Goal: Task Accomplishment & Management: Manage account settings

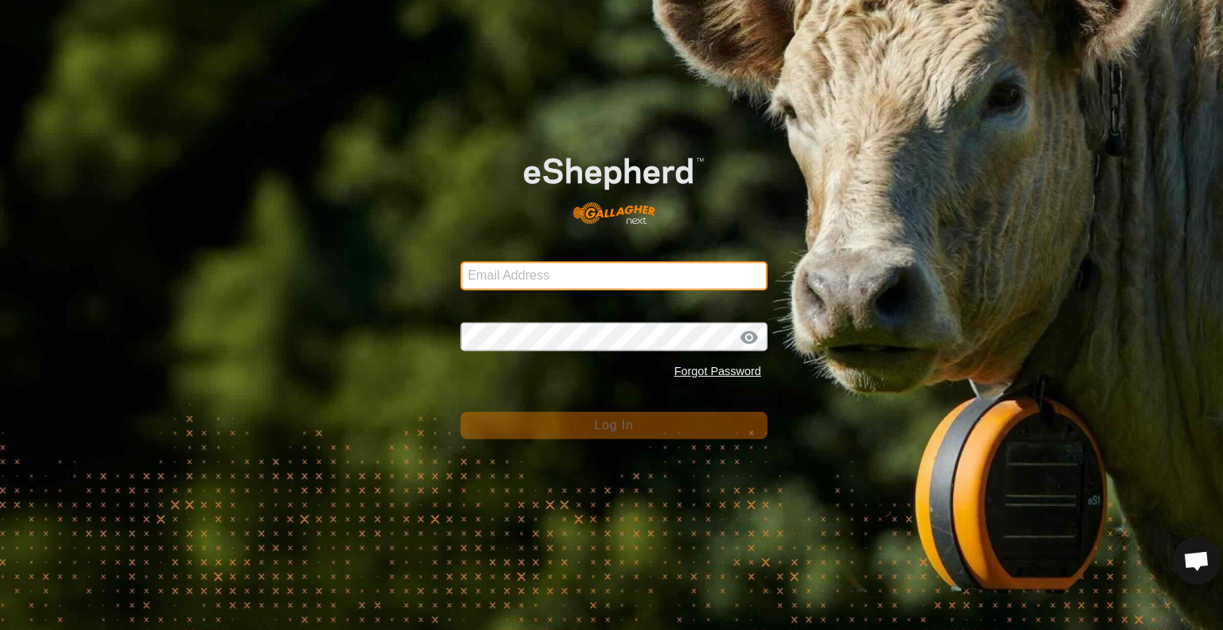
click at [574, 272] on input "Email Address" at bounding box center [612, 274] width 306 height 29
type input "[PERSON_NAME][EMAIL_ADDRESS][DOMAIN_NAME]"
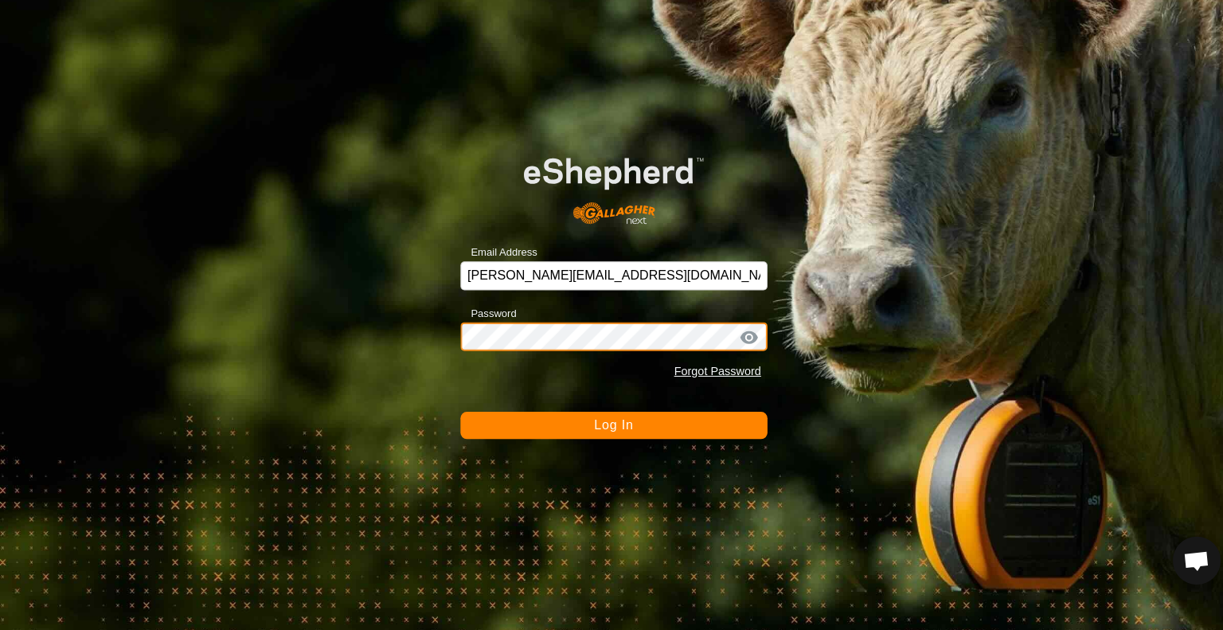
click at [459, 410] on button "Log In" at bounding box center [612, 423] width 306 height 27
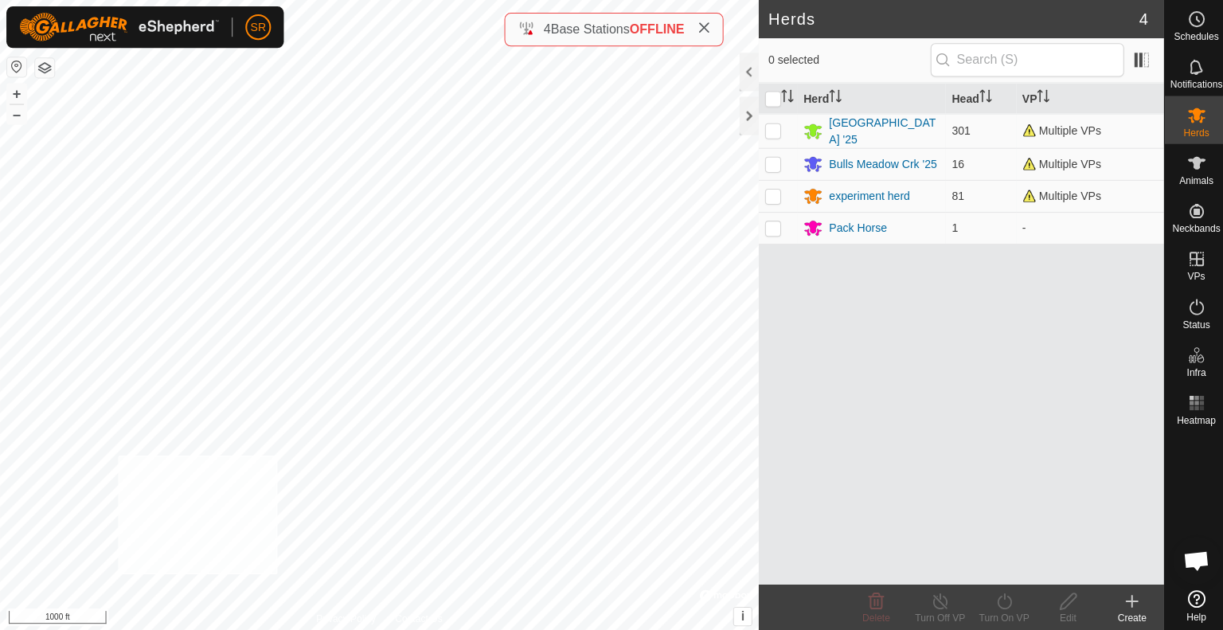
click at [118, 454] on div "6123 3071393815 experiment herd EH2 to Eh3 + – ⇧ i © Mapbox , © OpenStreetMap ,…" at bounding box center [378, 315] width 756 height 630
click at [1179, 152] on es-animals-svg-icon at bounding box center [1192, 162] width 29 height 25
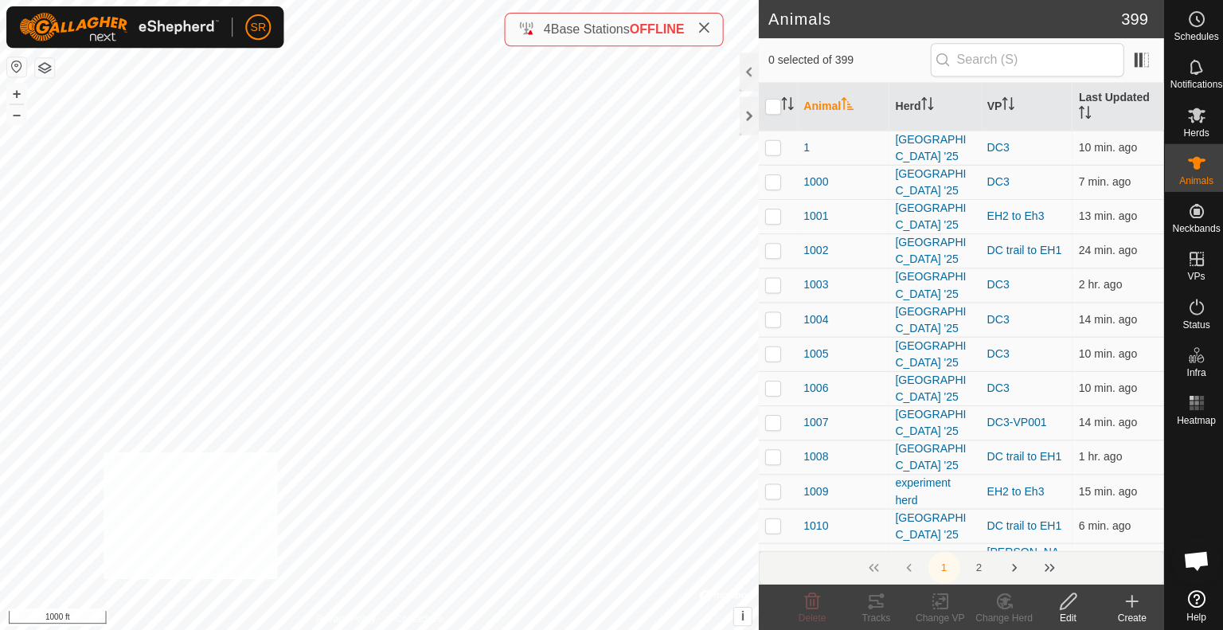
click at [103, 451] on div "6123 3071393815 experiment herd EH2 to Eh3 + – ⇧ i © Mapbox , © OpenStreetMap ,…" at bounding box center [378, 315] width 756 height 630
checkbox input "true"
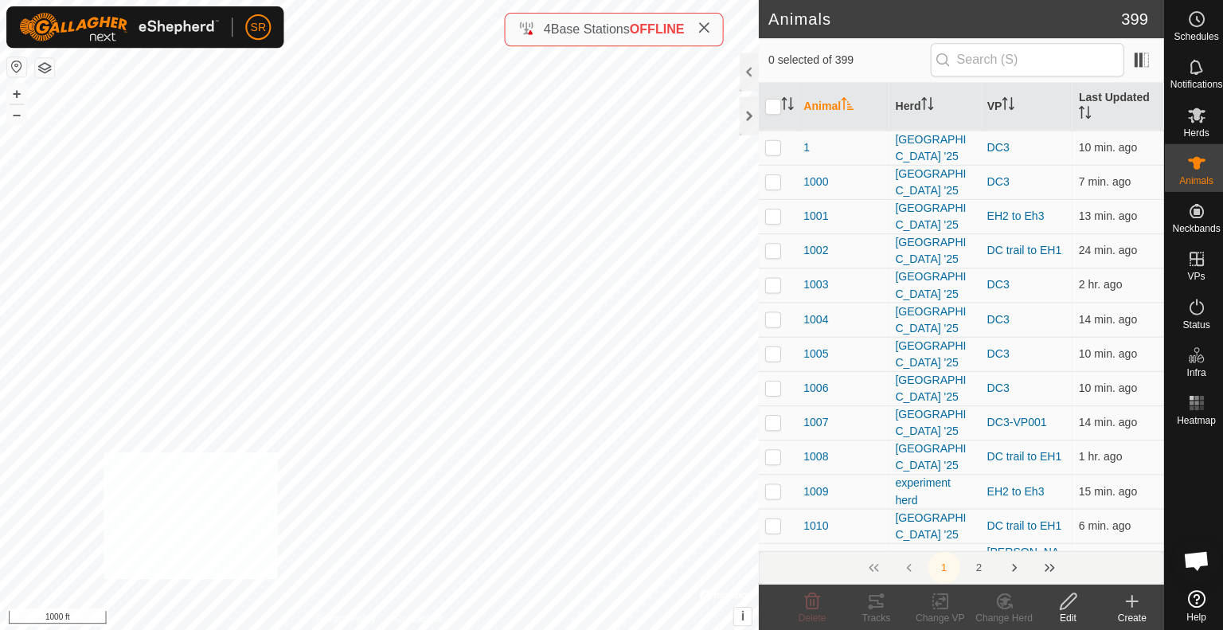
checkbox input "true"
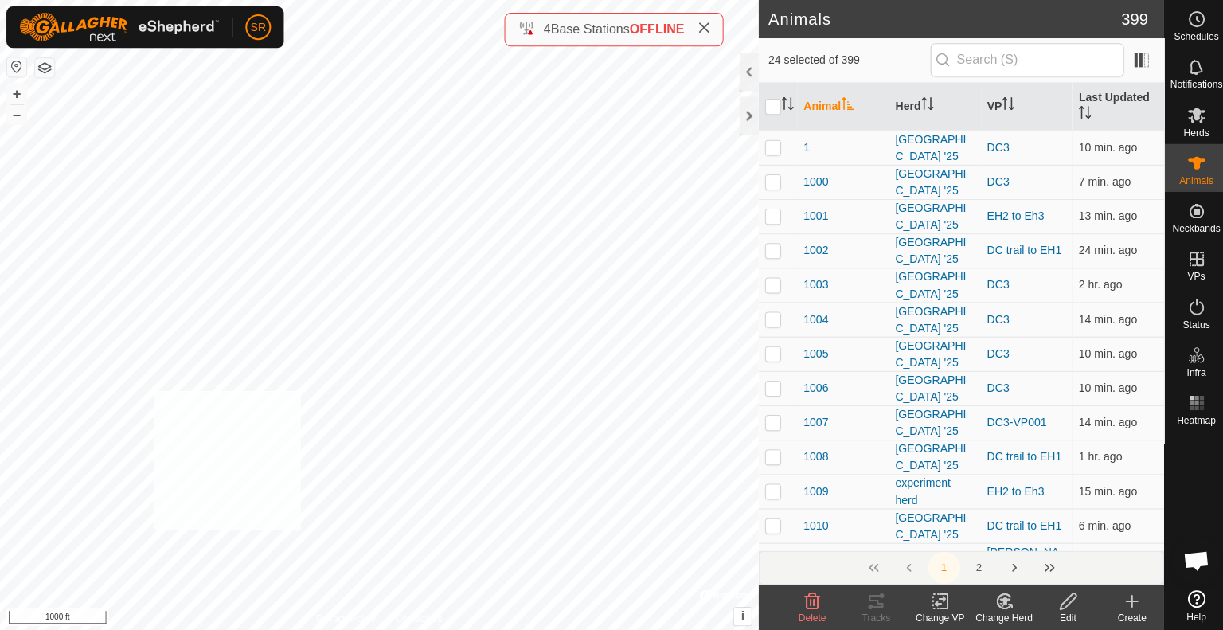
click at [153, 389] on div "6124 0996190551 experiment herd EH2 to Eh3 + – ⇧ i © Mapbox , © OpenStreetMap ,…" at bounding box center [378, 315] width 756 height 630
checkbox input "true"
click at [231, 316] on div "2018 3086247468 [GEOGRAPHIC_DATA] '25 EH2 to Eh3 + – ⇧ i © Mapbox , © OpenStree…" at bounding box center [378, 315] width 756 height 630
checkbox input "true"
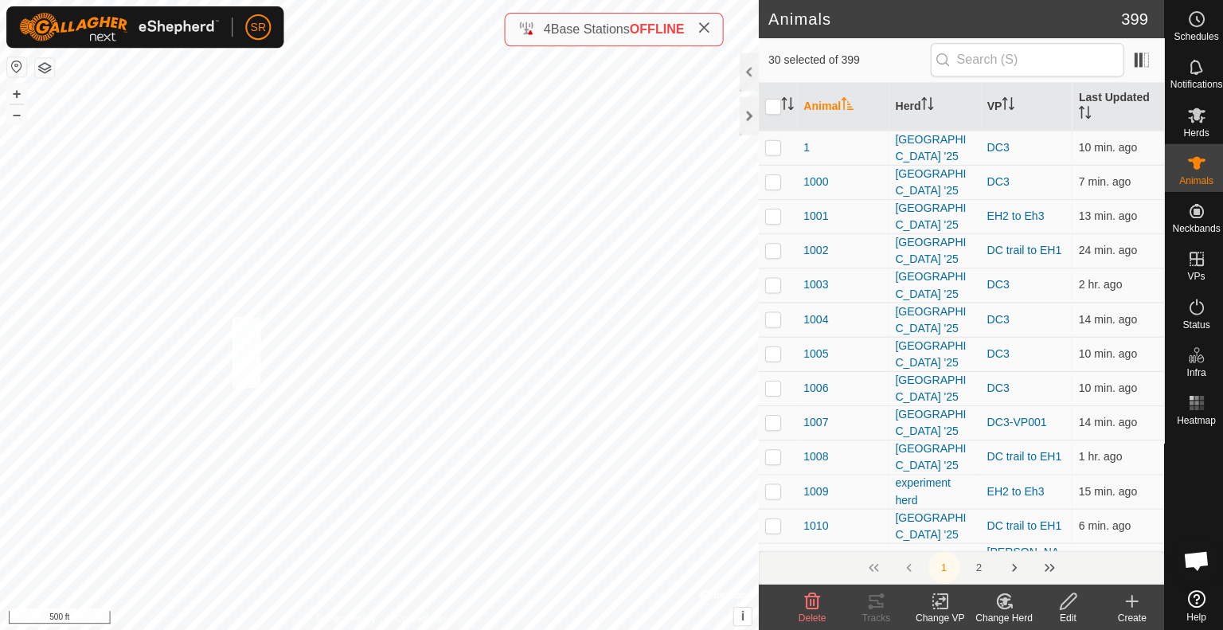
checkbox input "true"
click at [936, 608] on div "Change VP" at bounding box center [937, 615] width 64 height 14
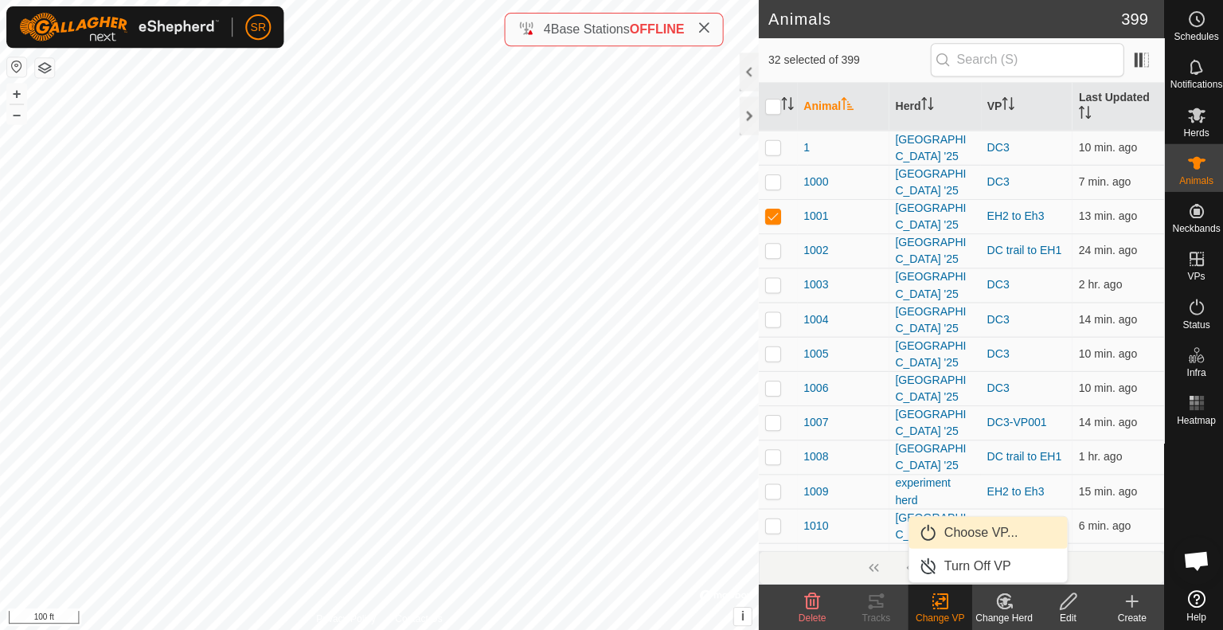
click at [971, 538] on link "Choose VP..." at bounding box center [984, 530] width 158 height 32
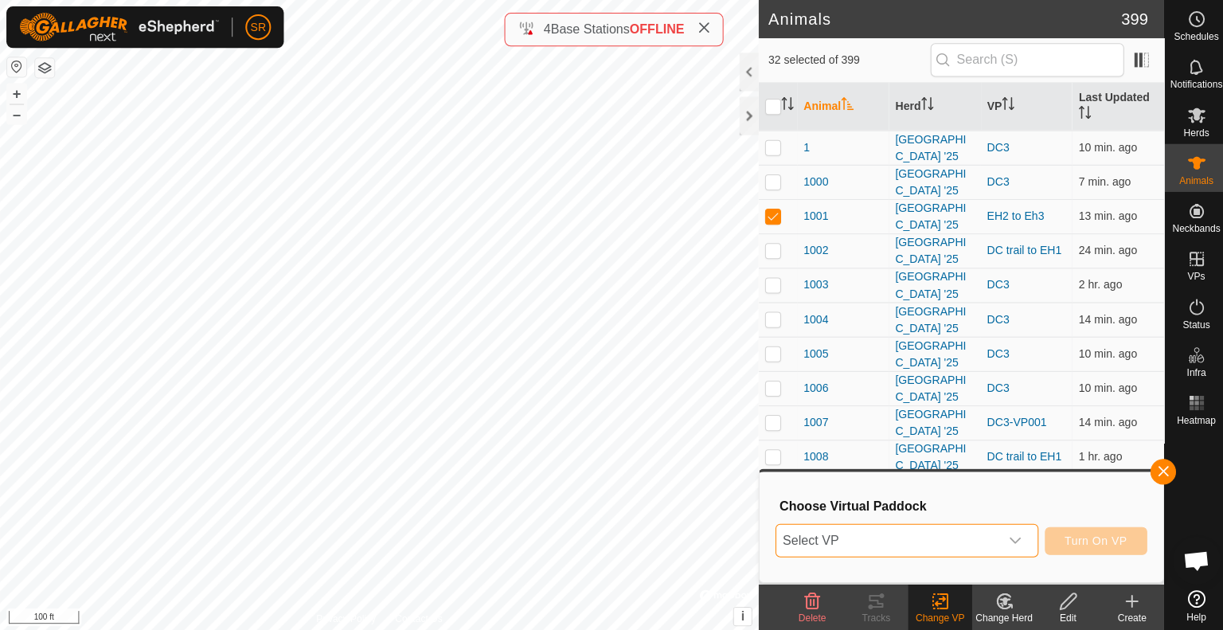
click at [971, 538] on span "Select VP" at bounding box center [884, 538] width 222 height 32
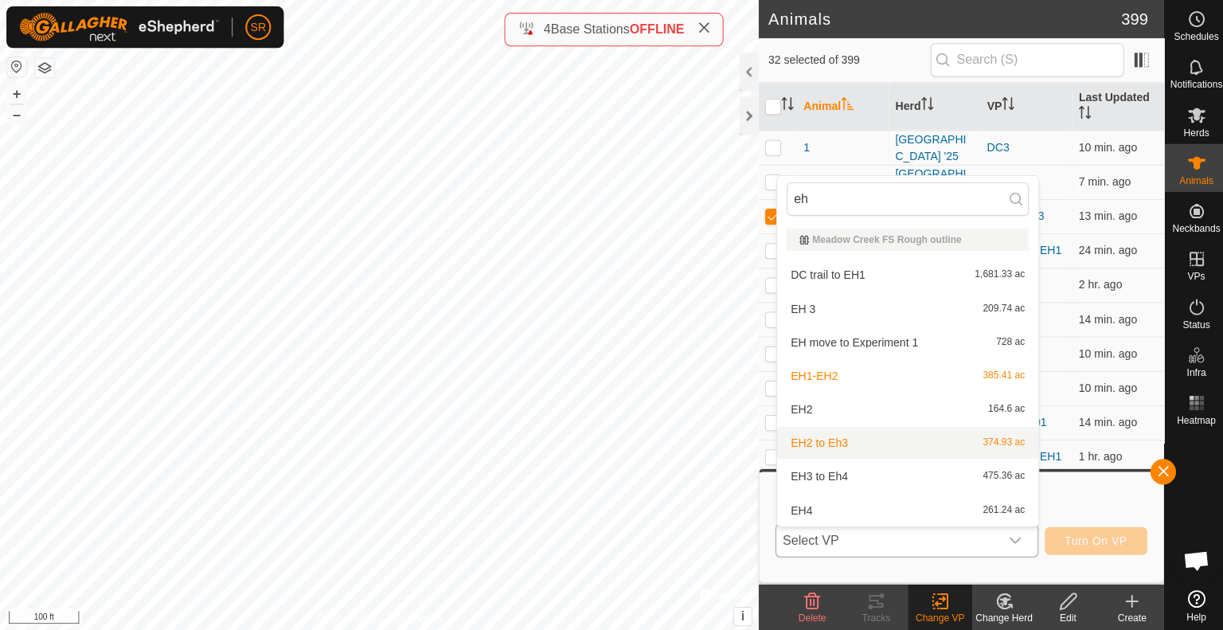
type input "eh"
click at [908, 451] on li "EH2 to Eh3 374.93 ac" at bounding box center [904, 441] width 260 height 32
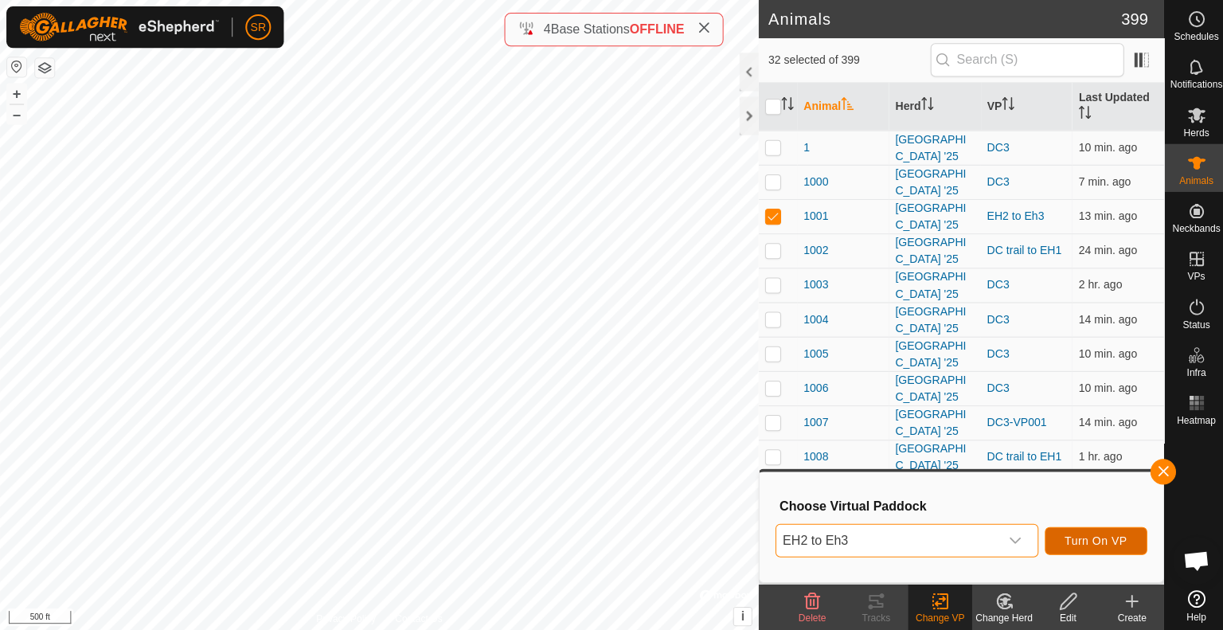
click at [1065, 540] on span "Turn On VP" at bounding box center [1092, 538] width 62 height 13
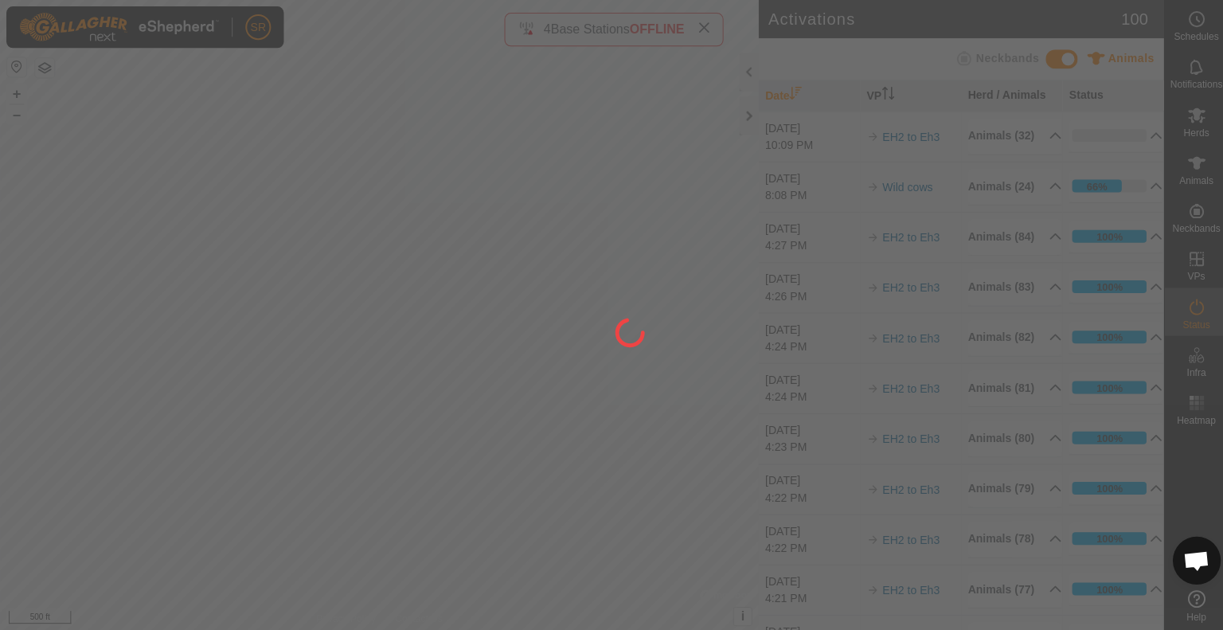
drag, startPoint x: 505, startPoint y: 577, endPoint x: 471, endPoint y: 354, distance: 226.2
click at [471, 354] on div at bounding box center [611, 315] width 1223 height 630
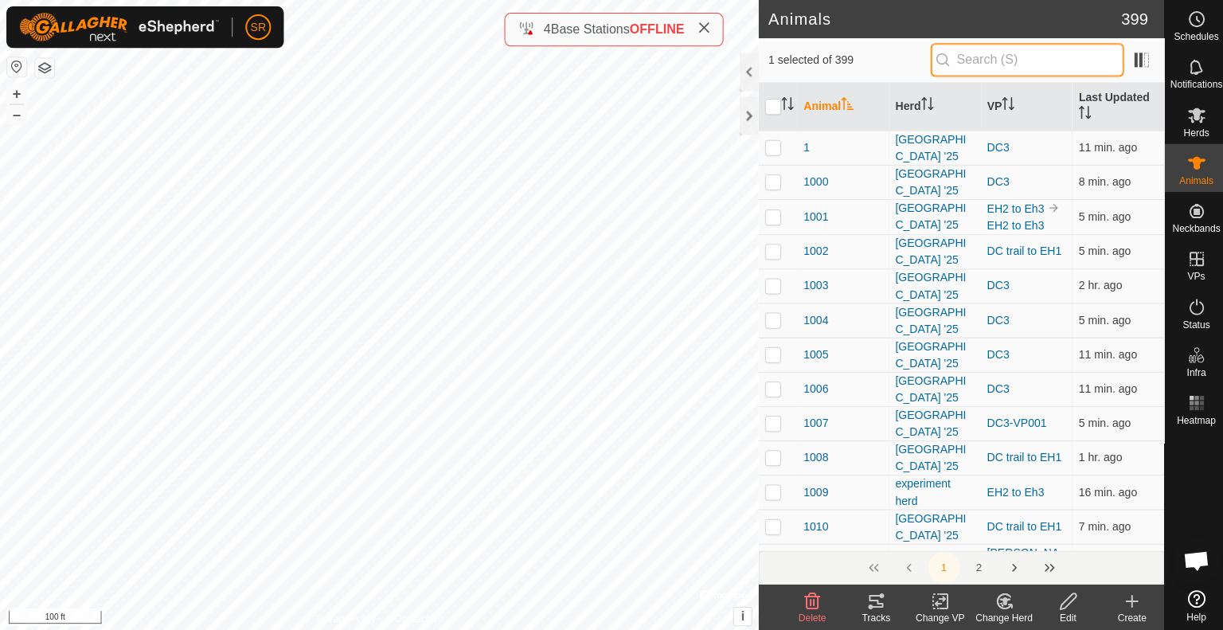
click at [956, 61] on input "text" at bounding box center [1023, 59] width 193 height 33
type input "6009"
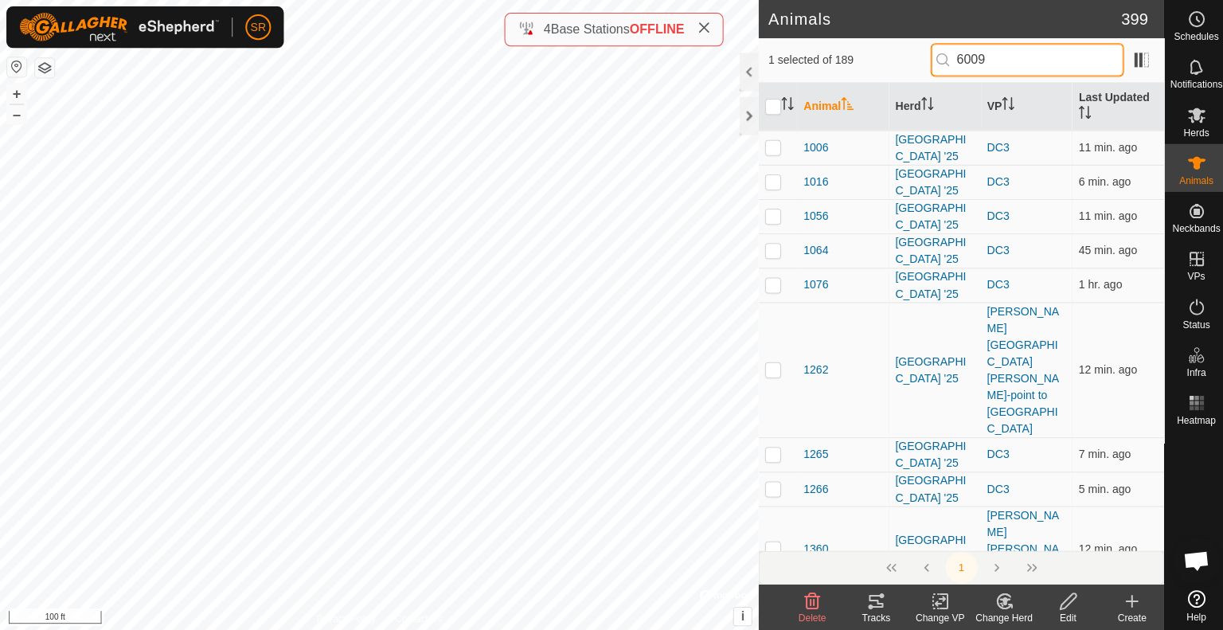
checkbox input "true"
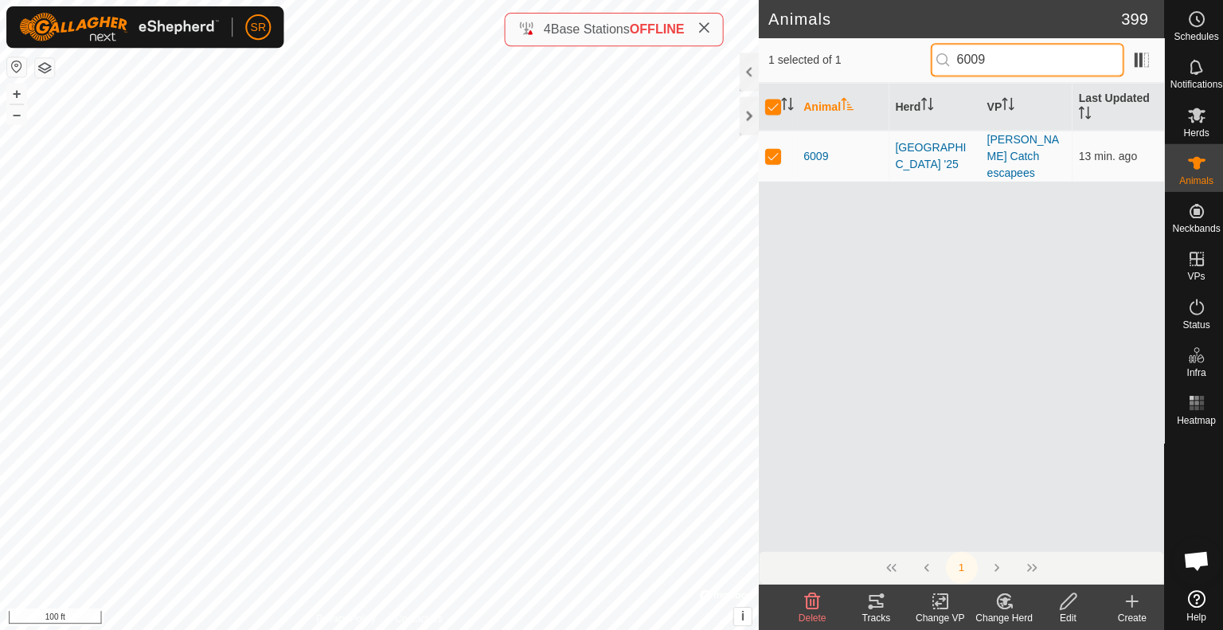
type input "6009"
click at [941, 600] on icon at bounding box center [937, 598] width 20 height 19
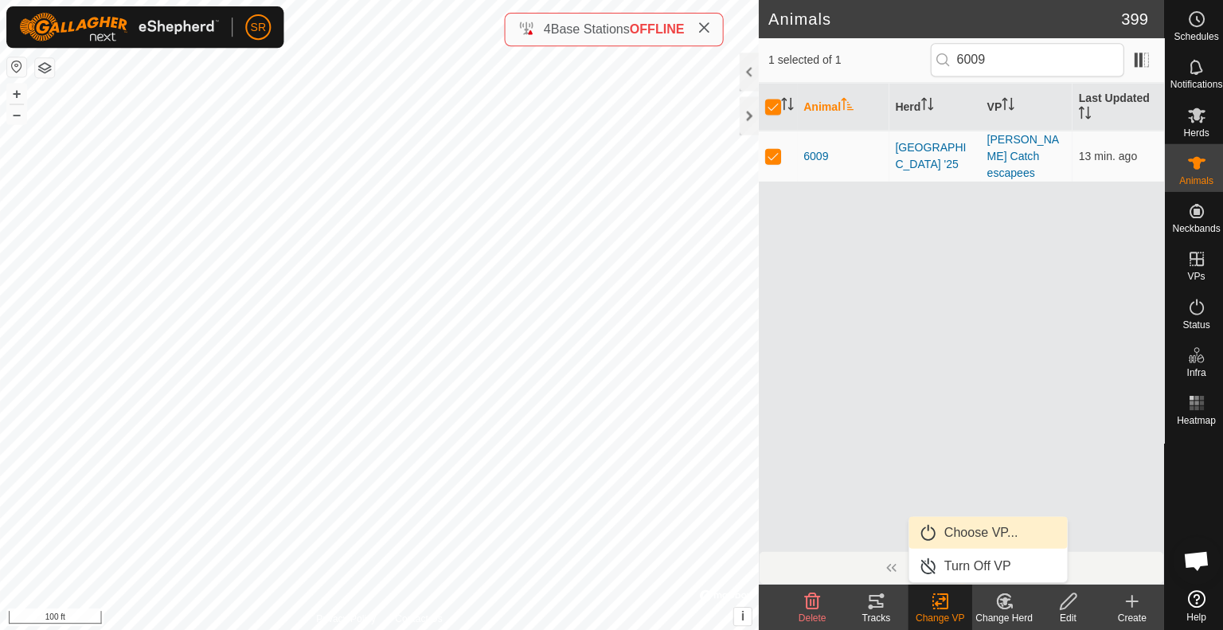
click at [961, 526] on link "Choose VP..." at bounding box center [984, 530] width 158 height 32
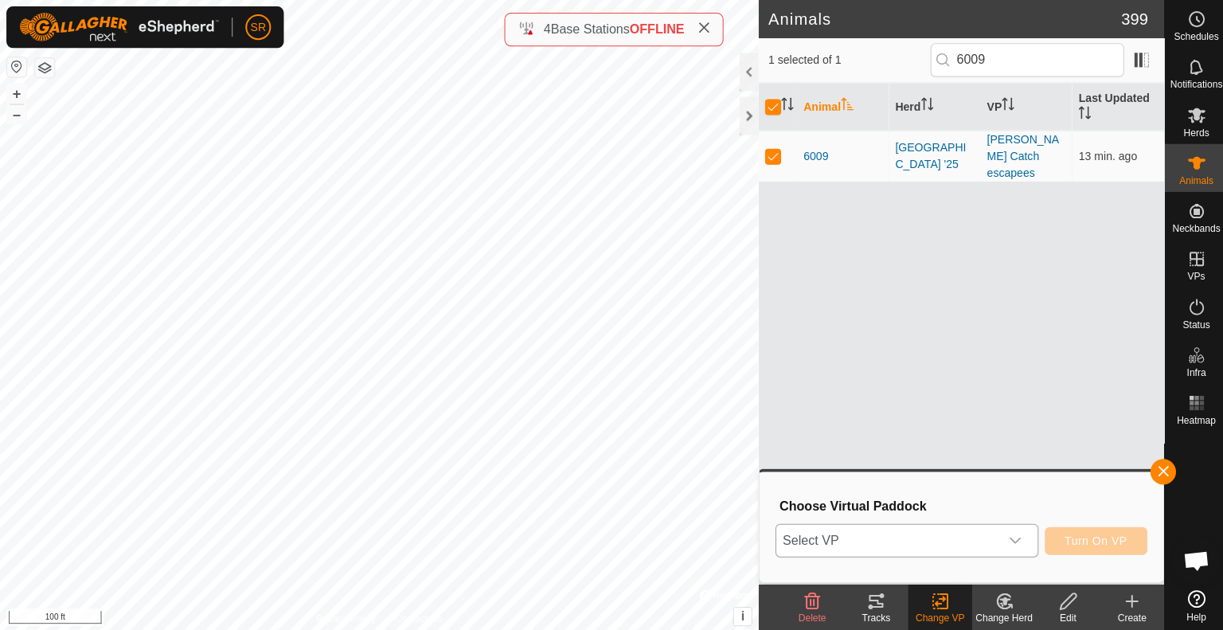
click at [883, 530] on span "Select VP" at bounding box center [884, 538] width 222 height 32
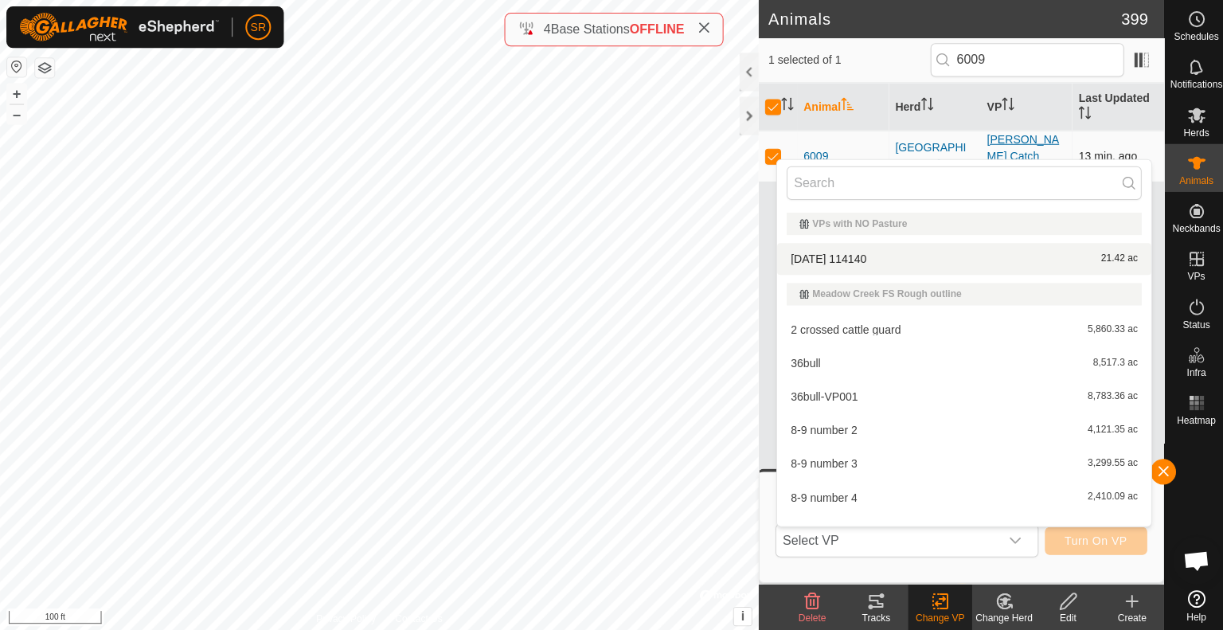
click at [1001, 140] on link "[PERSON_NAME] Catch escapees" at bounding box center [1019, 155] width 72 height 46
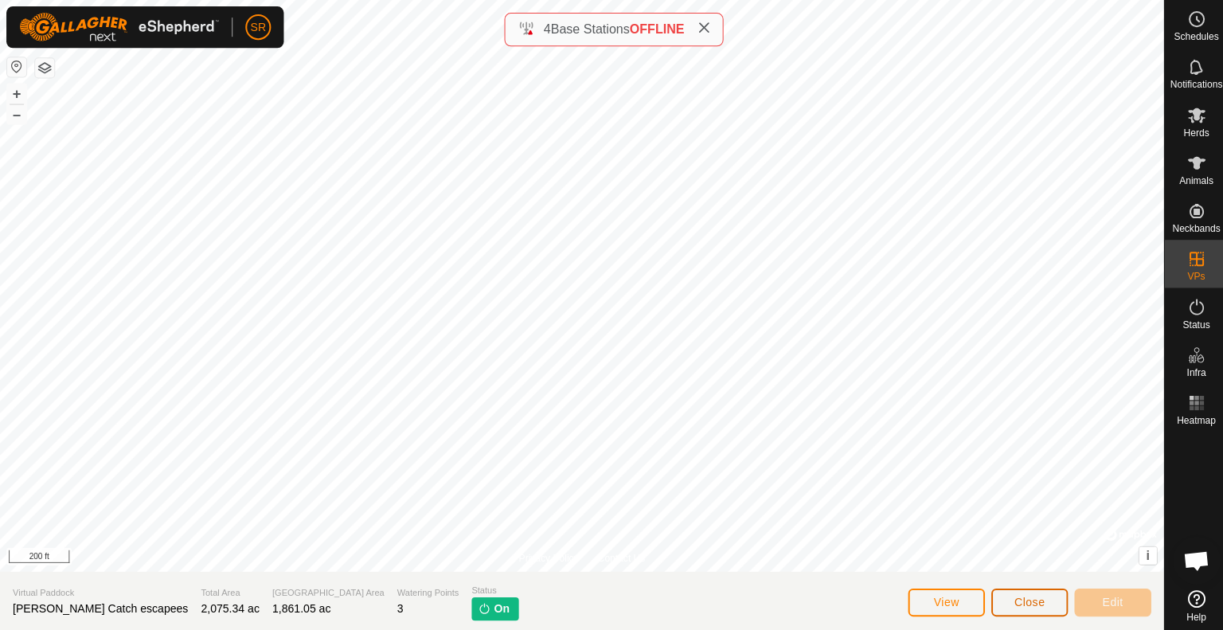
click at [1040, 607] on button "Close" at bounding box center [1025, 600] width 76 height 28
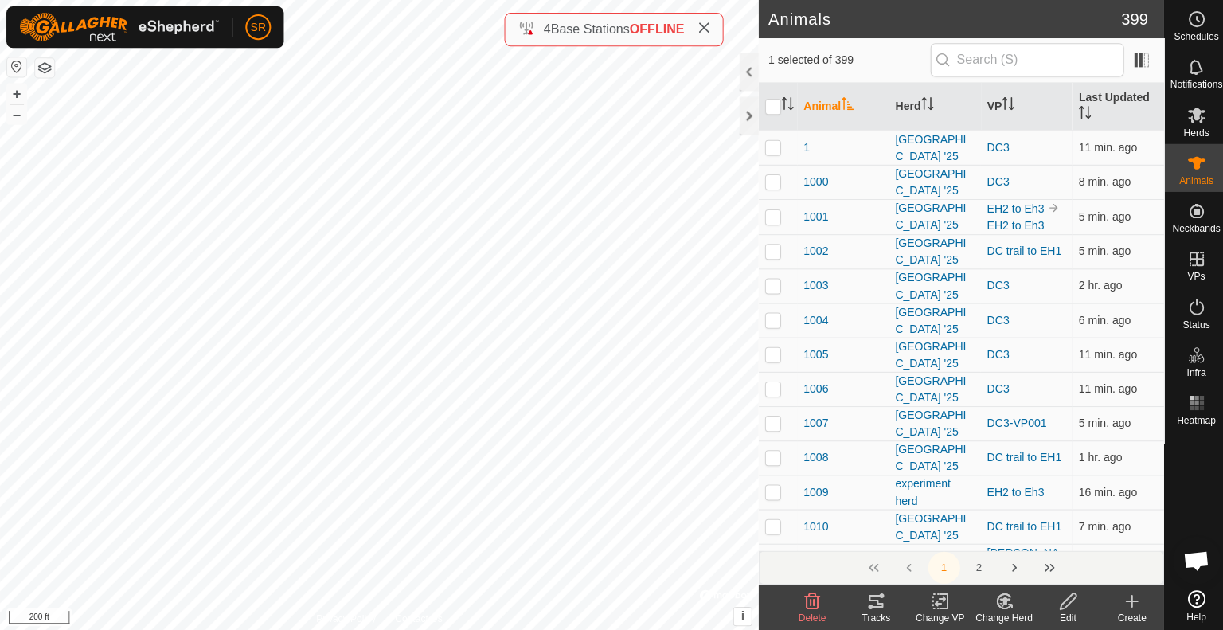
click at [936, 602] on icon at bounding box center [937, 598] width 20 height 19
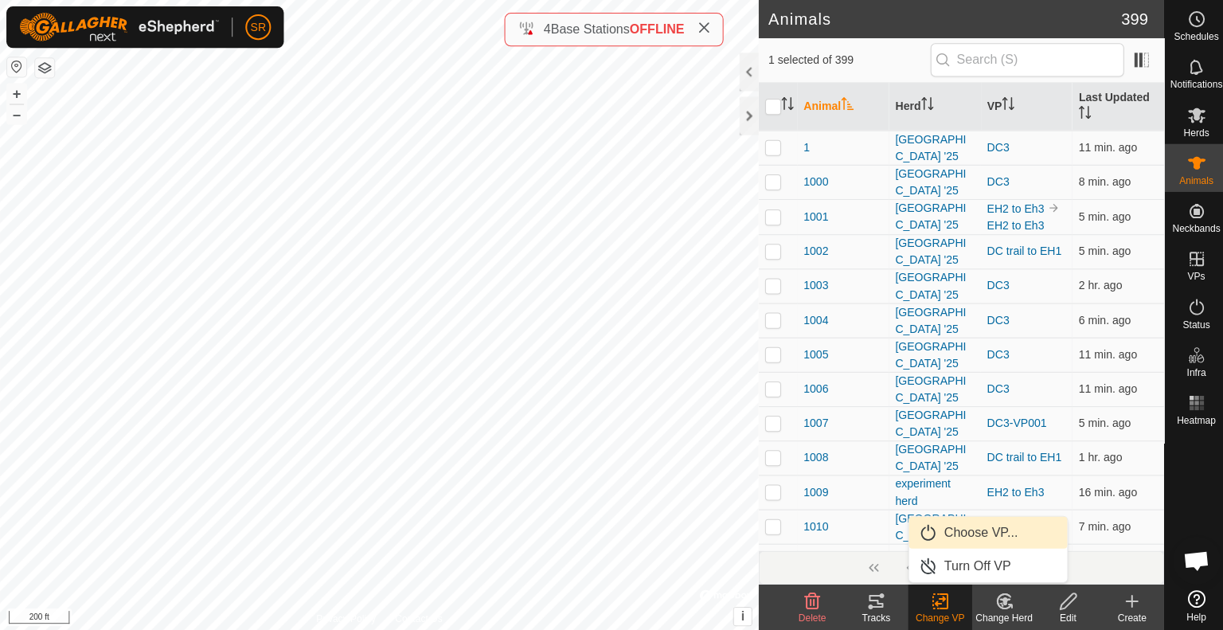
click at [945, 534] on link "Choose VP..." at bounding box center [984, 530] width 158 height 32
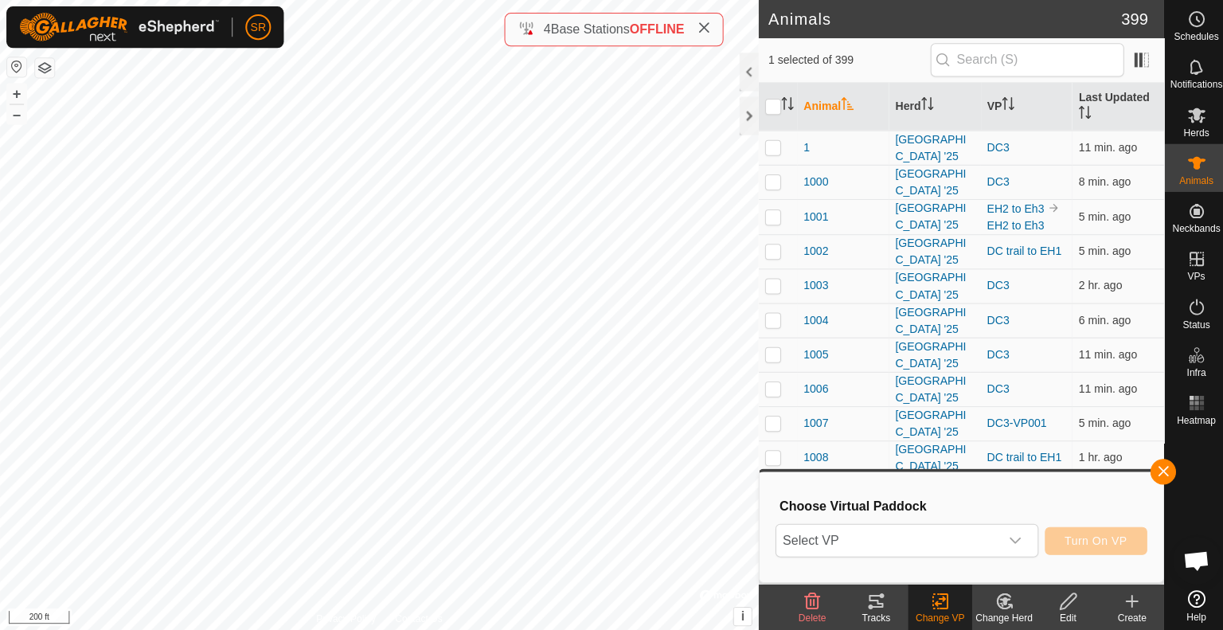
click at [945, 534] on span "Select VP" at bounding box center [884, 538] width 222 height 32
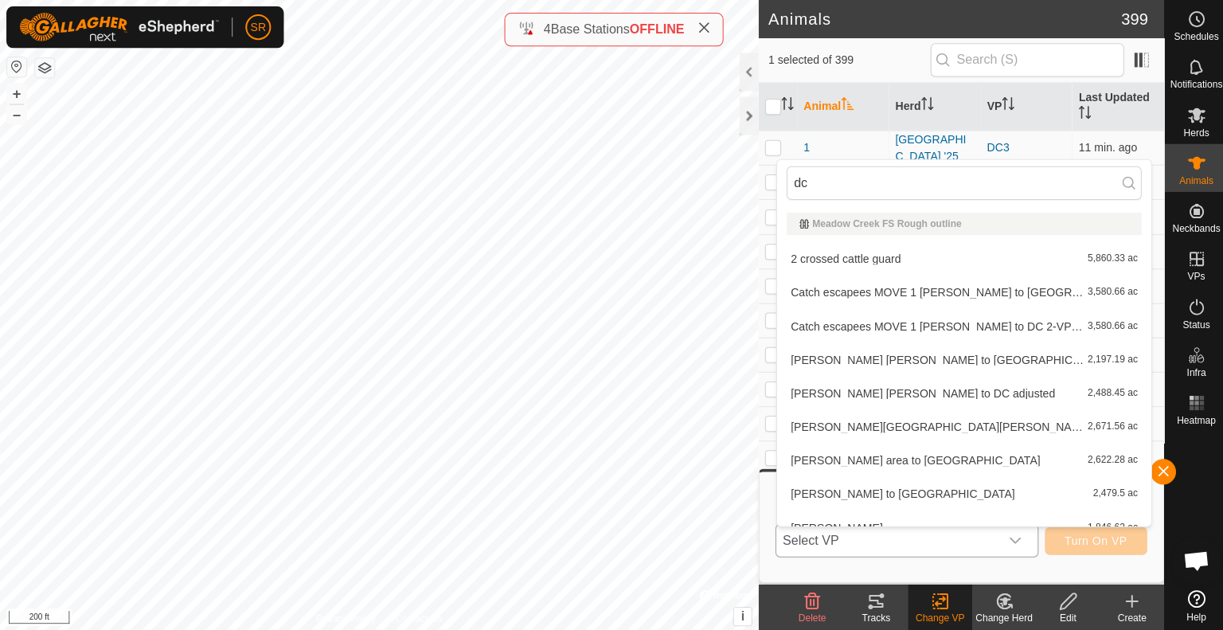
type input "d"
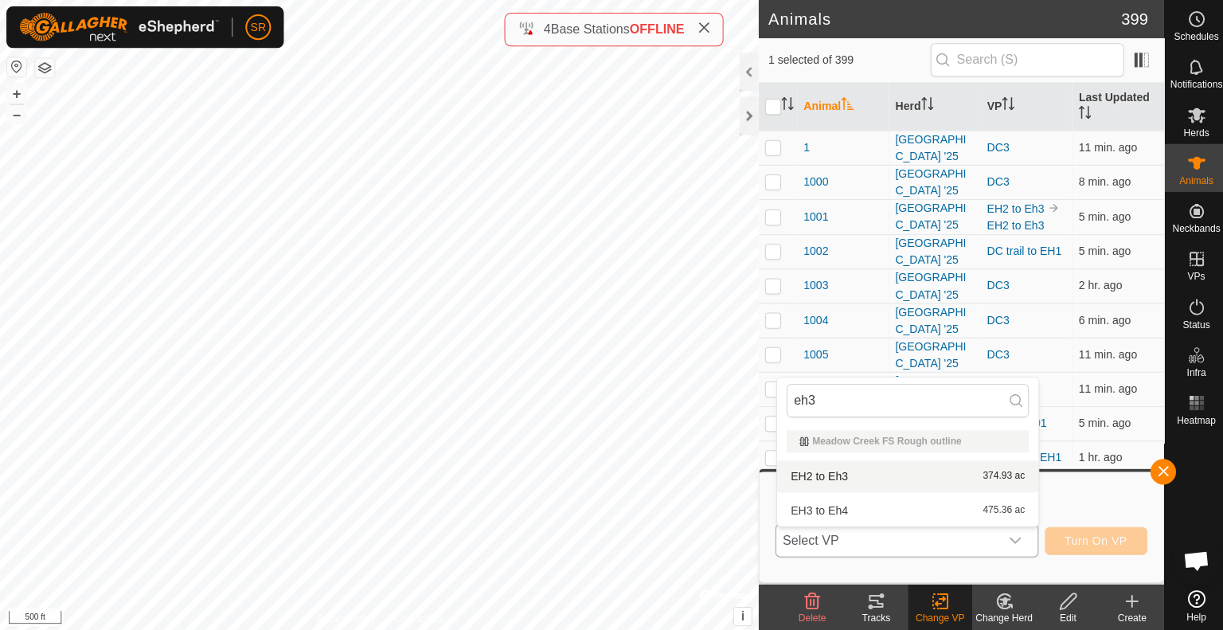
type input "eh3"
click at [823, 475] on li "EH2 to Eh3 374.93 ac" at bounding box center [904, 475] width 260 height 32
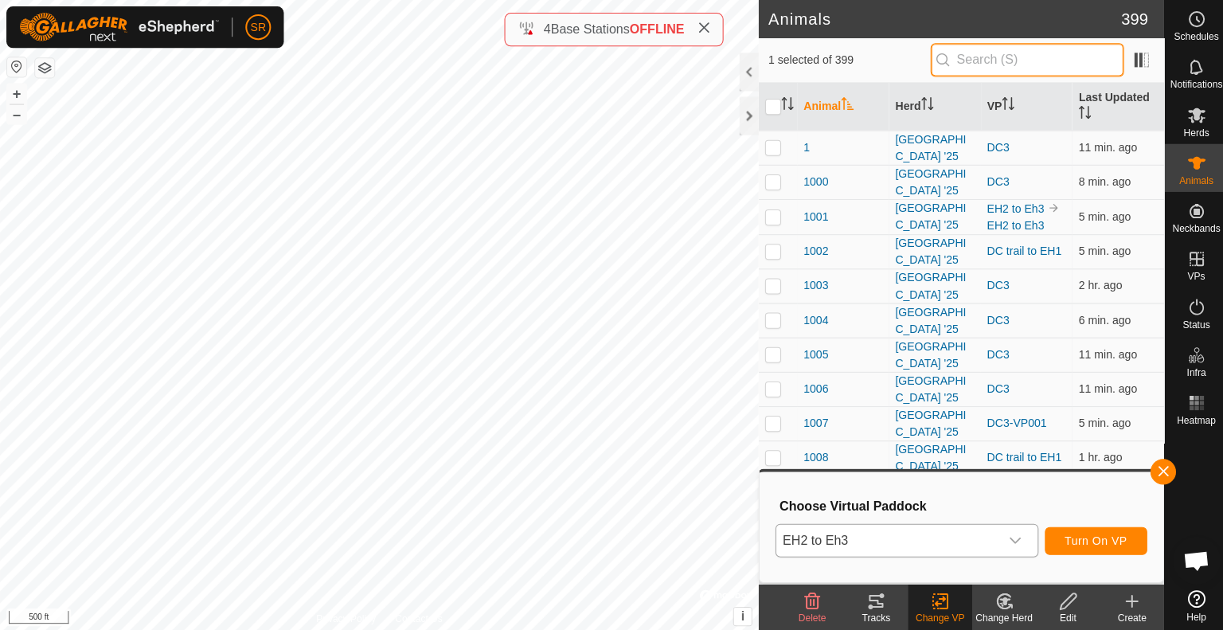
click at [1003, 62] on input "text" at bounding box center [1023, 59] width 193 height 33
type input "6009"
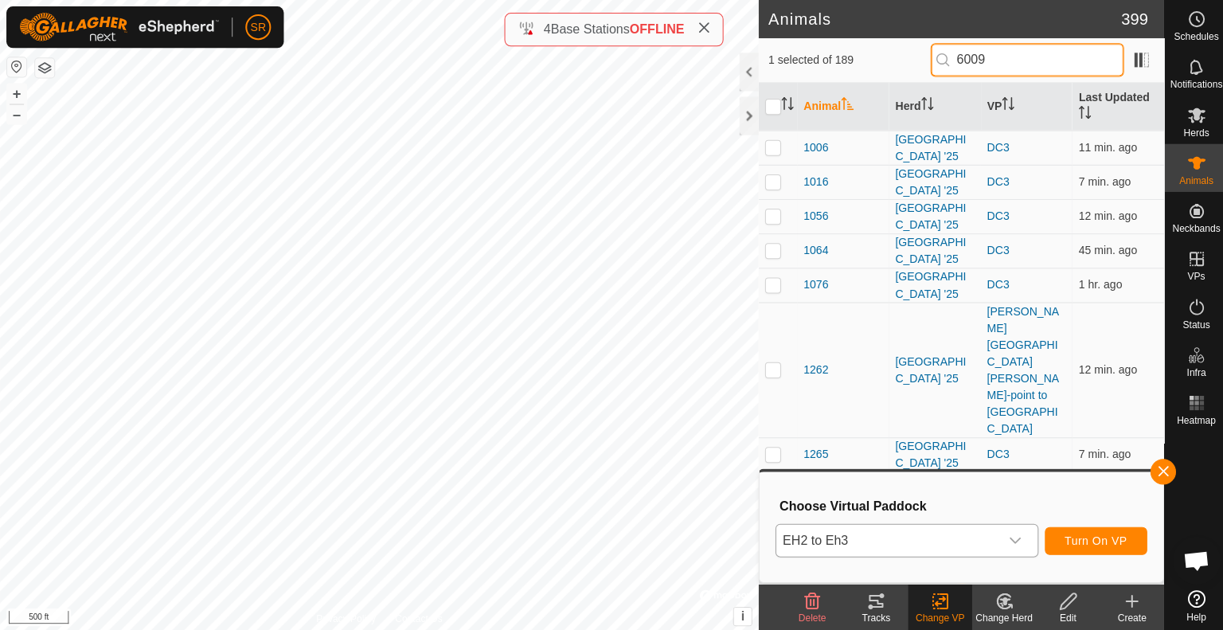
checkbox input "true"
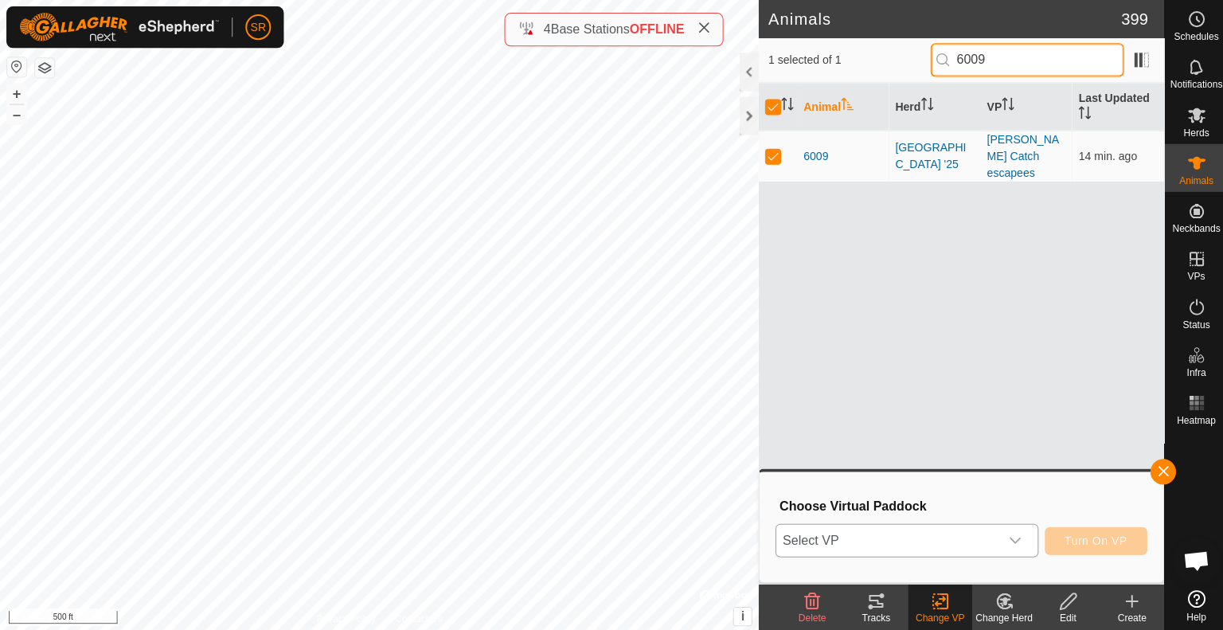
type input "6009"
click at [880, 542] on span "Select VP" at bounding box center [884, 538] width 222 height 32
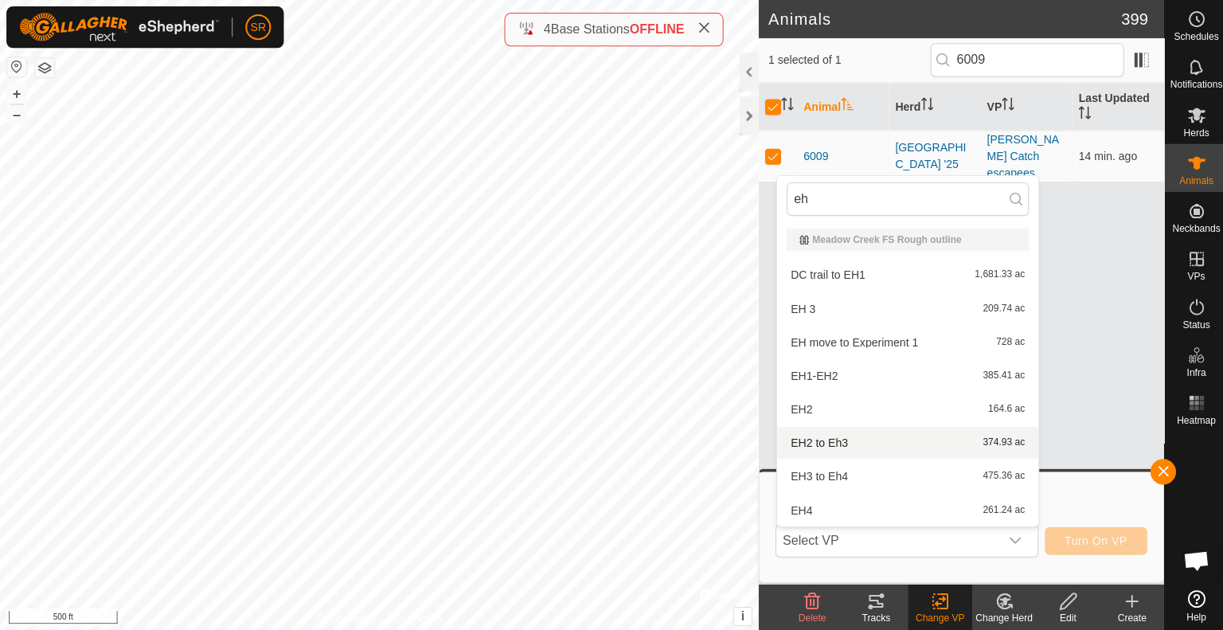
type input "eh"
click at [821, 448] on li "EH2 to Eh3 374.93 ac" at bounding box center [904, 441] width 260 height 32
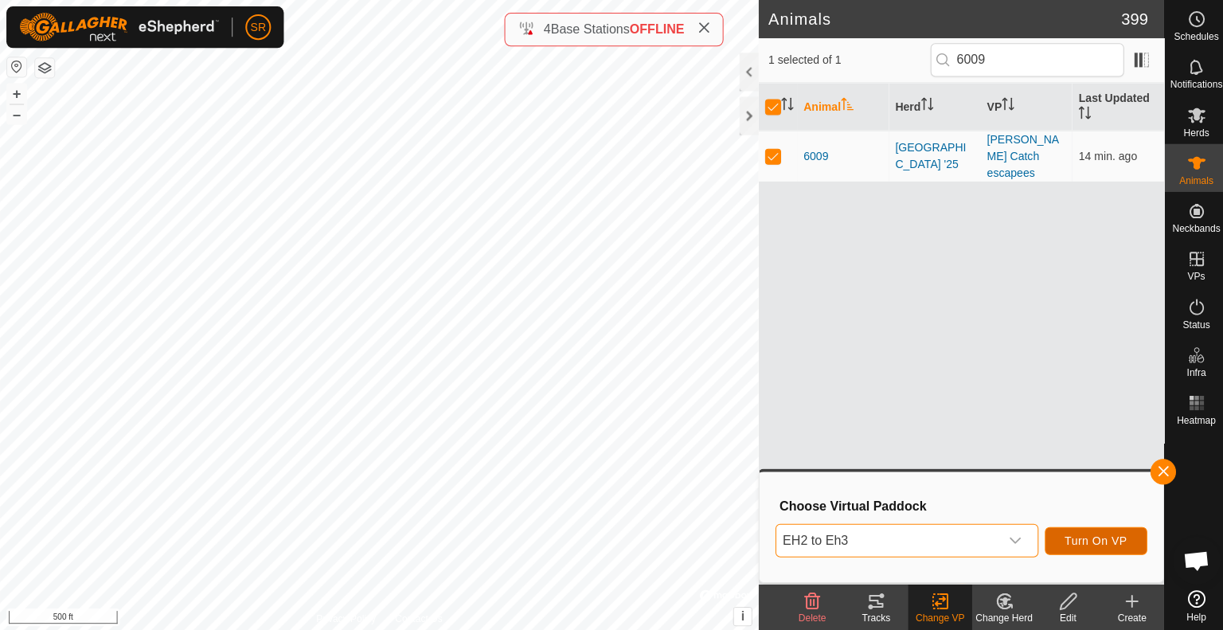
click at [1115, 546] on button "Turn On VP" at bounding box center [1092, 539] width 102 height 28
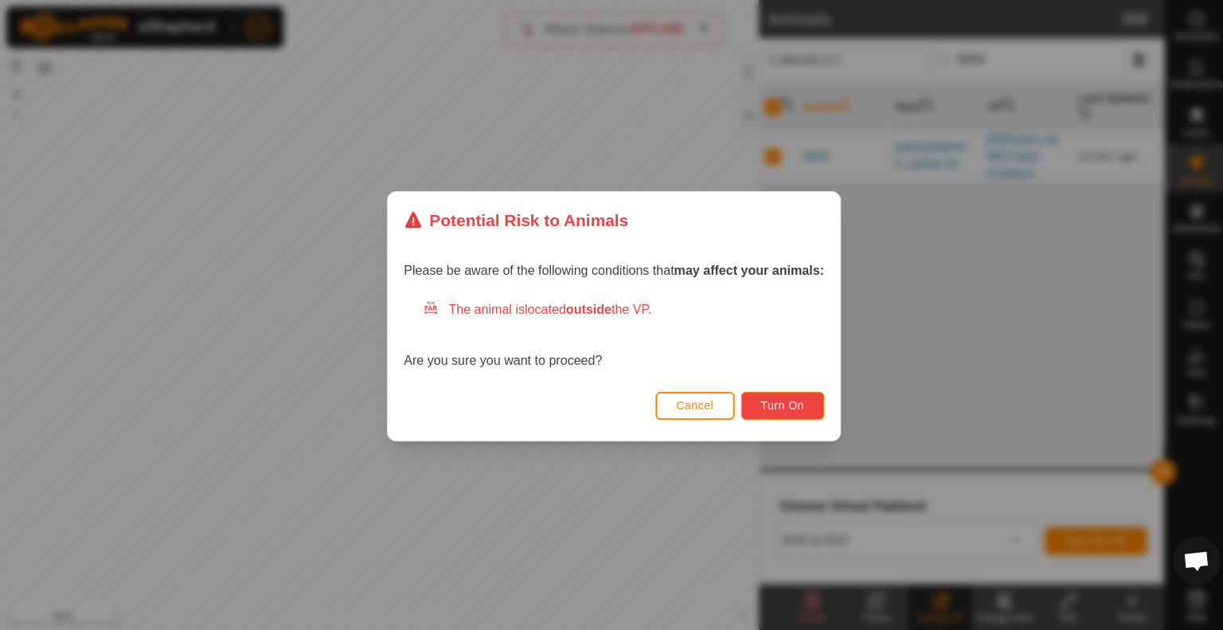
click at [798, 391] on button "Turn On" at bounding box center [779, 404] width 83 height 28
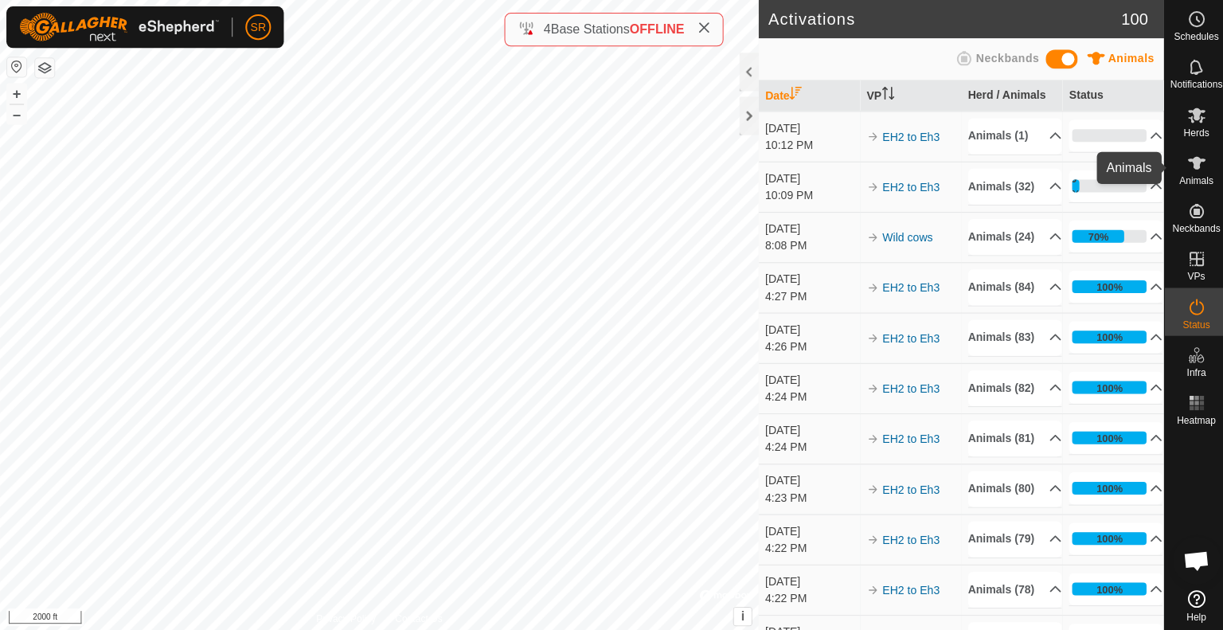
click at [1198, 166] on icon at bounding box center [1192, 162] width 19 height 19
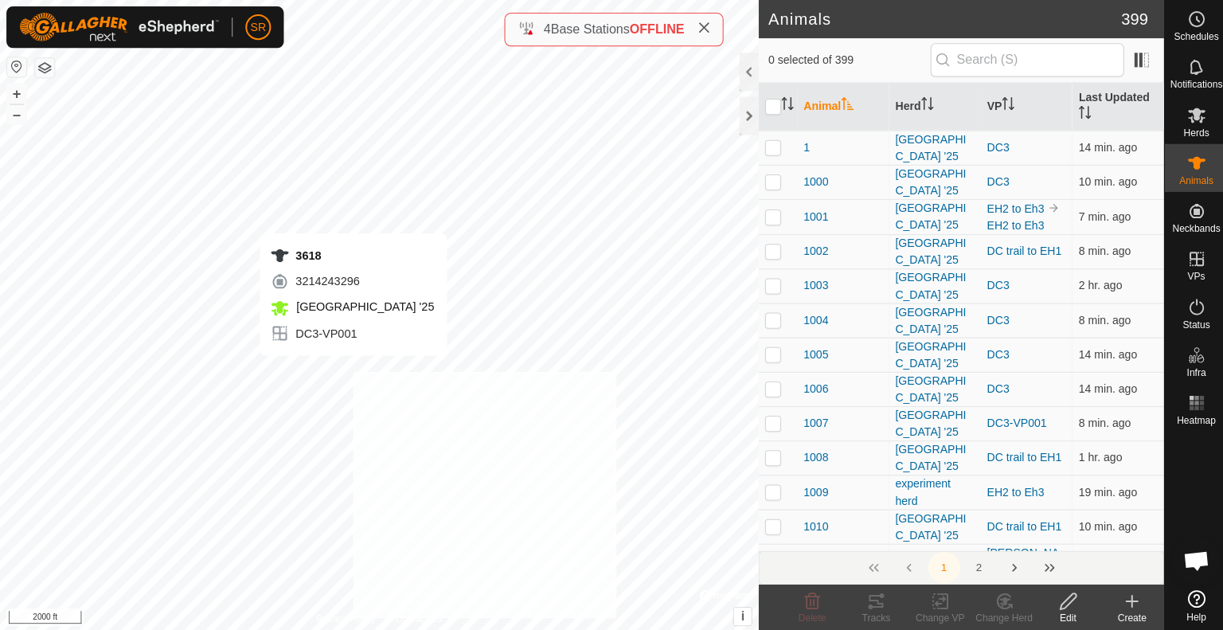
click at [352, 370] on div "3618 3214243296 [GEOGRAPHIC_DATA] '25 DC3-VP001 + – ⇧ i © Mapbox , © OpenStreet…" at bounding box center [378, 315] width 756 height 630
checkbox input "true"
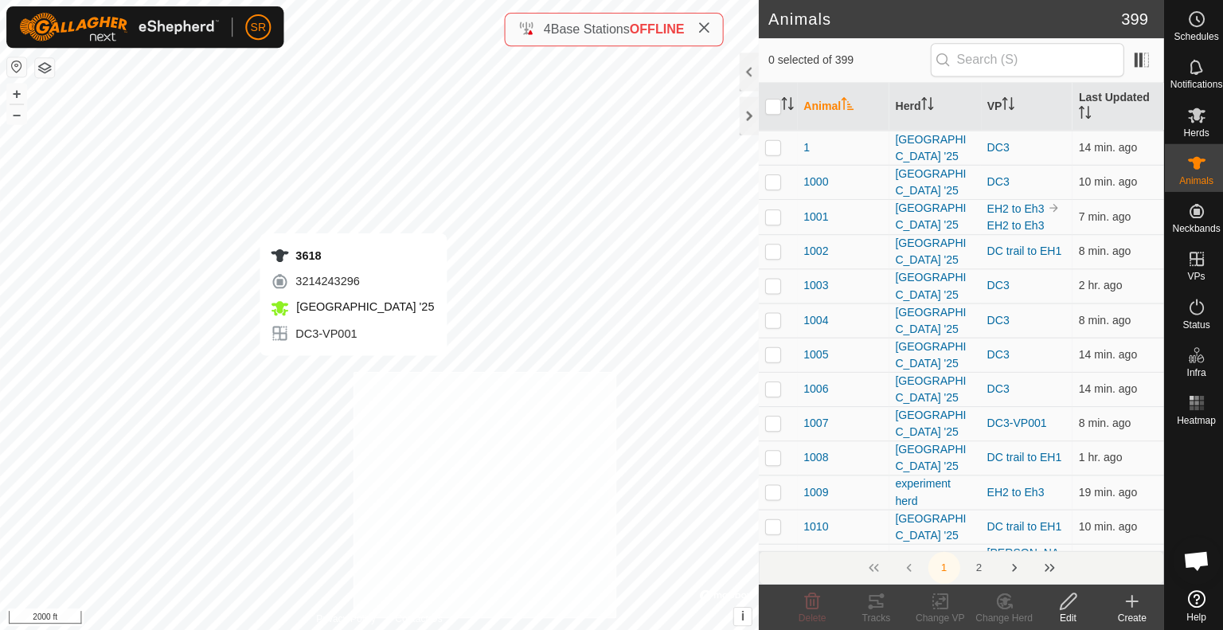
checkbox input "true"
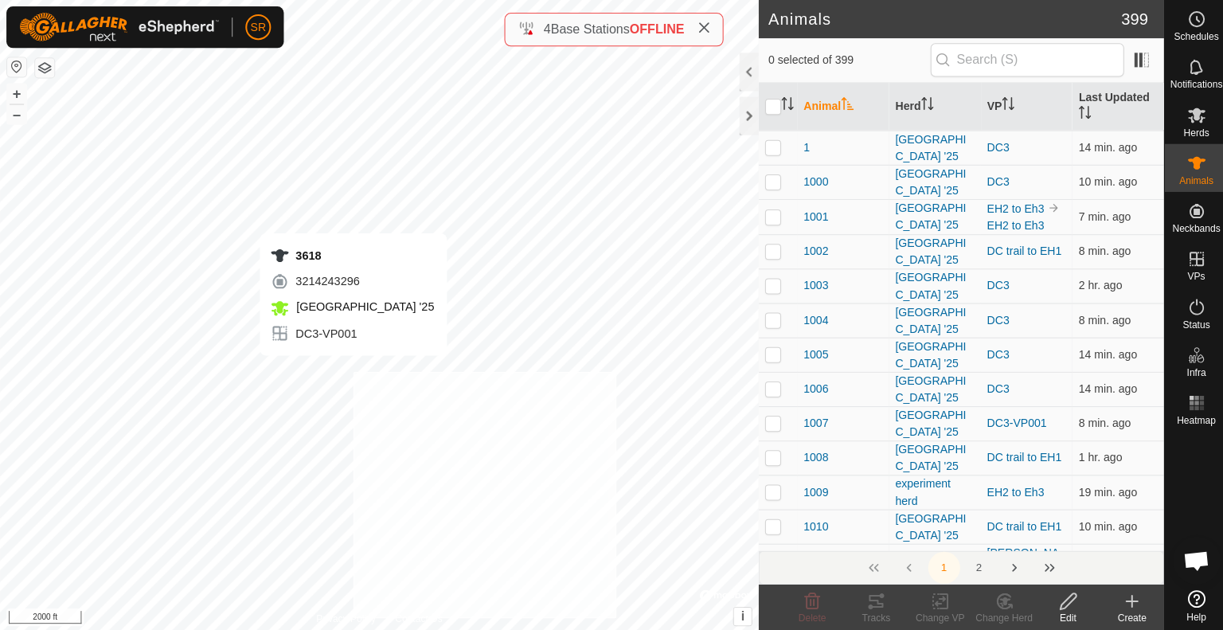
checkbox input "true"
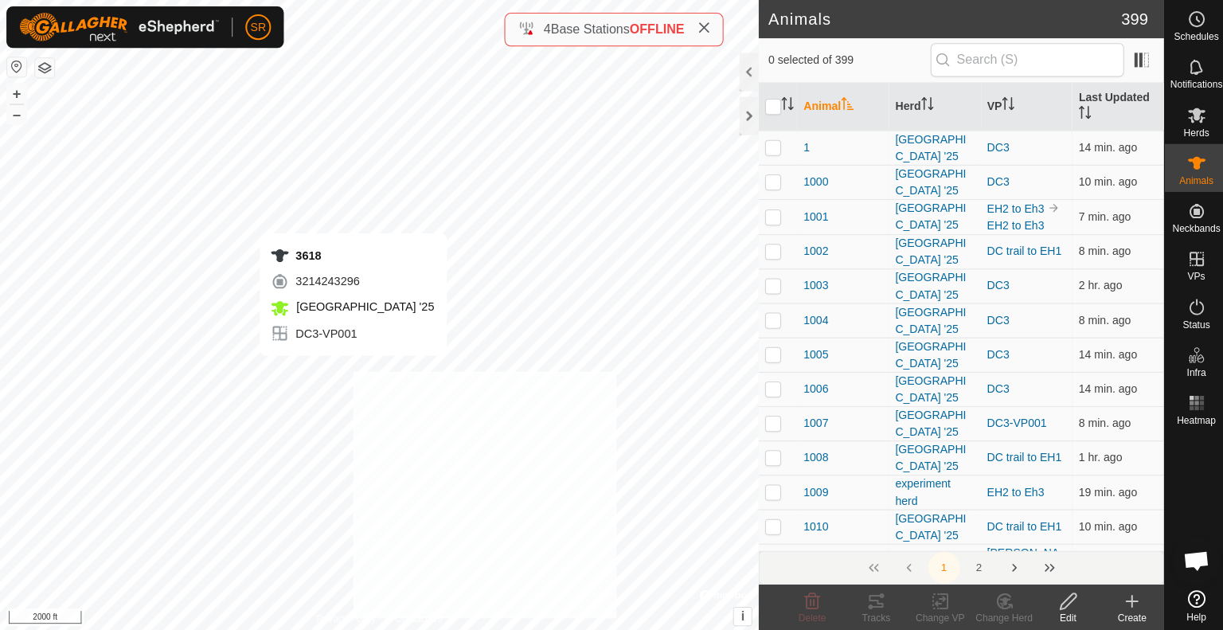
checkbox input "true"
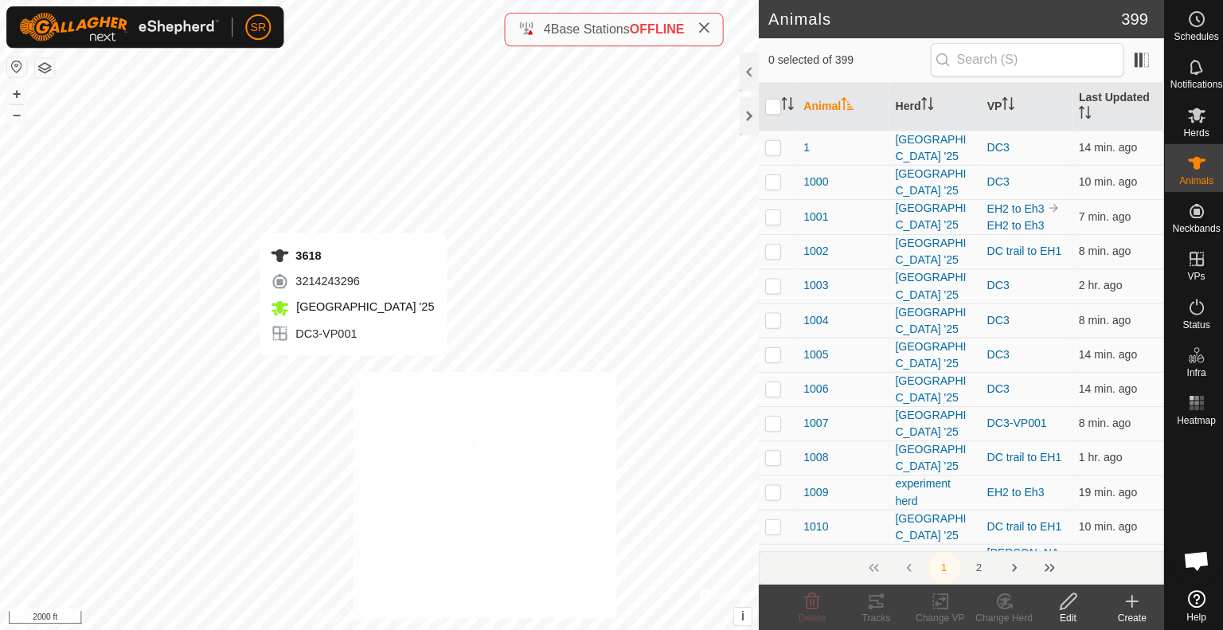
checkbox input "true"
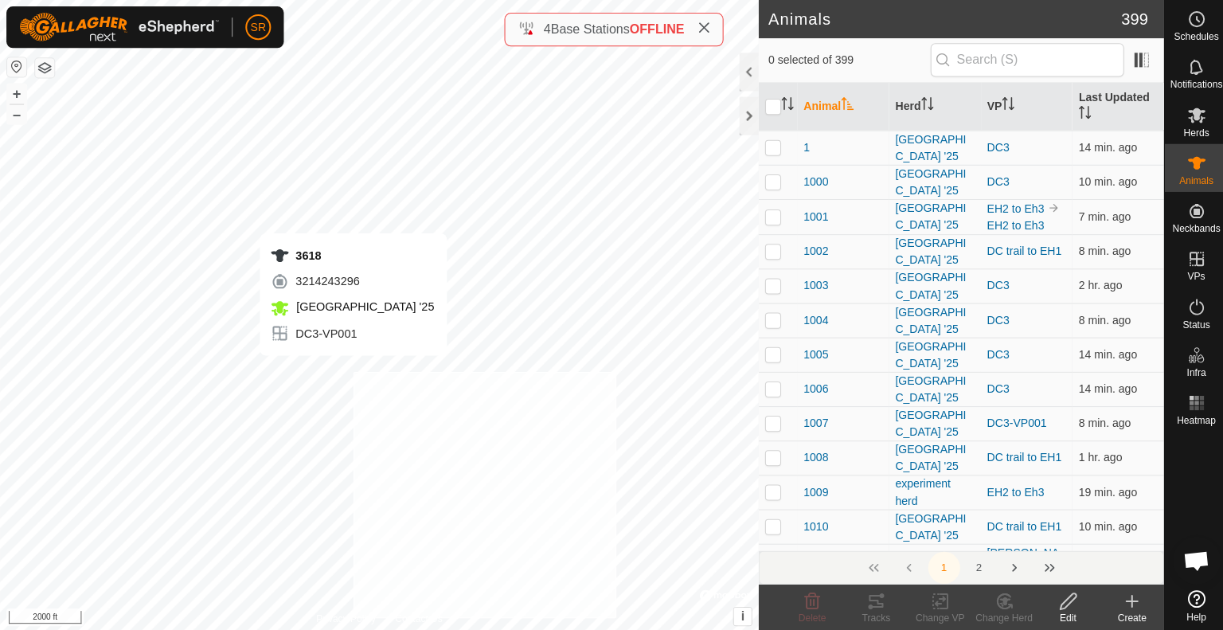
checkbox input "true"
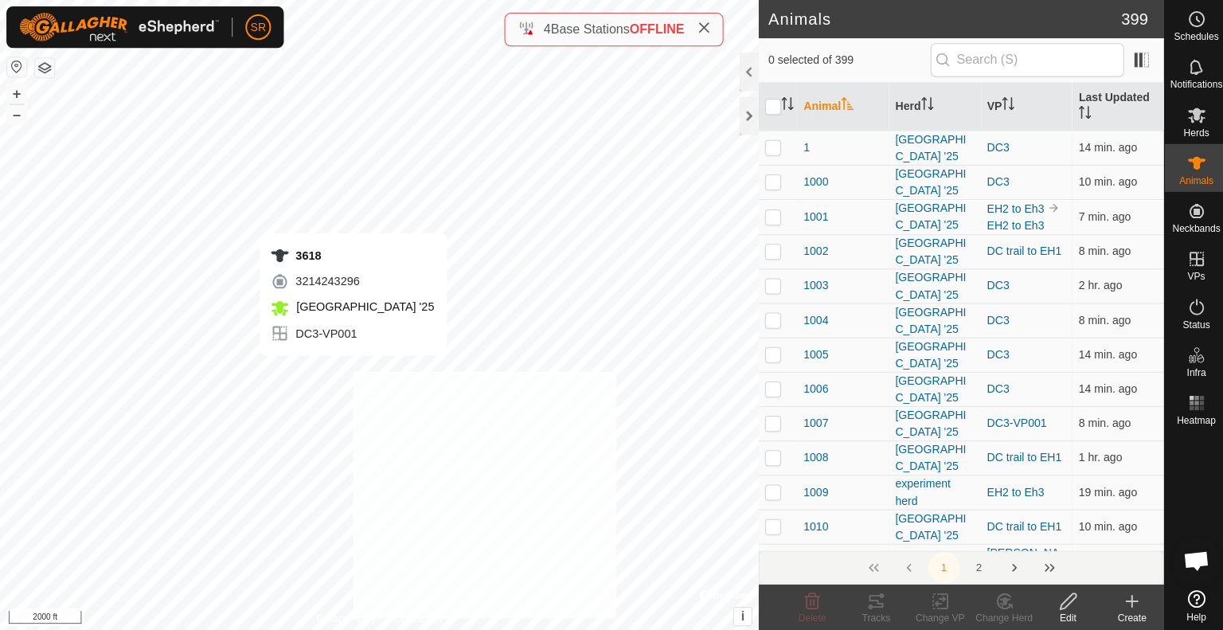
checkbox input "true"
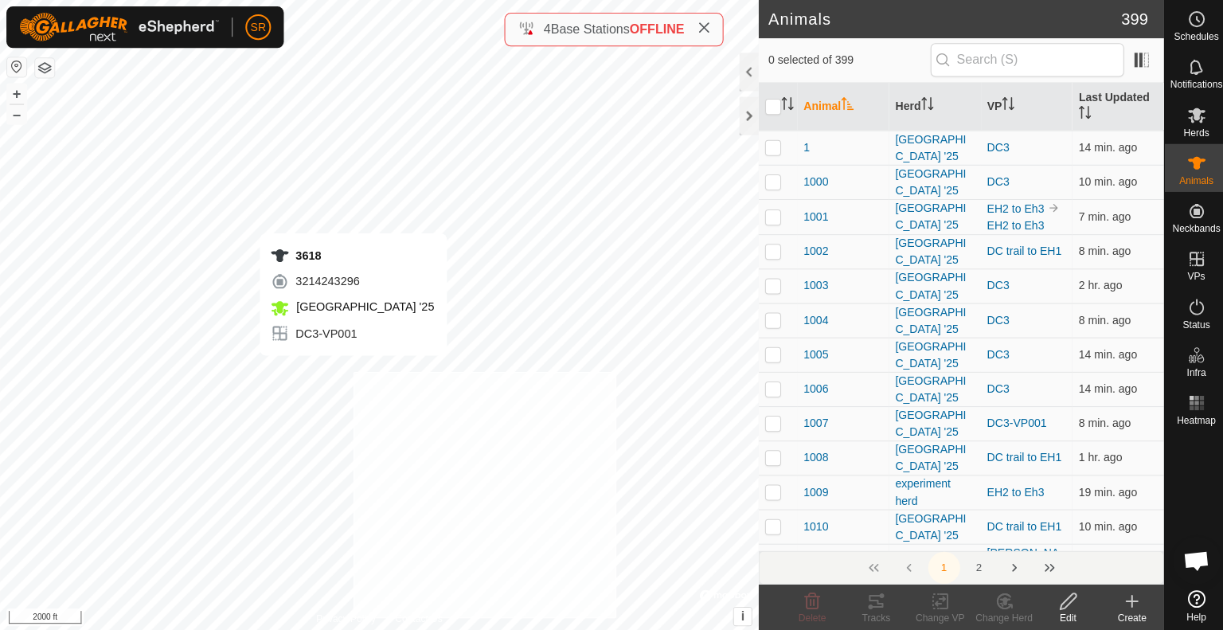
checkbox input "true"
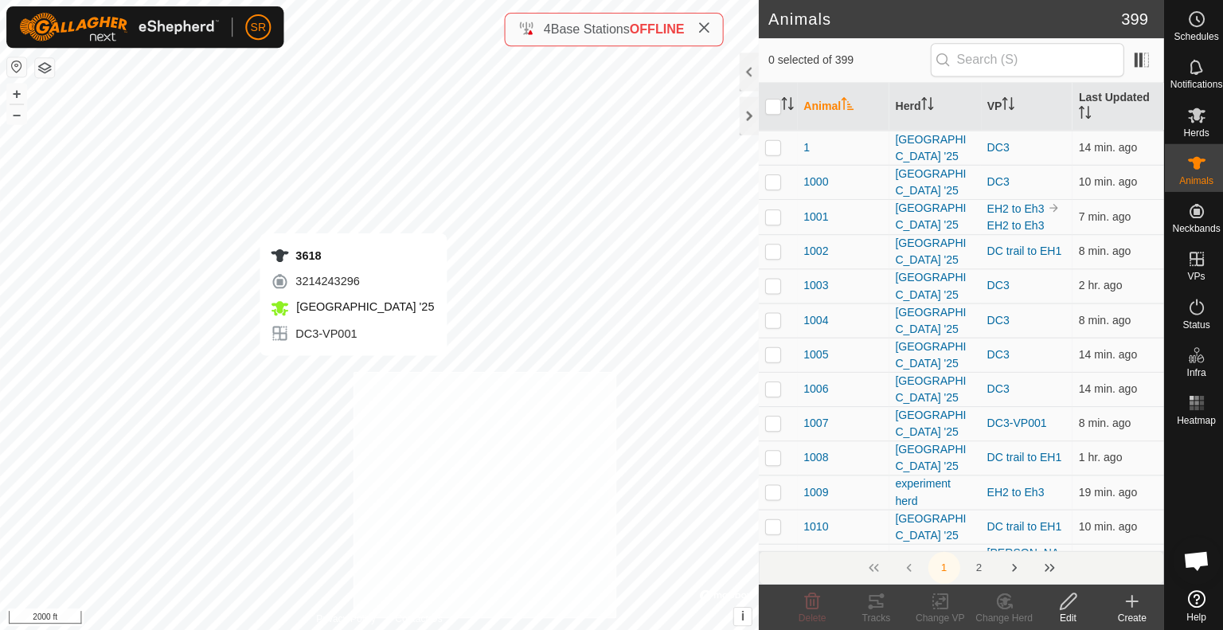
checkbox input "true"
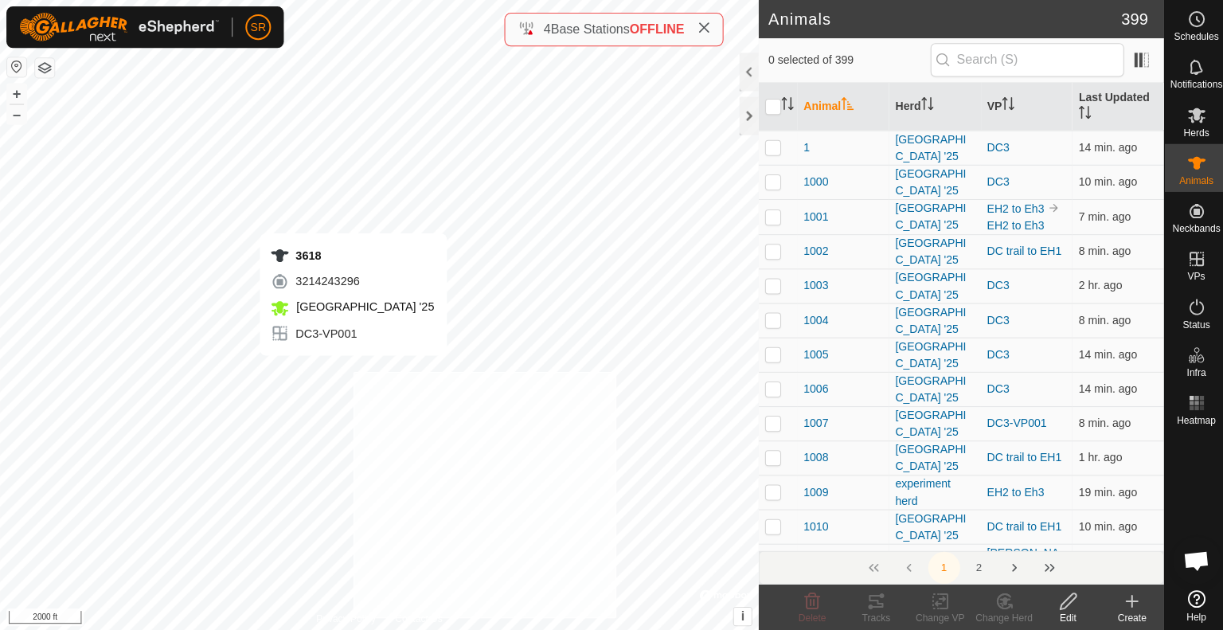
checkbox input "true"
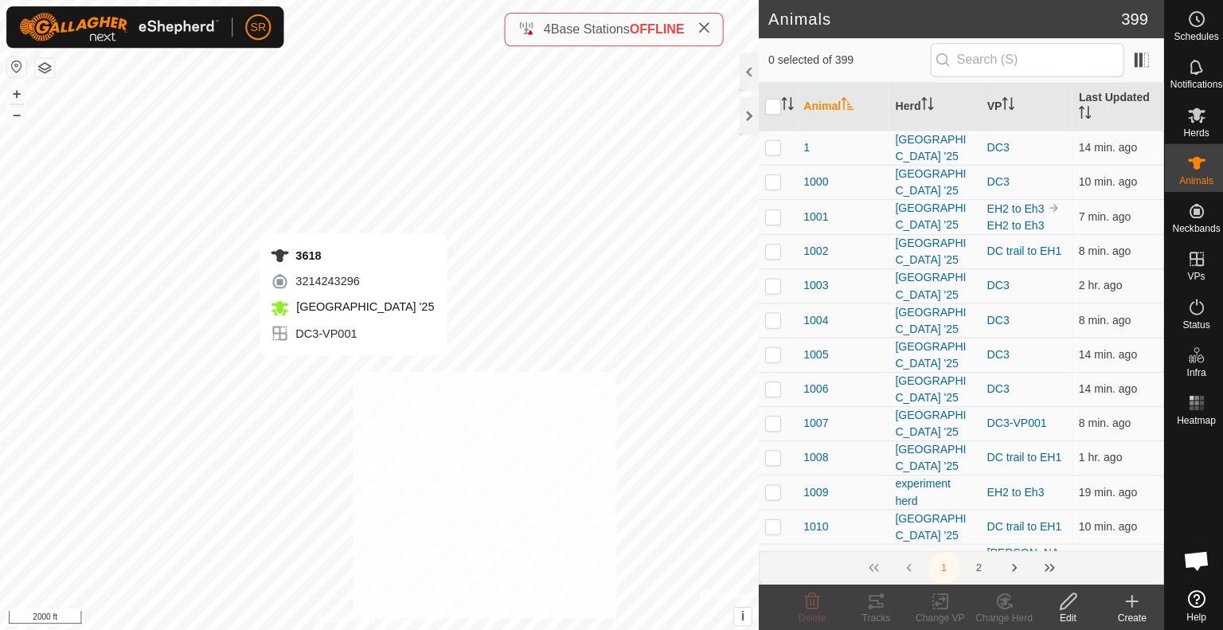
checkbox input "true"
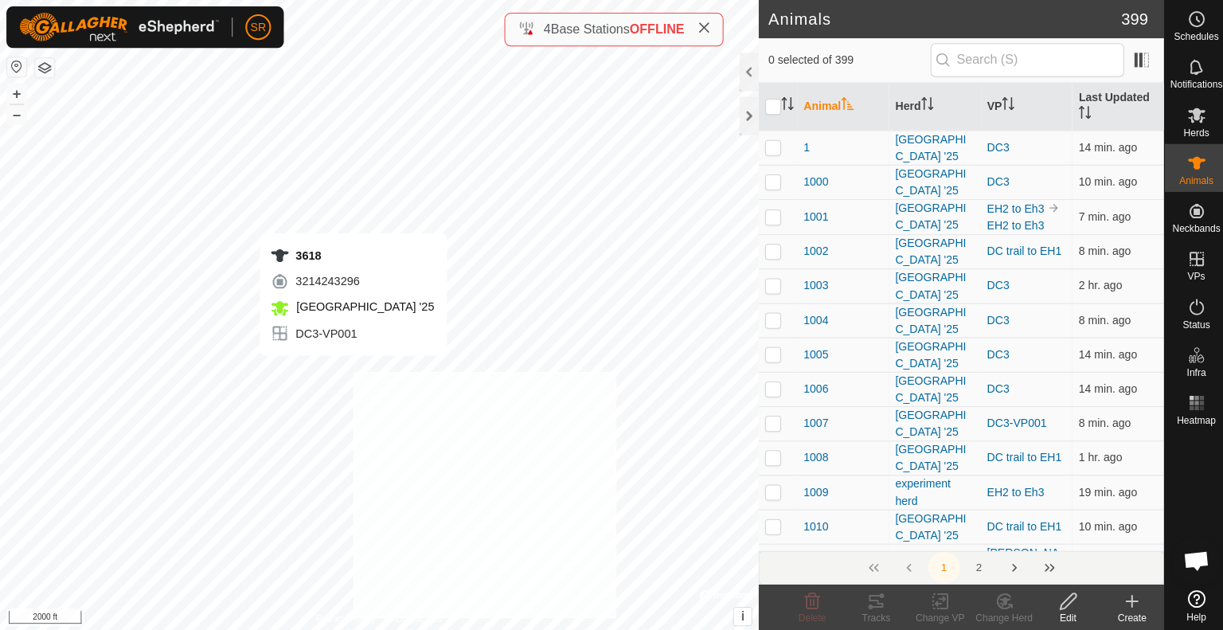
checkbox input "true"
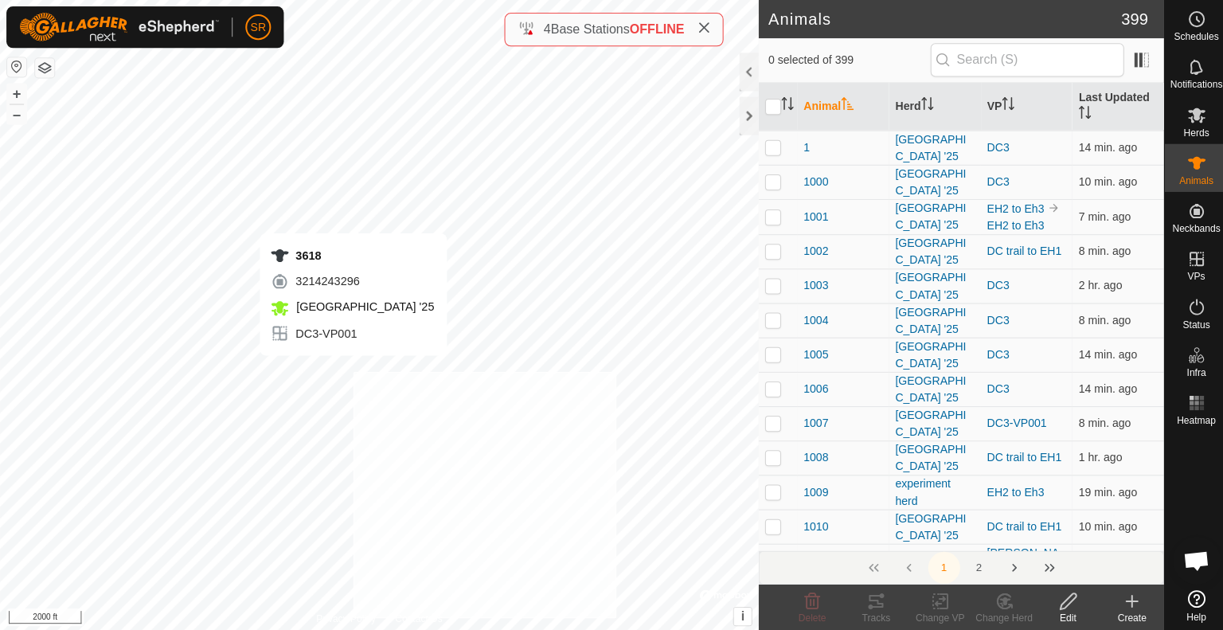
checkbox input "true"
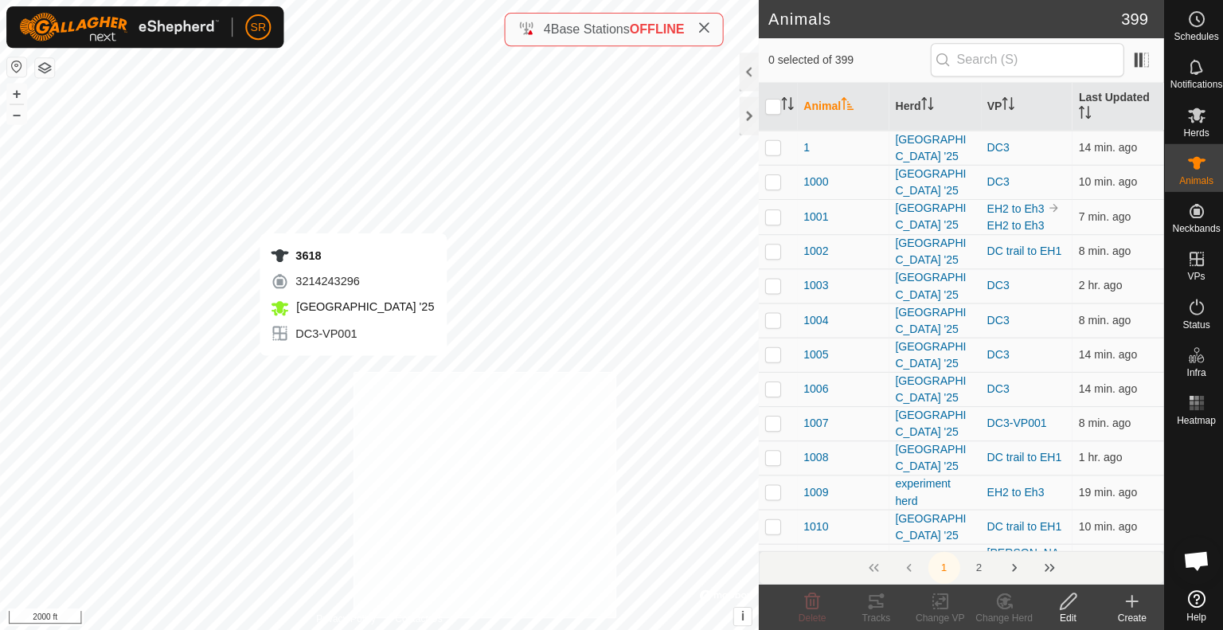
checkbox input "true"
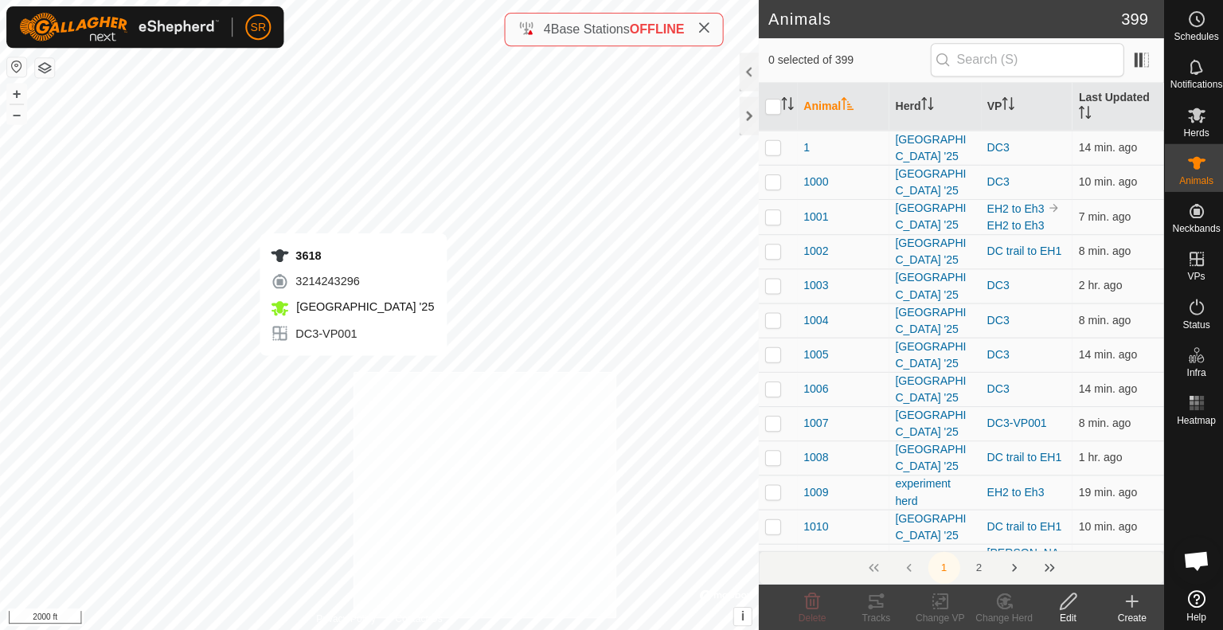
checkbox input "true"
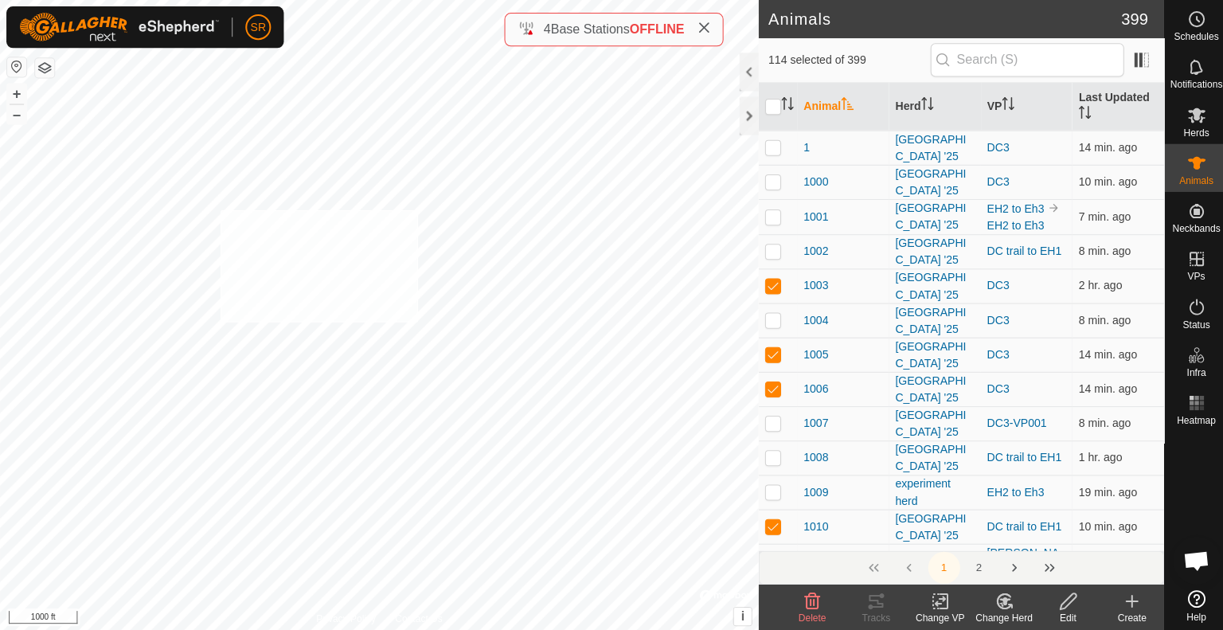
checkbox input "true"
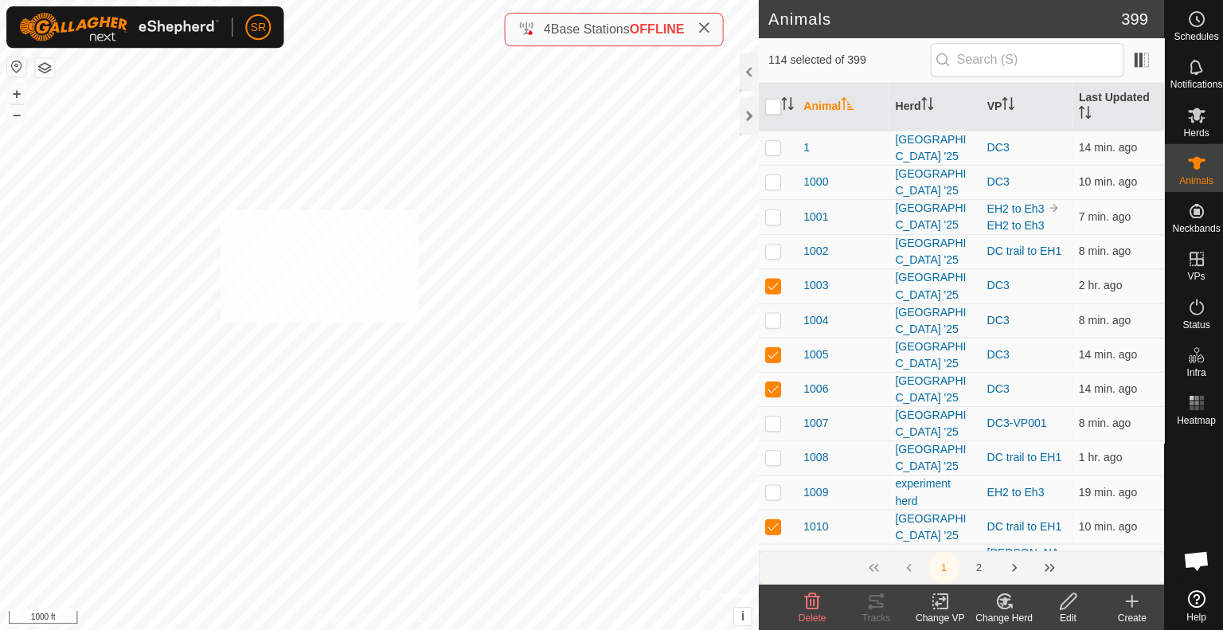
checkbox input "true"
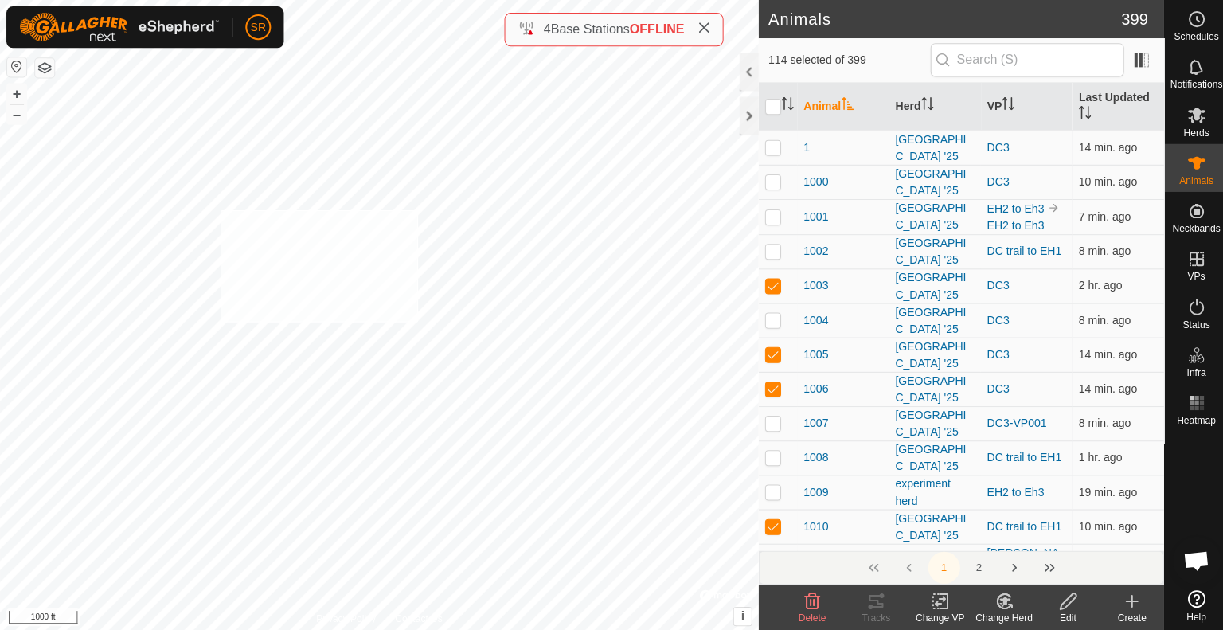
checkbox input "true"
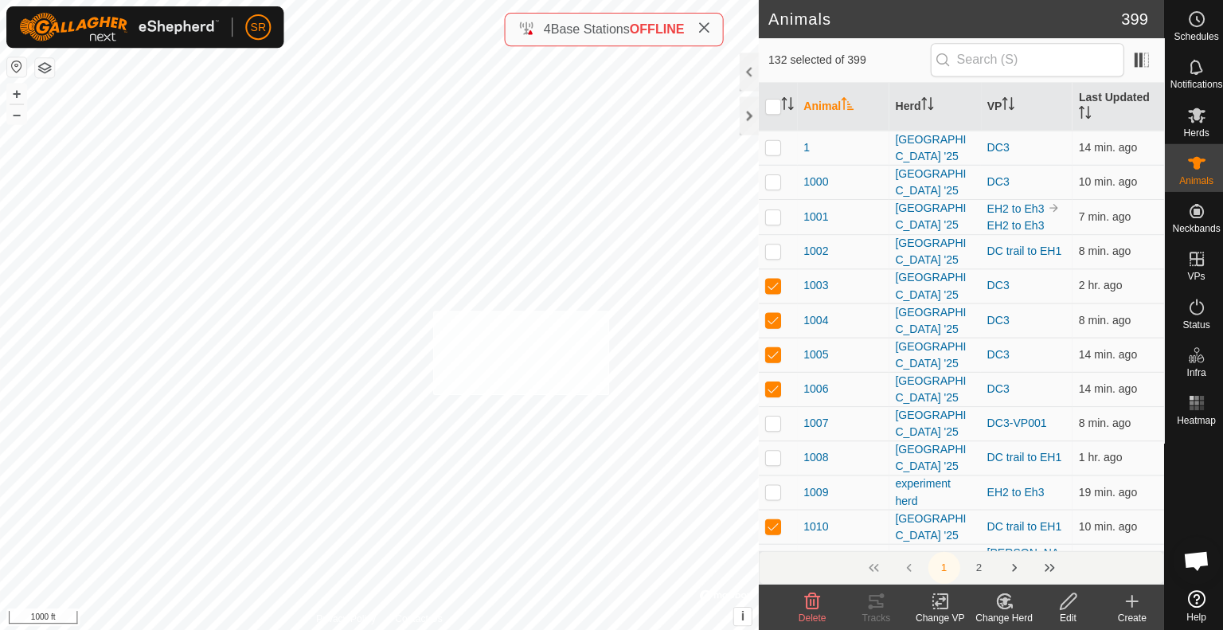
checkbox input "true"
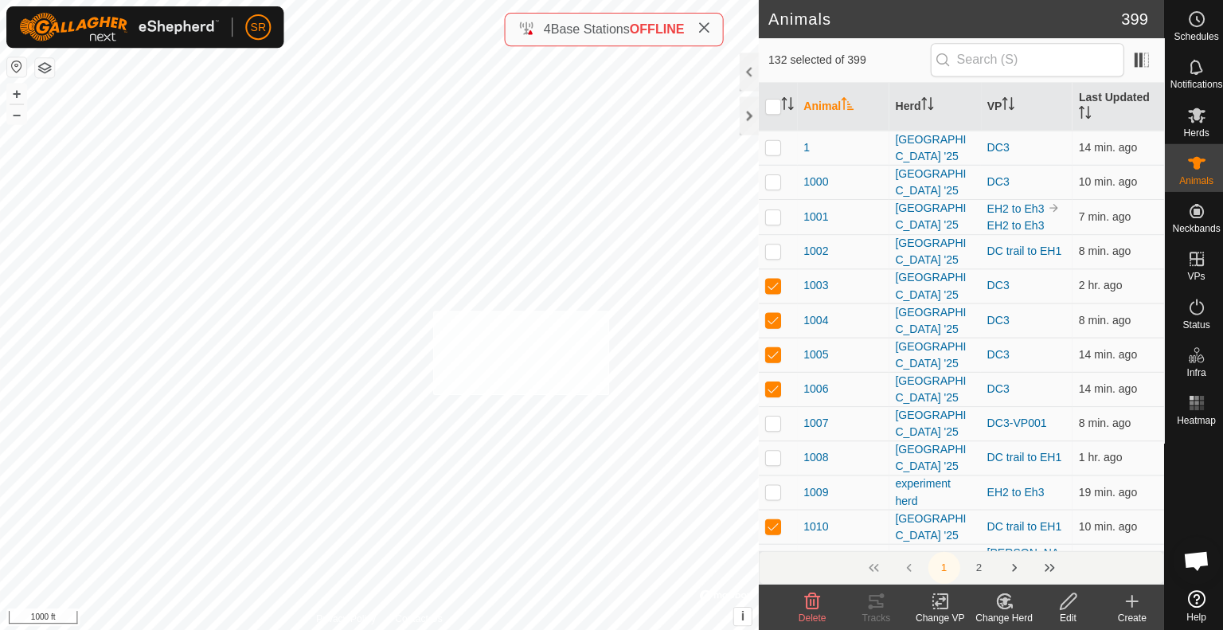
checkbox input "true"
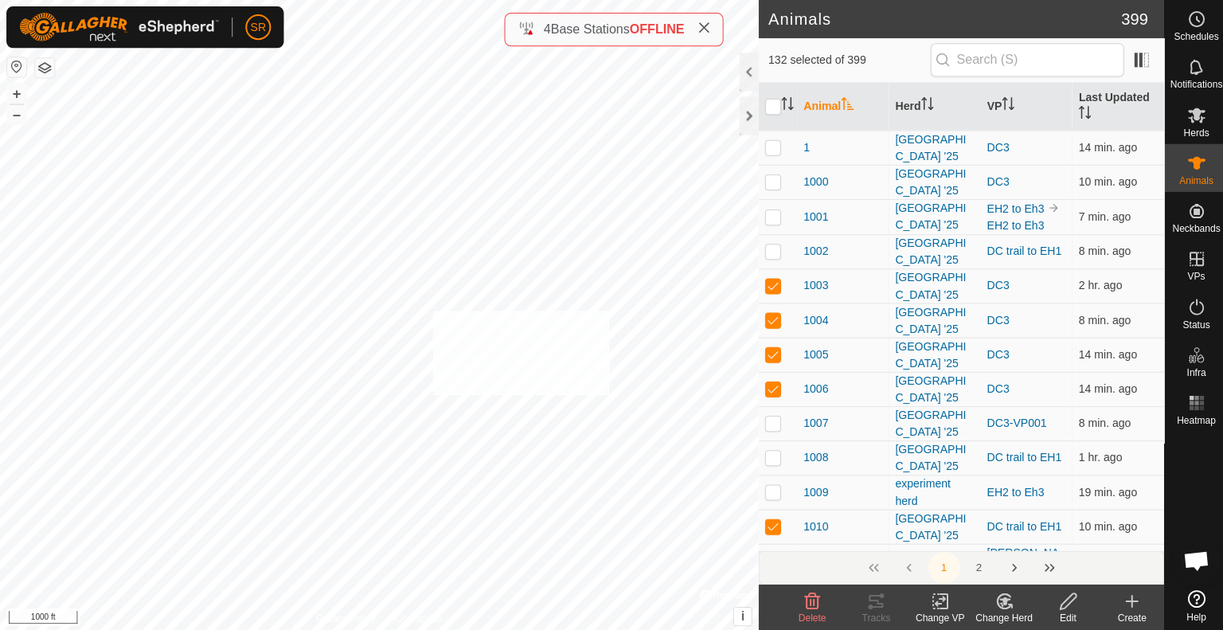
checkbox input "true"
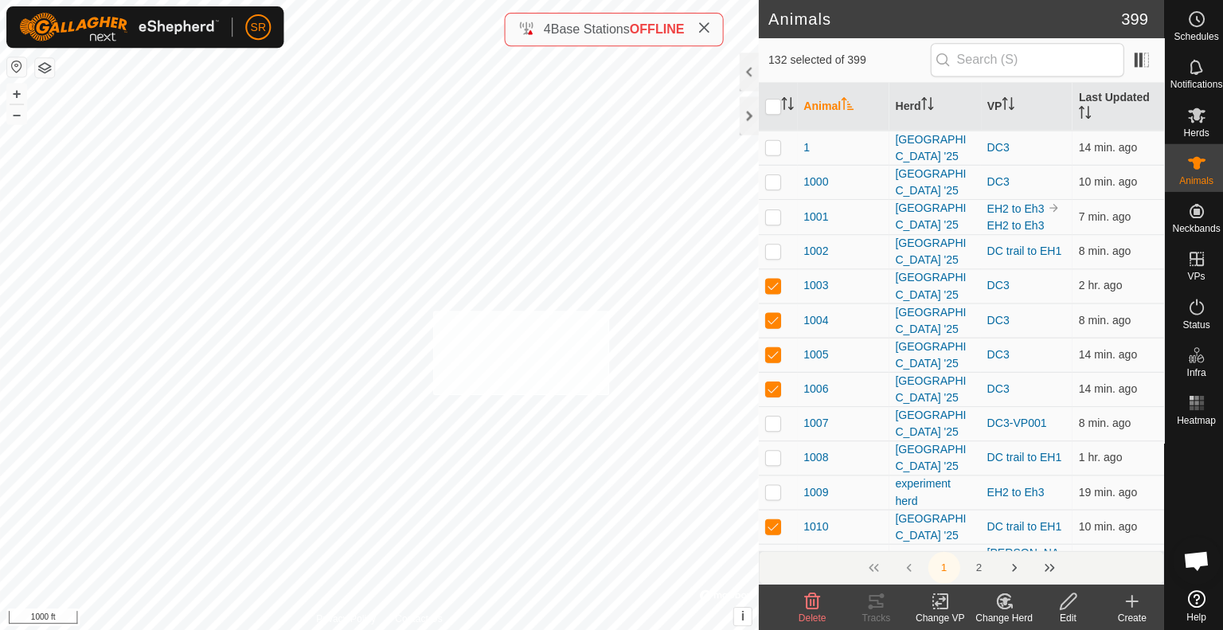
checkbox input "true"
click at [526, 191] on div "6029 0973250810 [GEOGRAPHIC_DATA] '25 DC3 + – ⇧ i © Mapbox , © OpenStreetMap , …" at bounding box center [378, 315] width 756 height 630
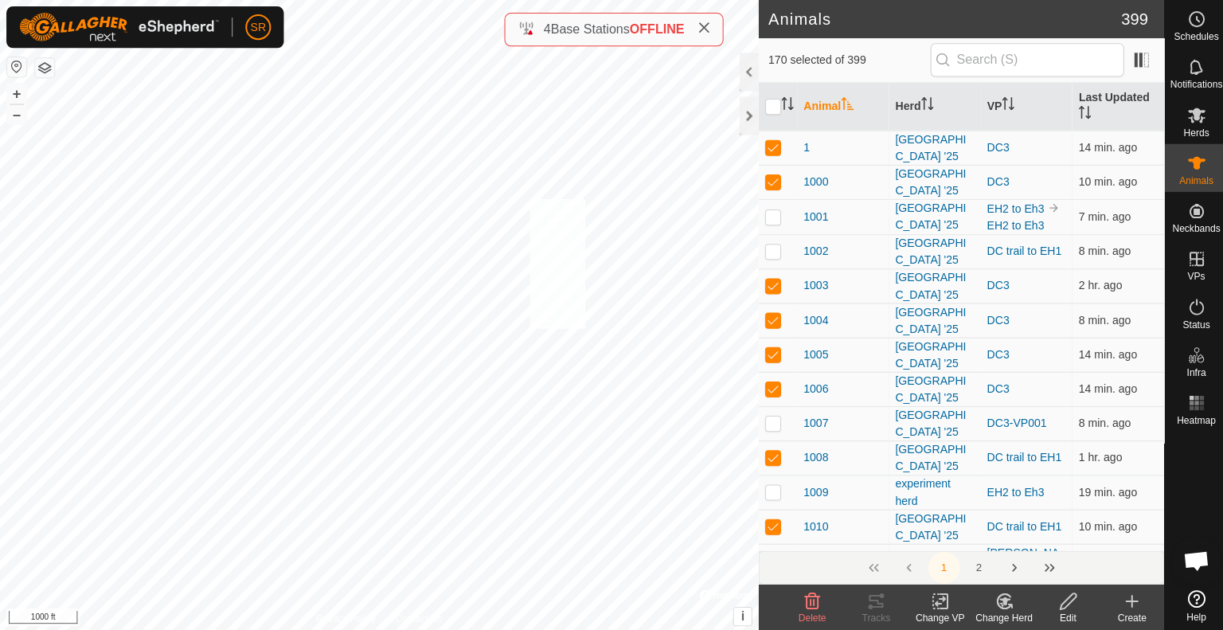
checkbox input "true"
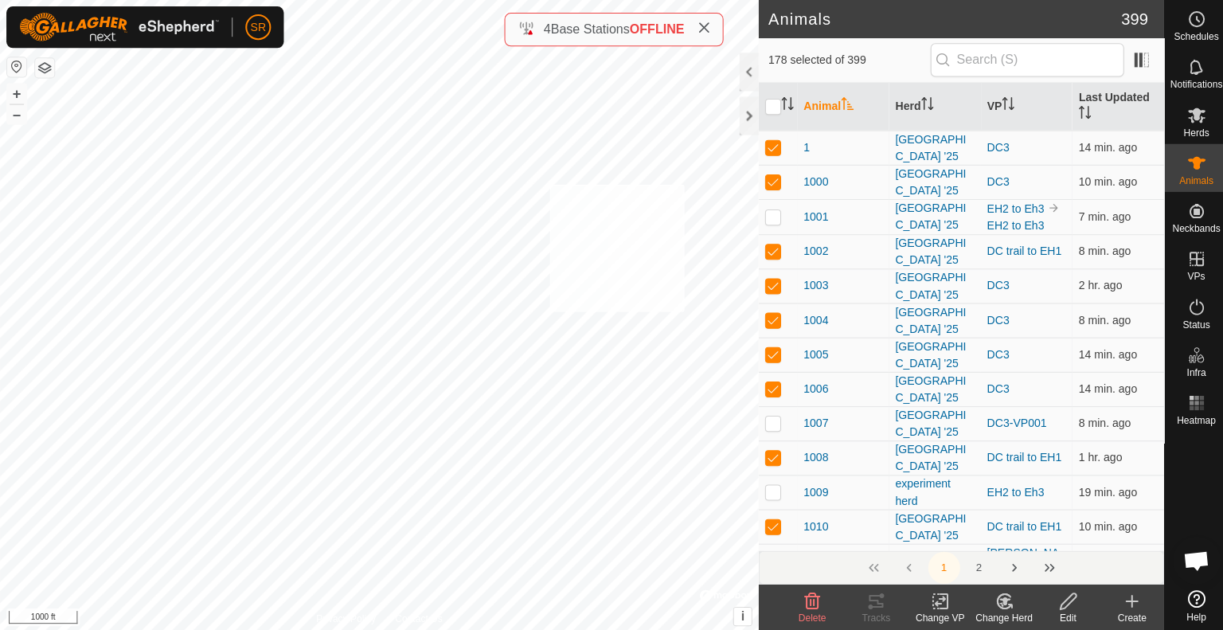
checkbox input "true"
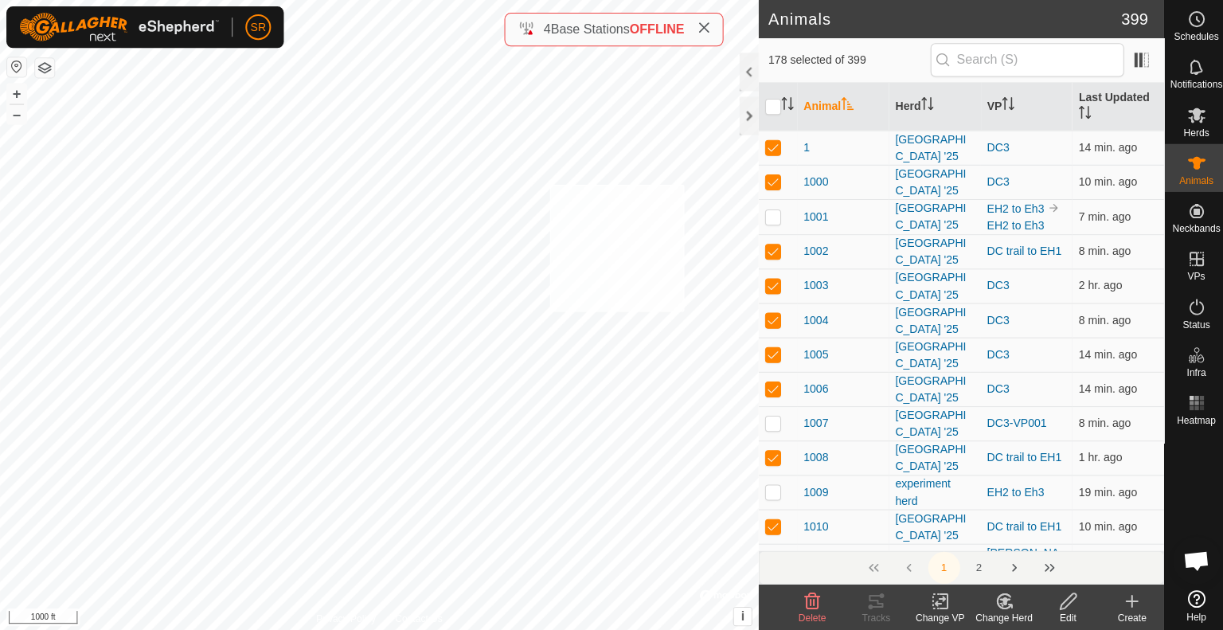
checkbox input "true"
click at [933, 598] on icon at bounding box center [936, 599] width 11 height 10
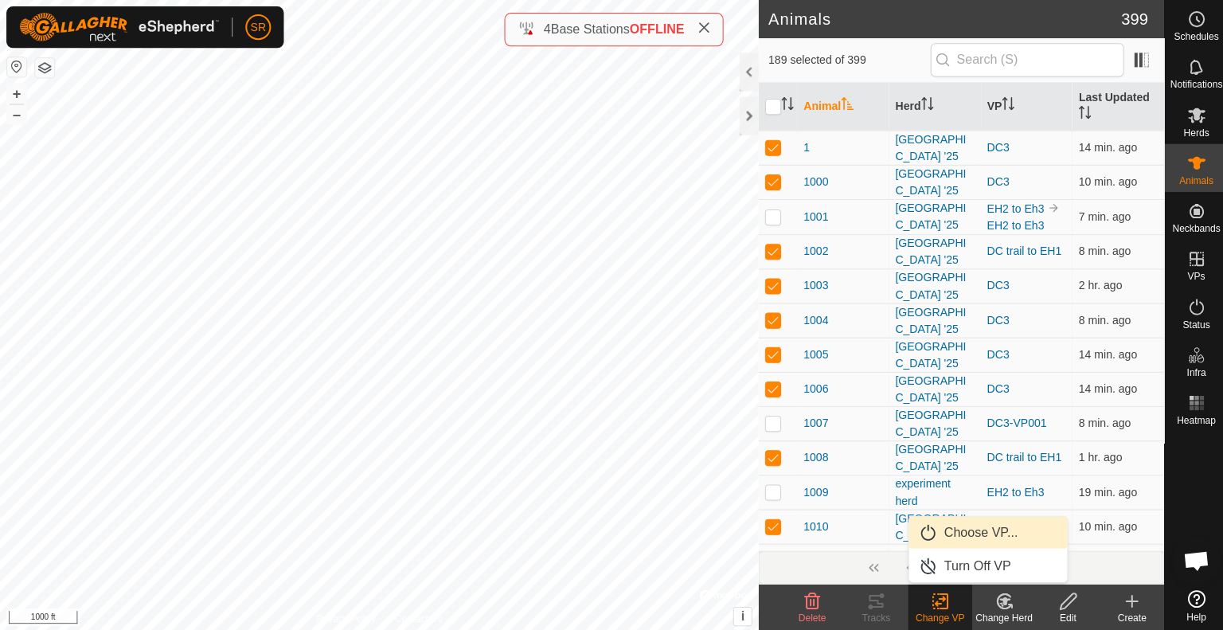
click at [945, 541] on link "Choose VP..." at bounding box center [984, 530] width 158 height 32
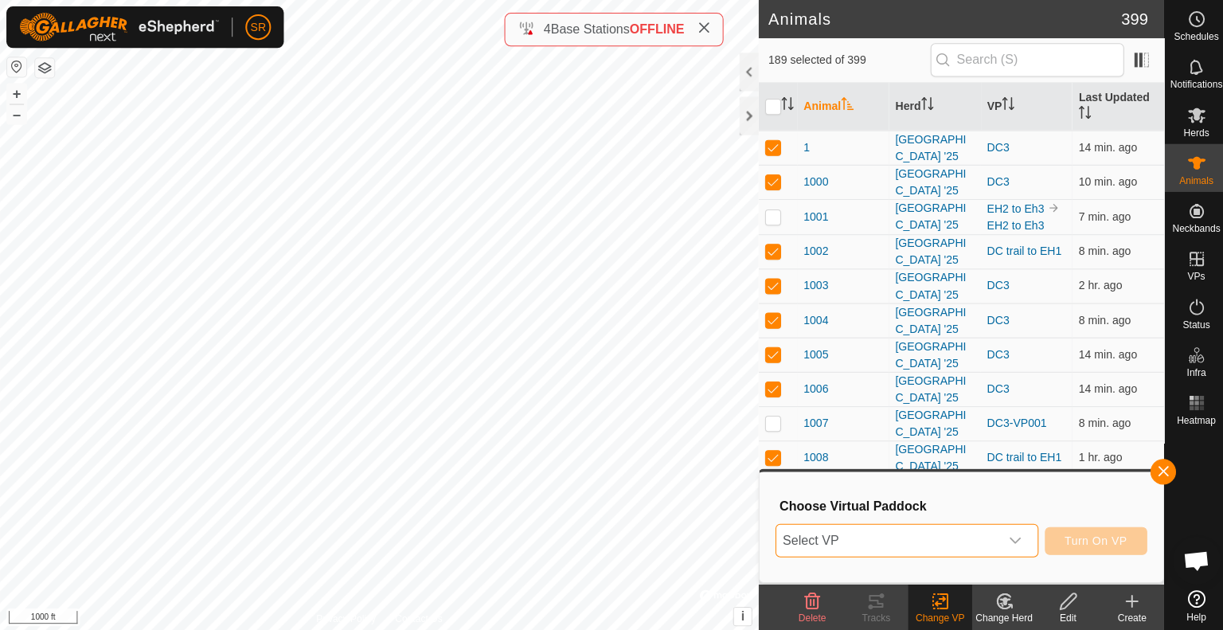
click at [933, 541] on span "Select VP" at bounding box center [884, 538] width 222 height 32
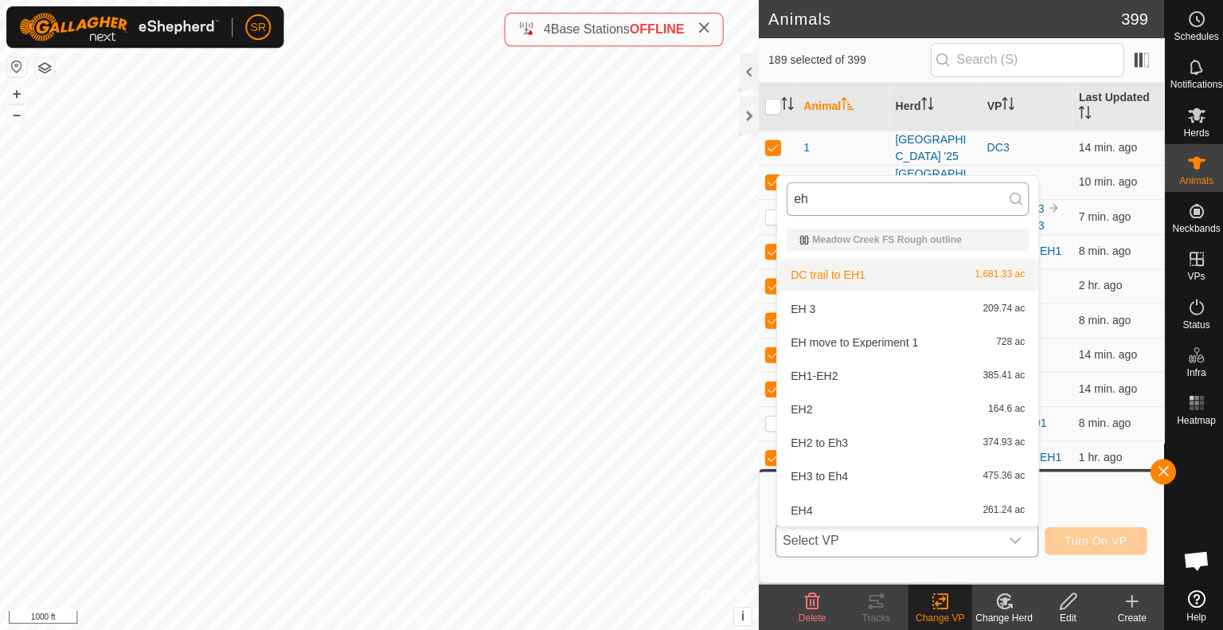
type input "e"
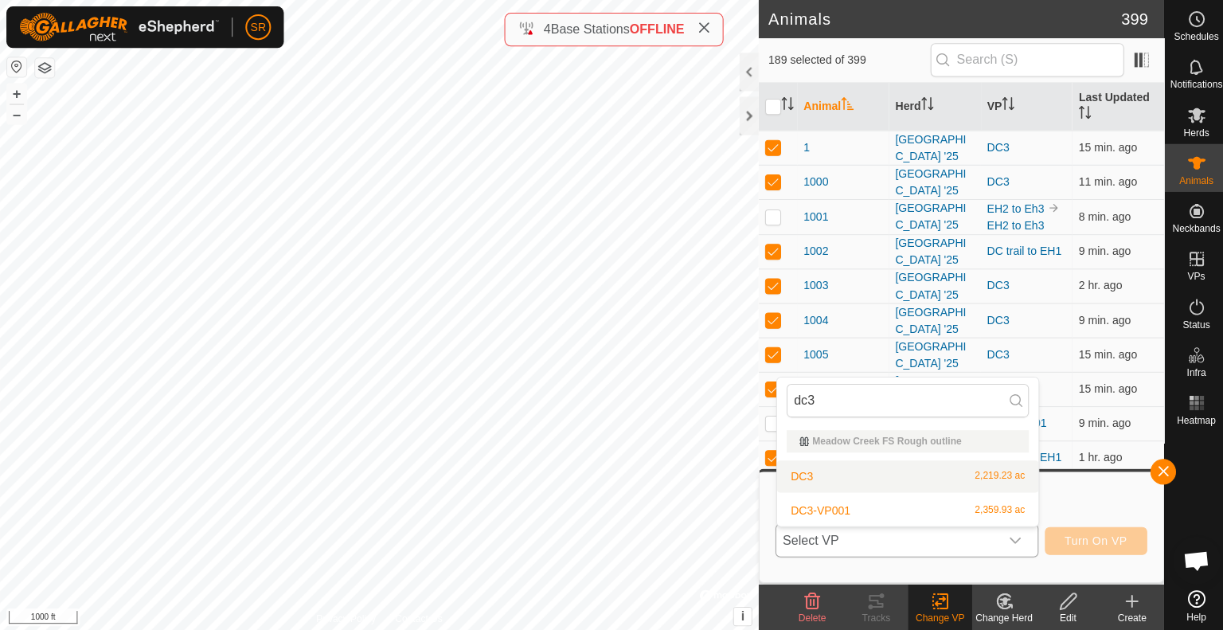
type input "dc3"
click at [936, 479] on li "DC3 2,219.23 ac" at bounding box center [904, 475] width 260 height 32
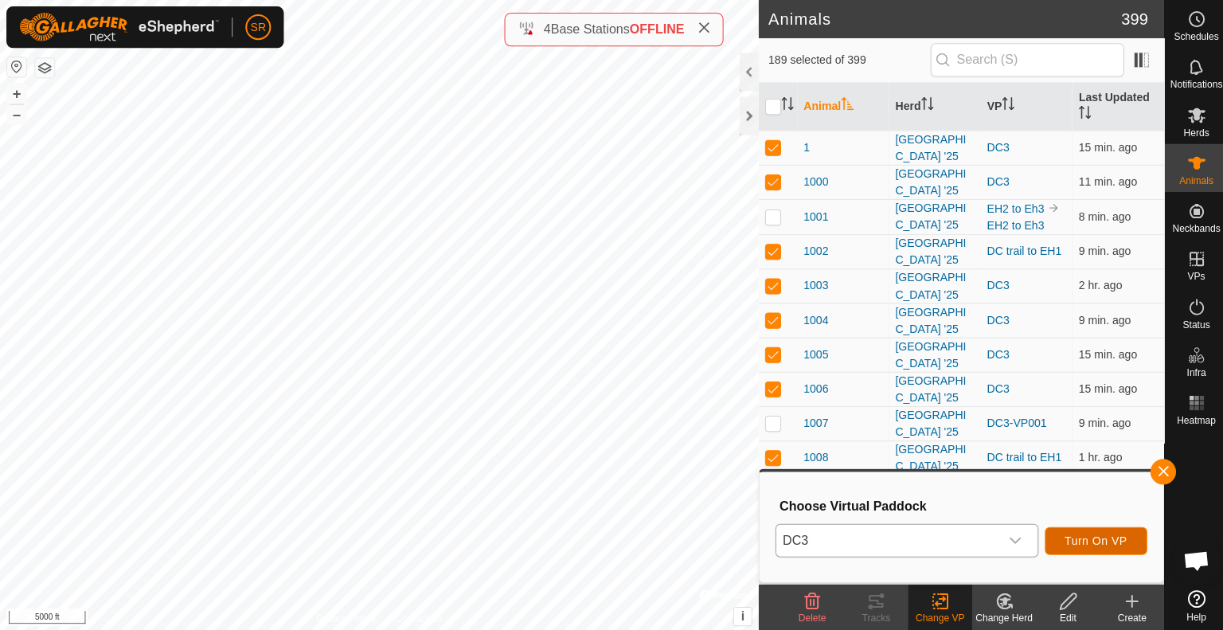
click at [1086, 541] on span "Turn On VP" at bounding box center [1092, 538] width 62 height 13
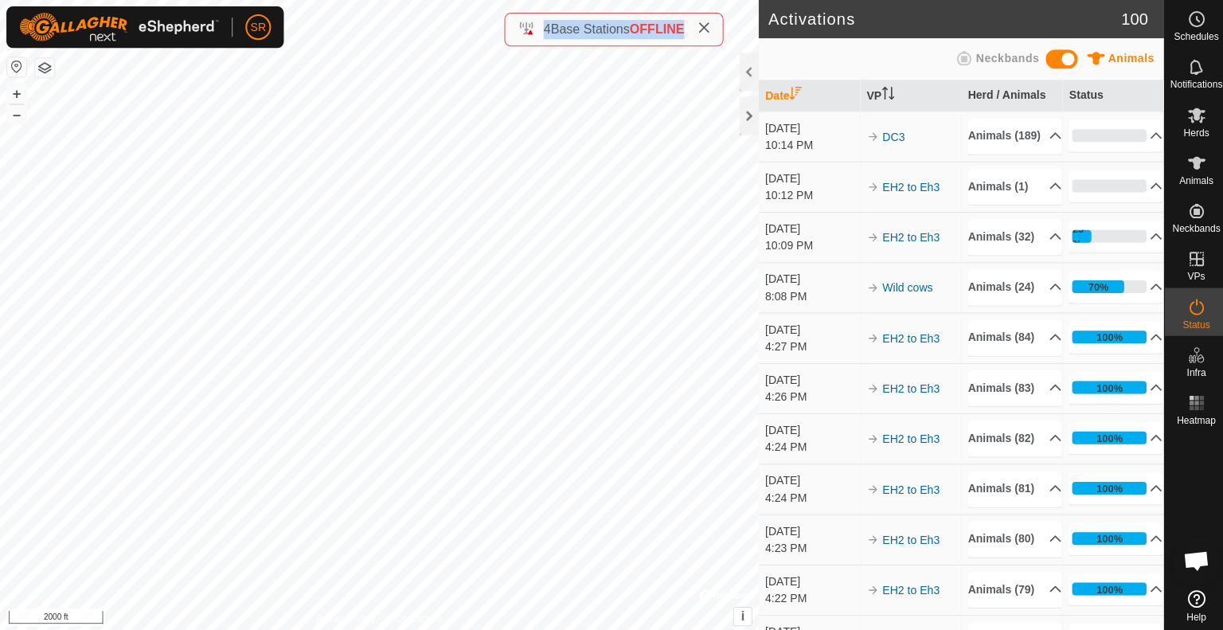
click at [702, 30] on icon at bounding box center [700, 28] width 13 height 13
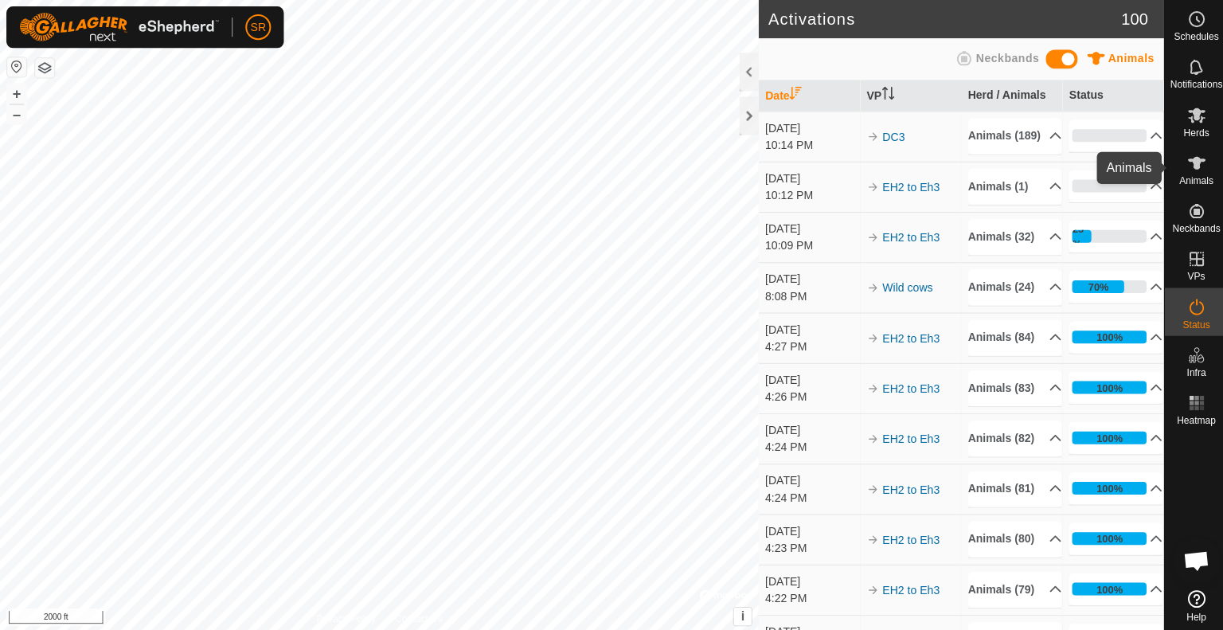
click at [1183, 166] on icon at bounding box center [1192, 162] width 19 height 19
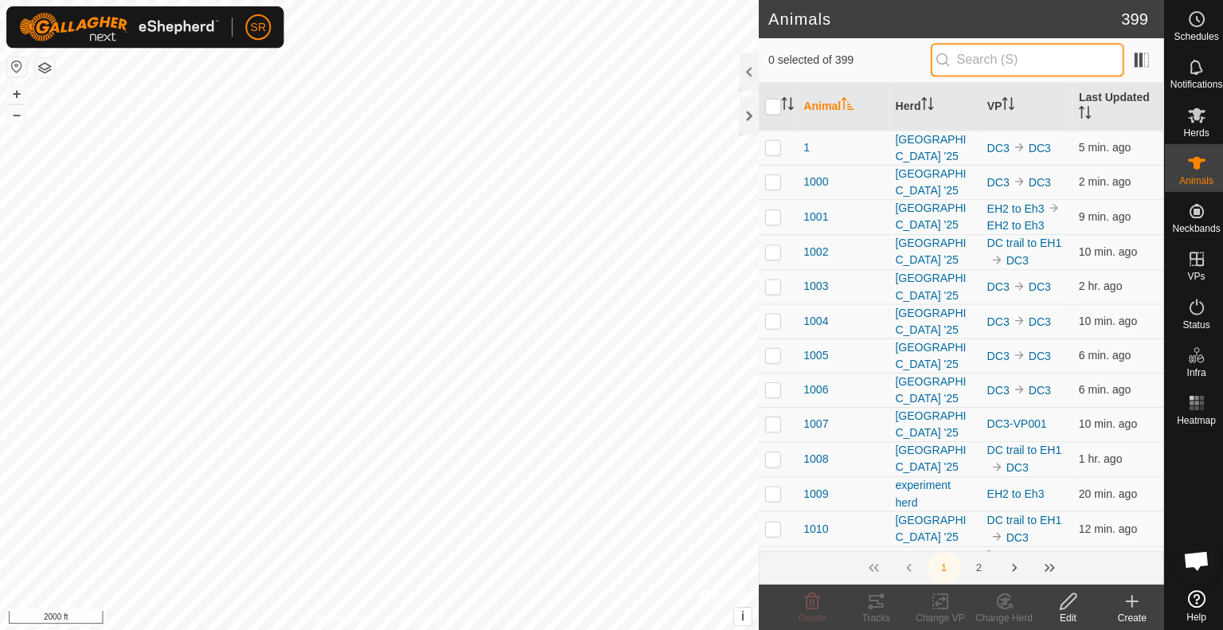
click at [1002, 65] on input "text" at bounding box center [1023, 59] width 193 height 33
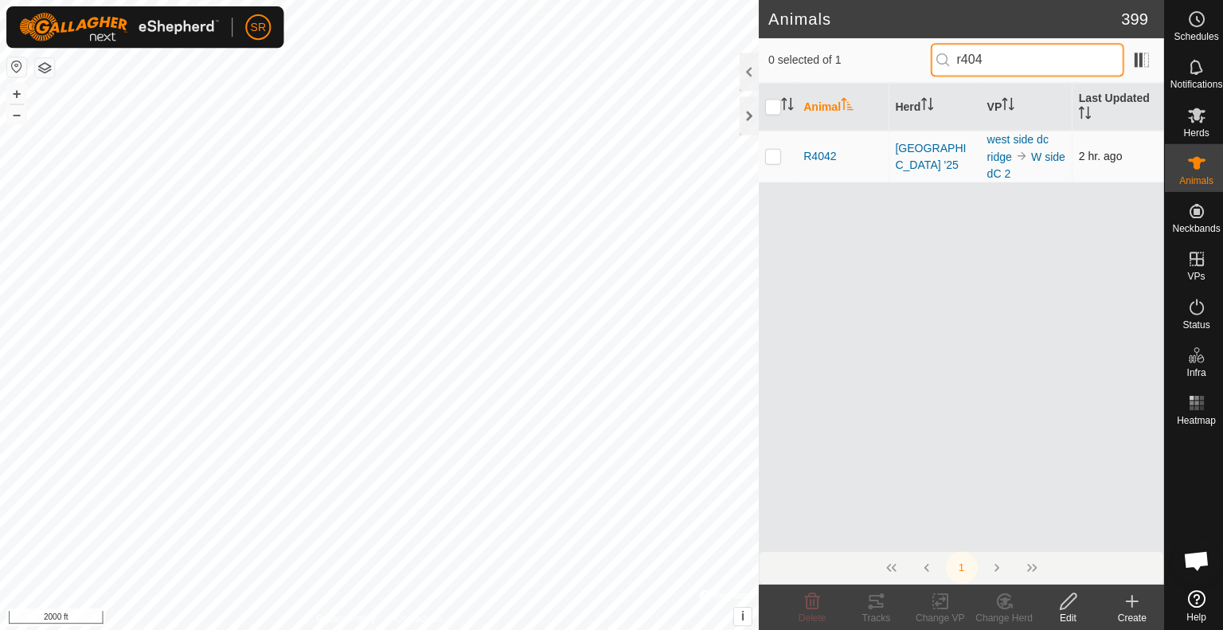
type input "r404"
click at [773, 155] on p-checkbox at bounding box center [770, 155] width 16 height 13
checkbox input "true"
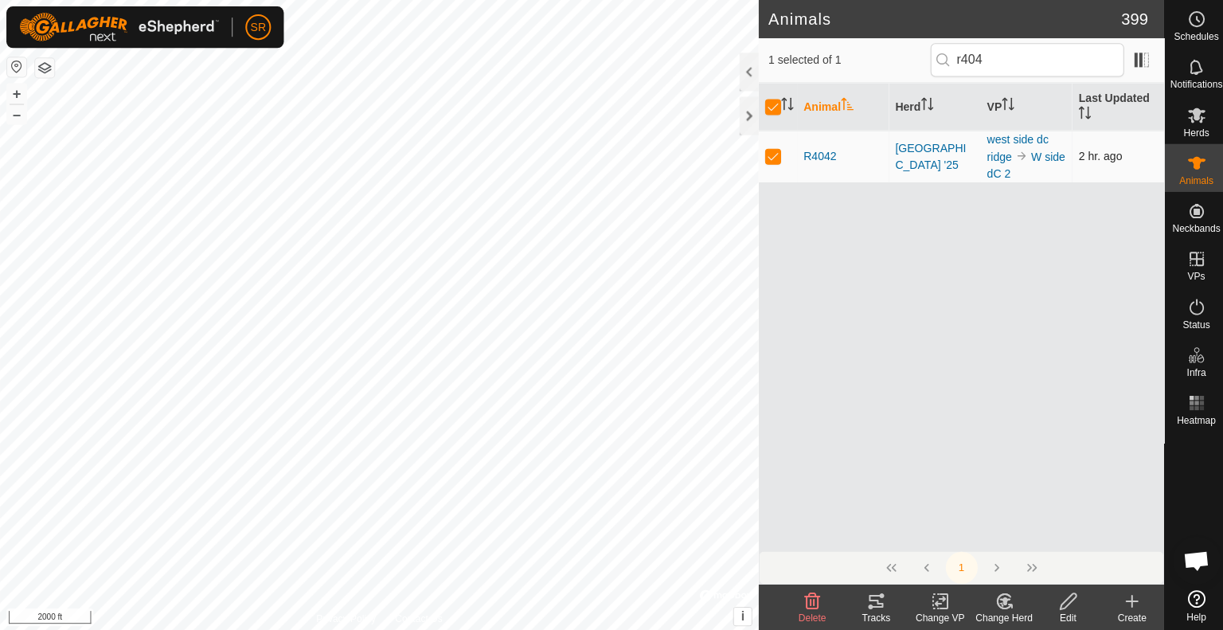
click at [772, 155] on p-checkbox at bounding box center [770, 155] width 16 height 13
checkbox input "false"
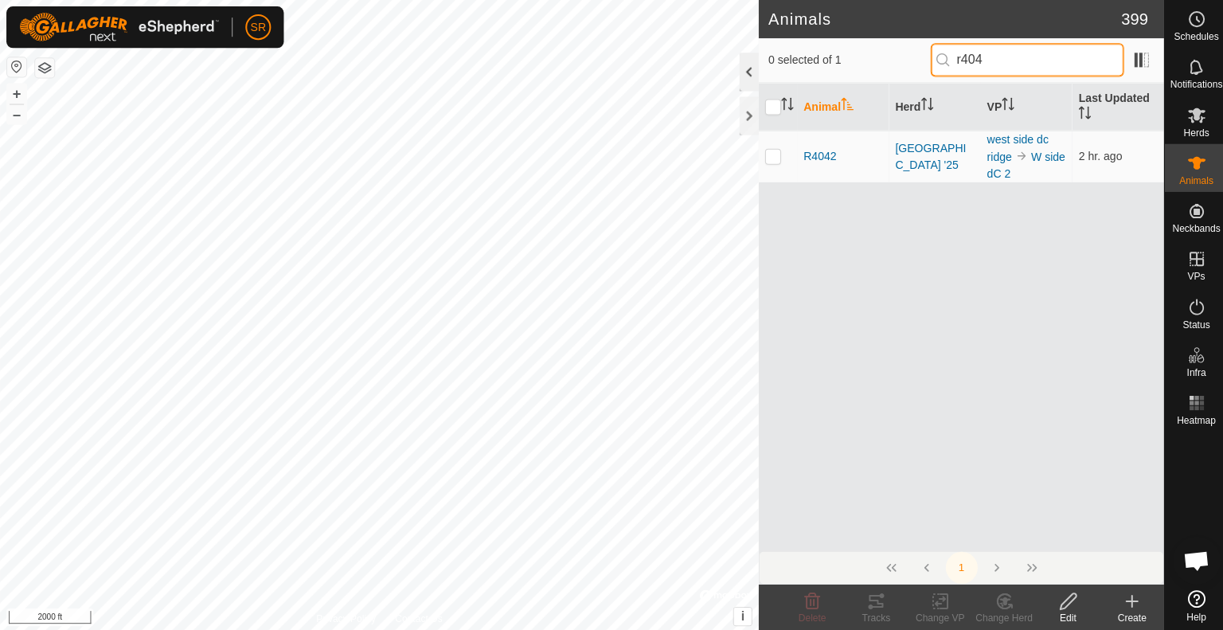
drag, startPoint x: 758, startPoint y: 89, endPoint x: 745, endPoint y: 84, distance: 14.6
click at [756, 84] on div "Animals 399 0 selected of 1 r404 Animal Herd VP Last Updated [GEOGRAPHIC_DATA] …" at bounding box center [958, 315] width 404 height 630
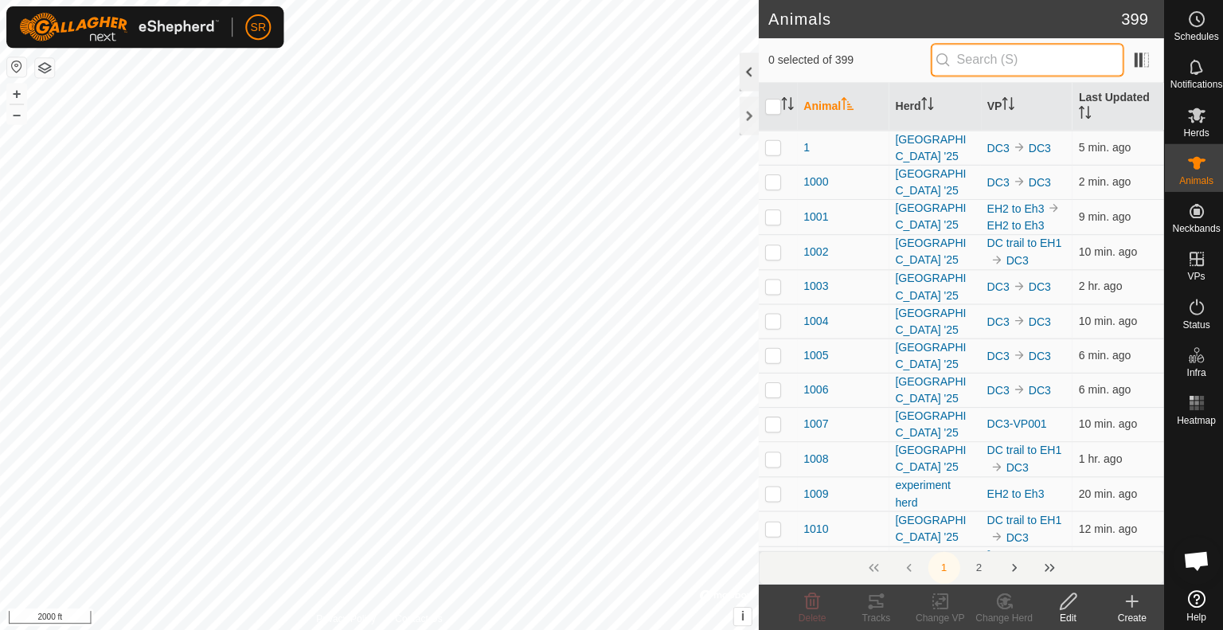
type input "w"
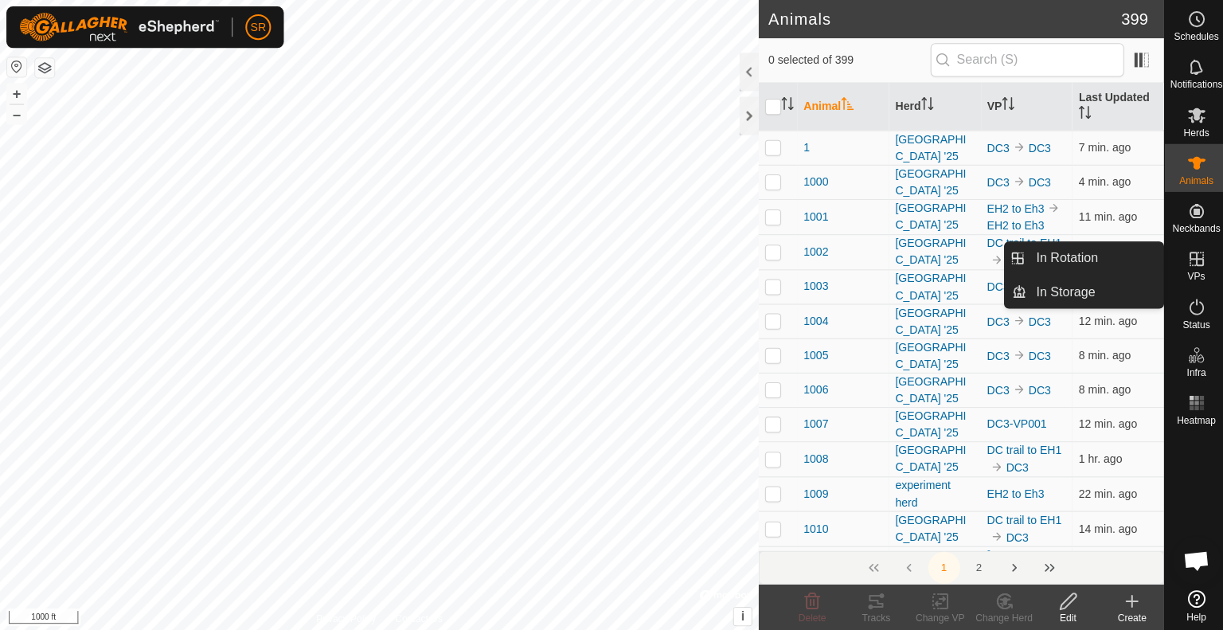
click at [1194, 261] on icon at bounding box center [1192, 257] width 19 height 19
click at [1113, 260] on link "In Rotation" at bounding box center [1090, 257] width 136 height 32
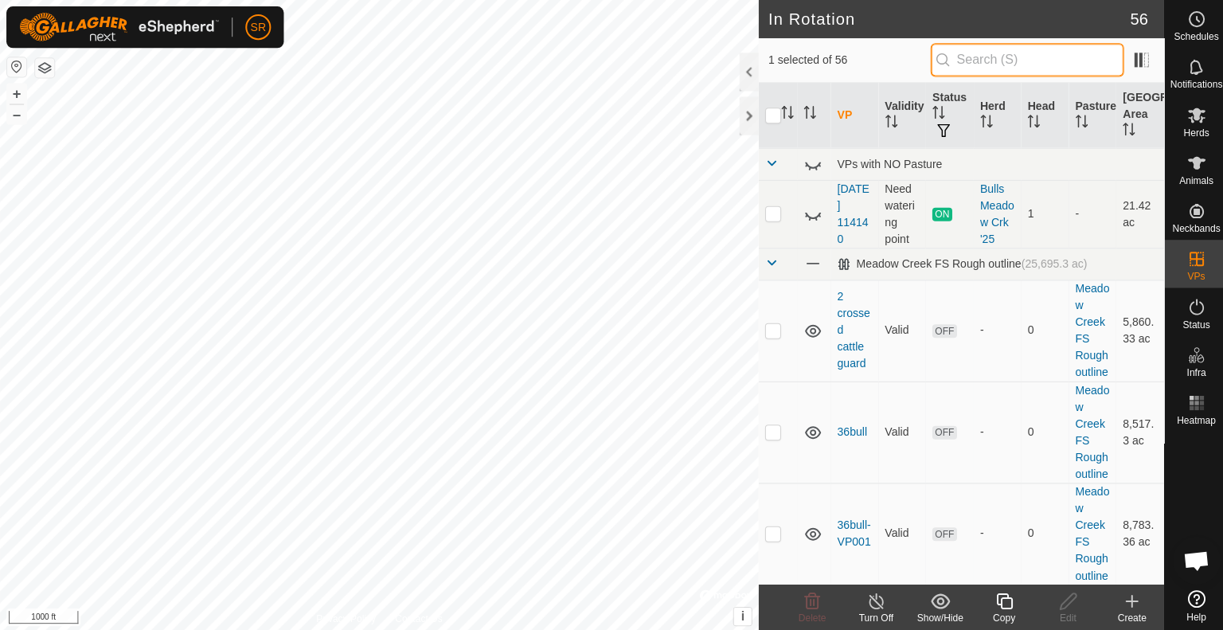
click at [1007, 57] on input "text" at bounding box center [1023, 59] width 193 height 33
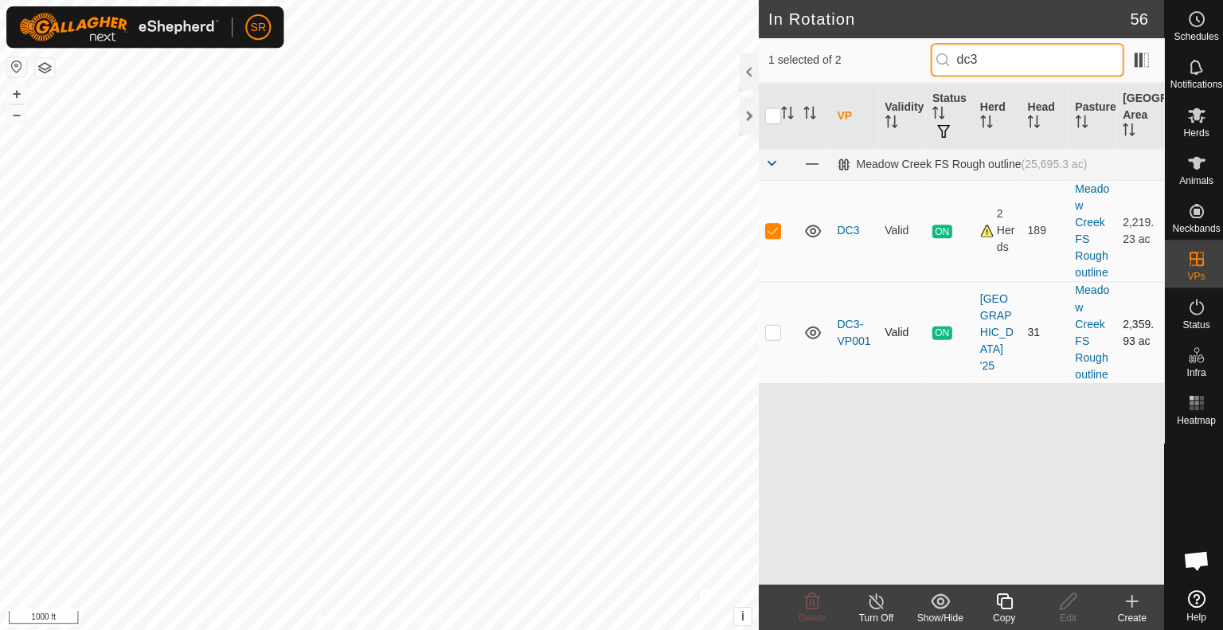
type input "dc3"
click at [772, 326] on p-checkbox at bounding box center [770, 330] width 16 height 13
checkbox input "false"
click at [774, 229] on p-checkbox at bounding box center [770, 229] width 16 height 13
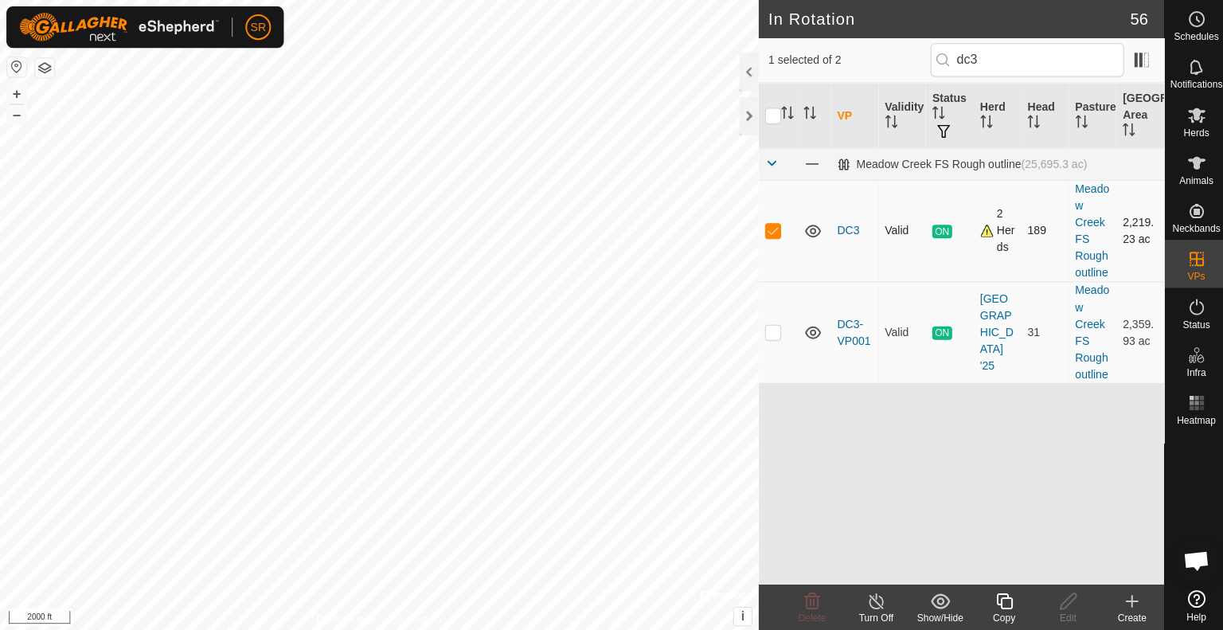
checkbox input "false"
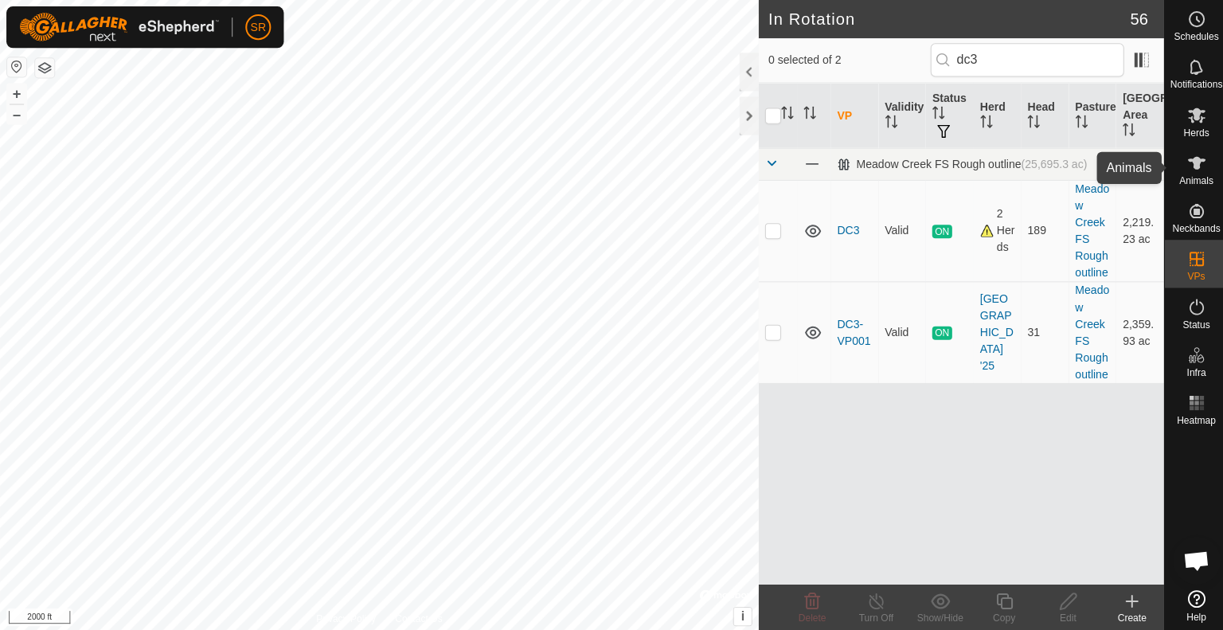
click at [1179, 175] on span "Animals" at bounding box center [1192, 180] width 34 height 10
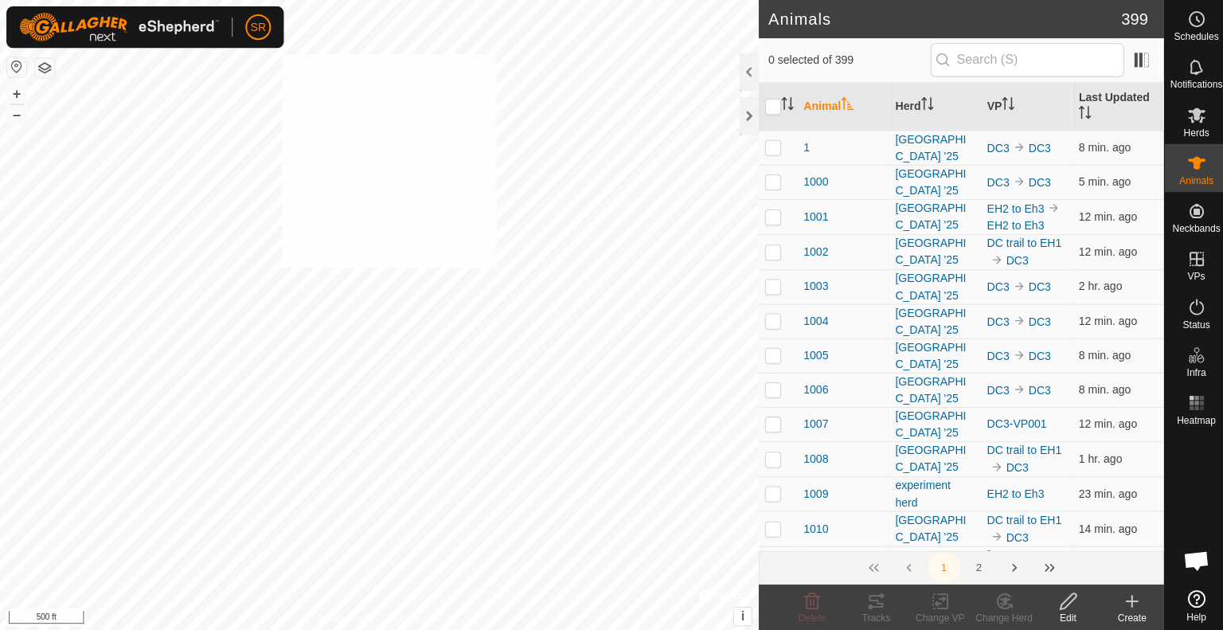
click at [280, 54] on div "3299 3428299239 [GEOGRAPHIC_DATA] '25 DC3-VP001 + – ⇧ i © Mapbox , © OpenStreet…" at bounding box center [378, 315] width 756 height 630
checkbox input "true"
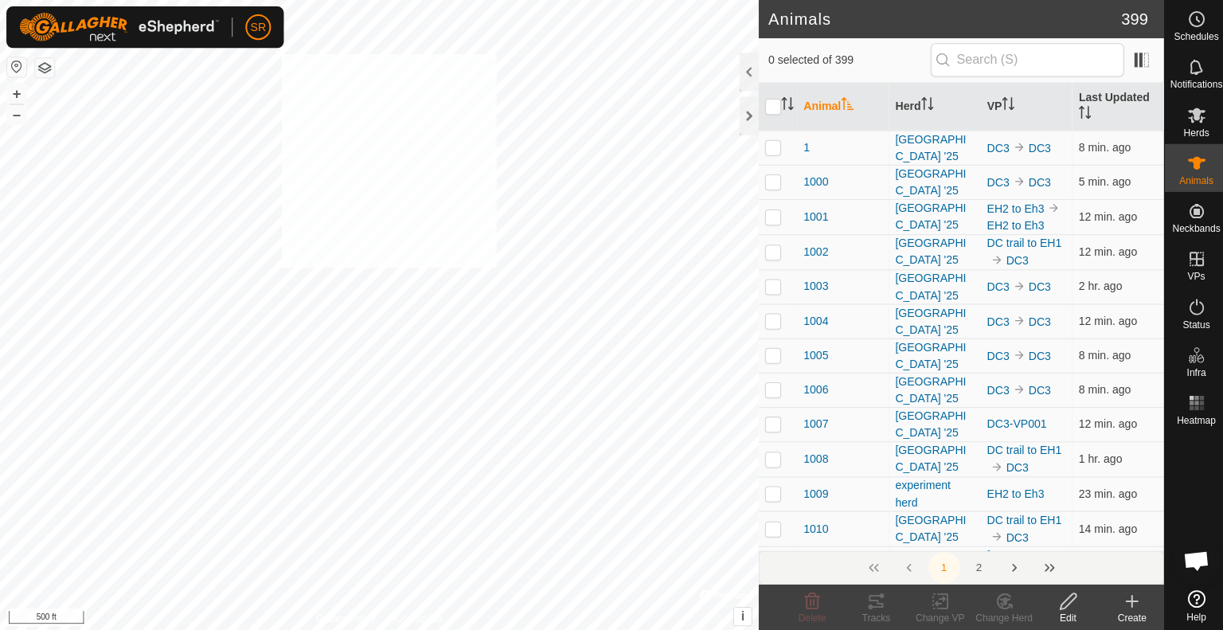
checkbox input "true"
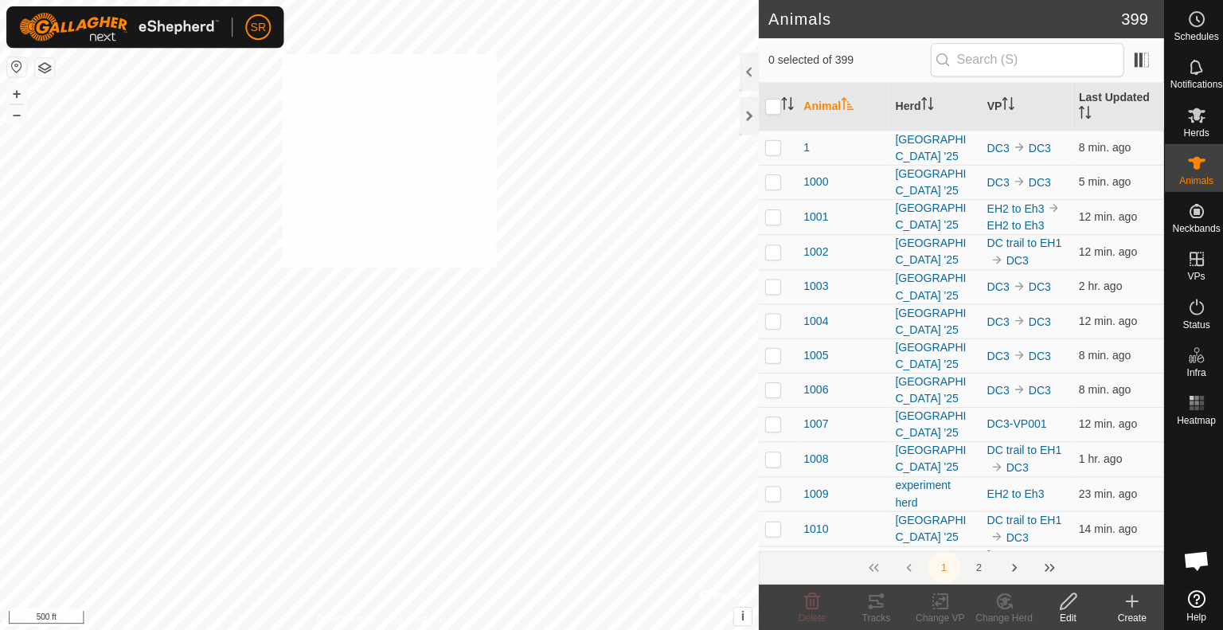
checkbox input "true"
click at [995, 601] on icon at bounding box center [1001, 598] width 20 height 19
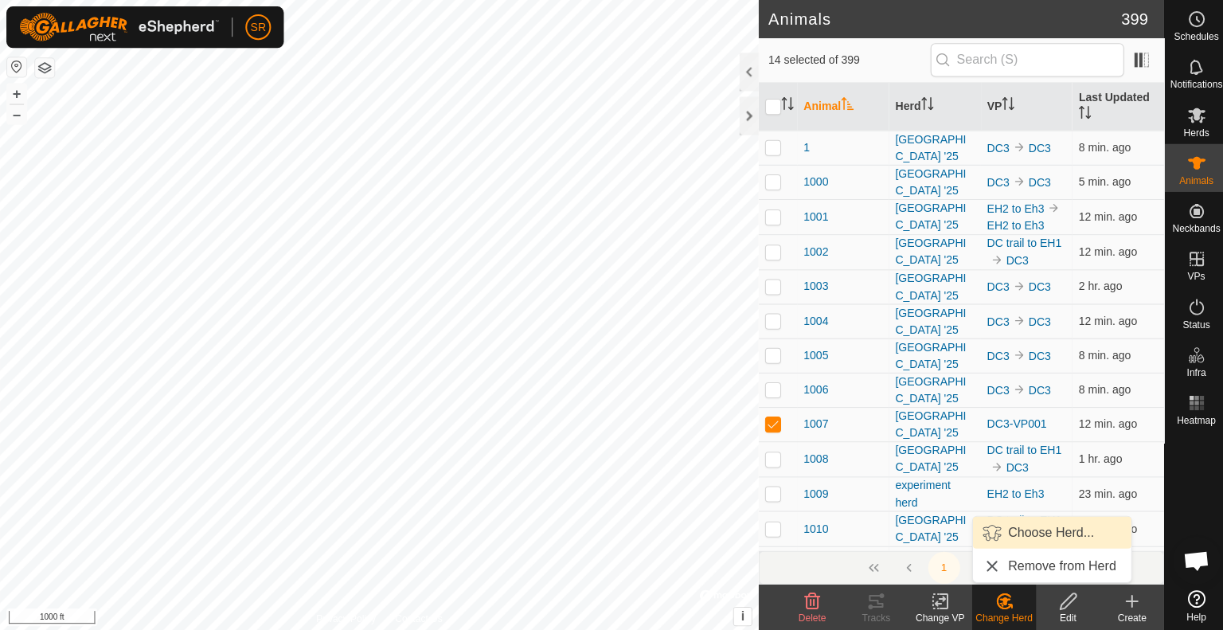
click at [1028, 534] on link "Choose Herd..." at bounding box center [1048, 530] width 158 height 32
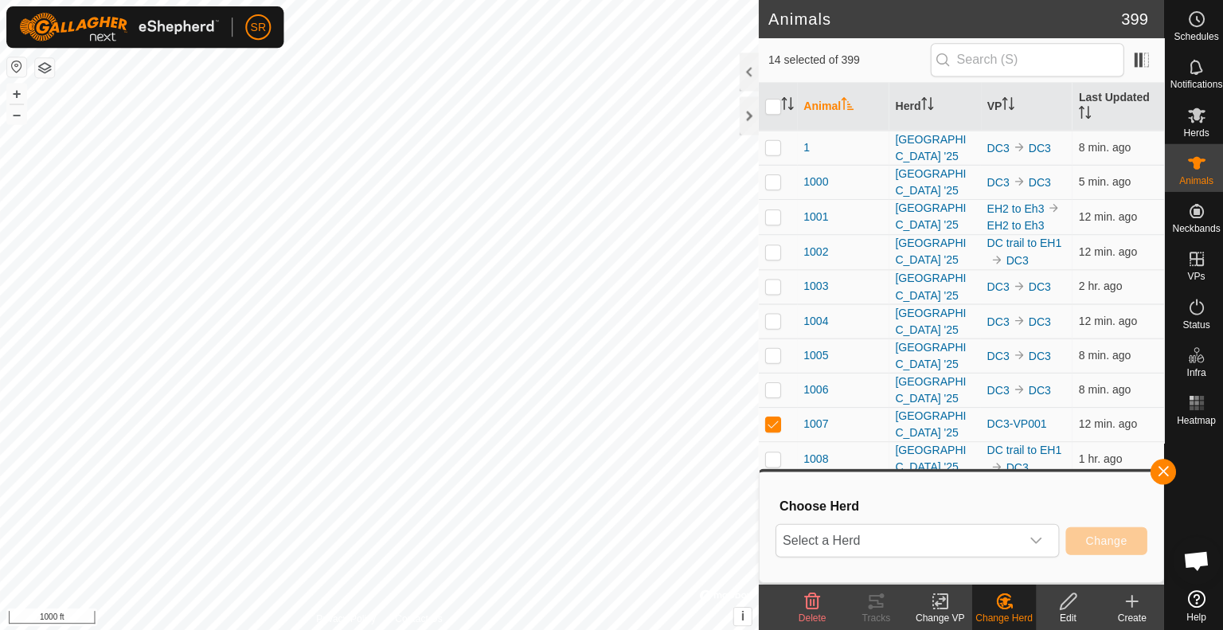
click at [1028, 534] on icon "dropdown trigger" at bounding box center [1032, 538] width 13 height 13
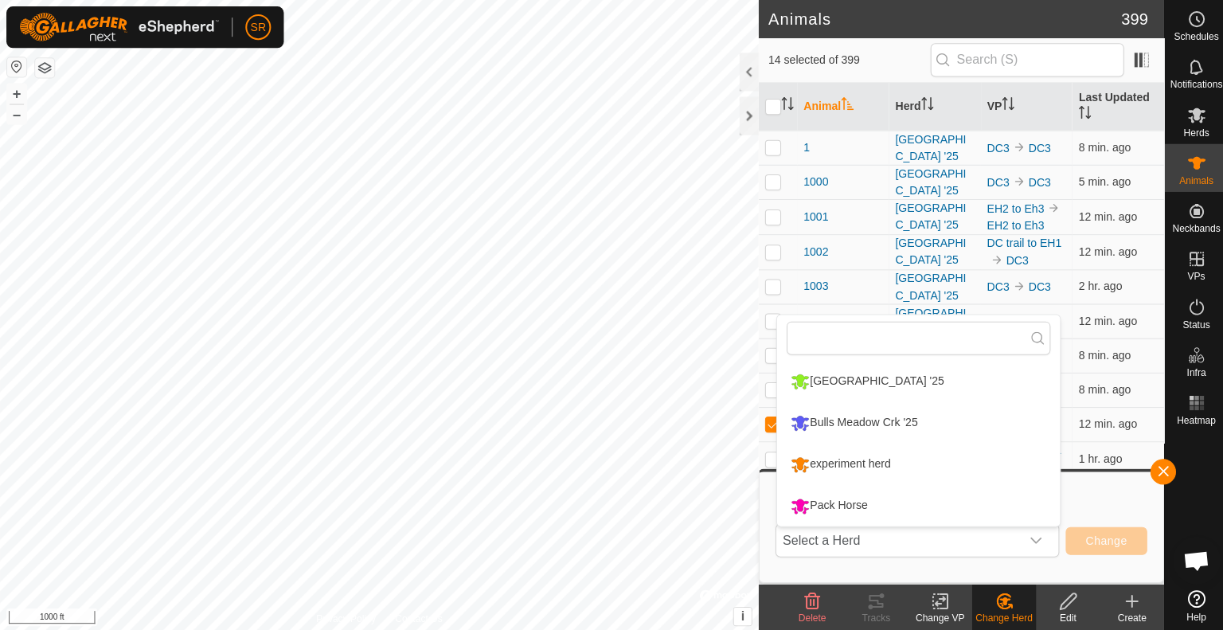
click at [1075, 486] on div "Choose Herd Select a Herd Meadow Creek '25 Bulls Meadow Crk '25 experiment herd…" at bounding box center [957, 524] width 383 height 91
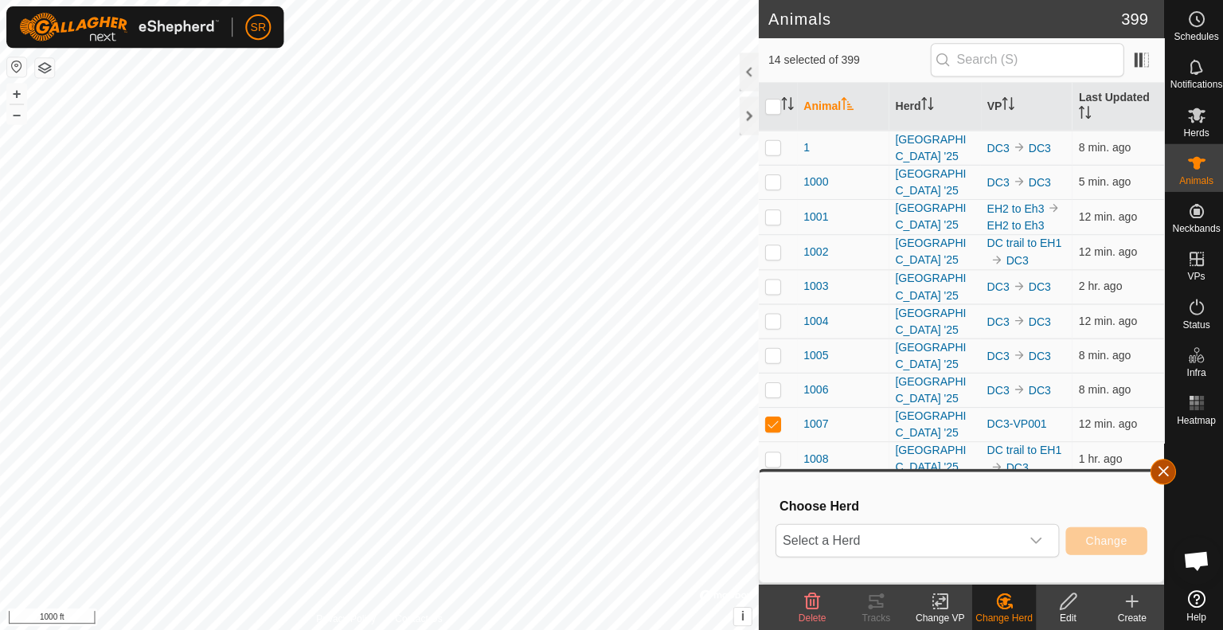
click at [1157, 476] on button "button" at bounding box center [1158, 469] width 25 height 25
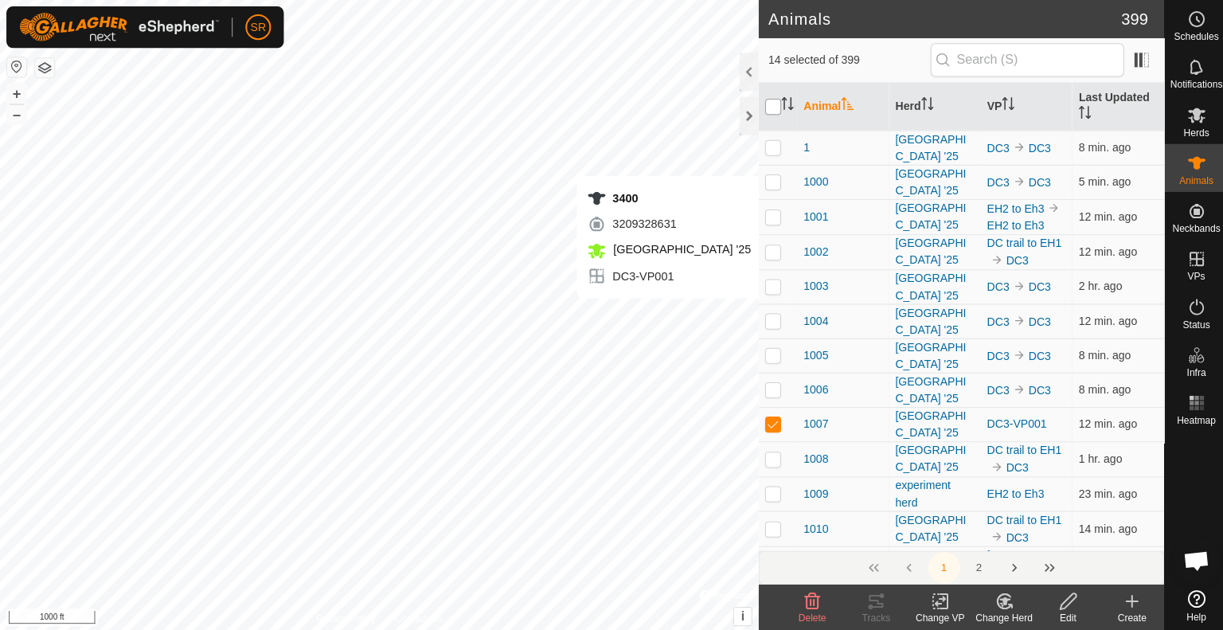
click at [771, 105] on input "checkbox" at bounding box center [770, 107] width 16 height 16
checkbox input "true"
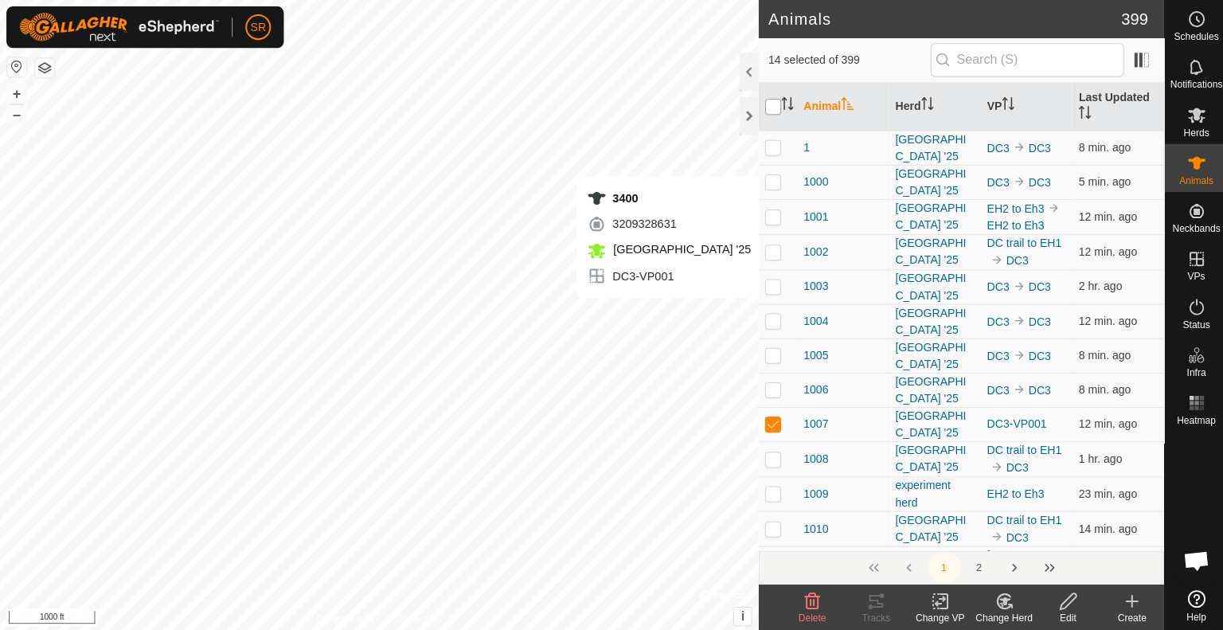
checkbox input "true"
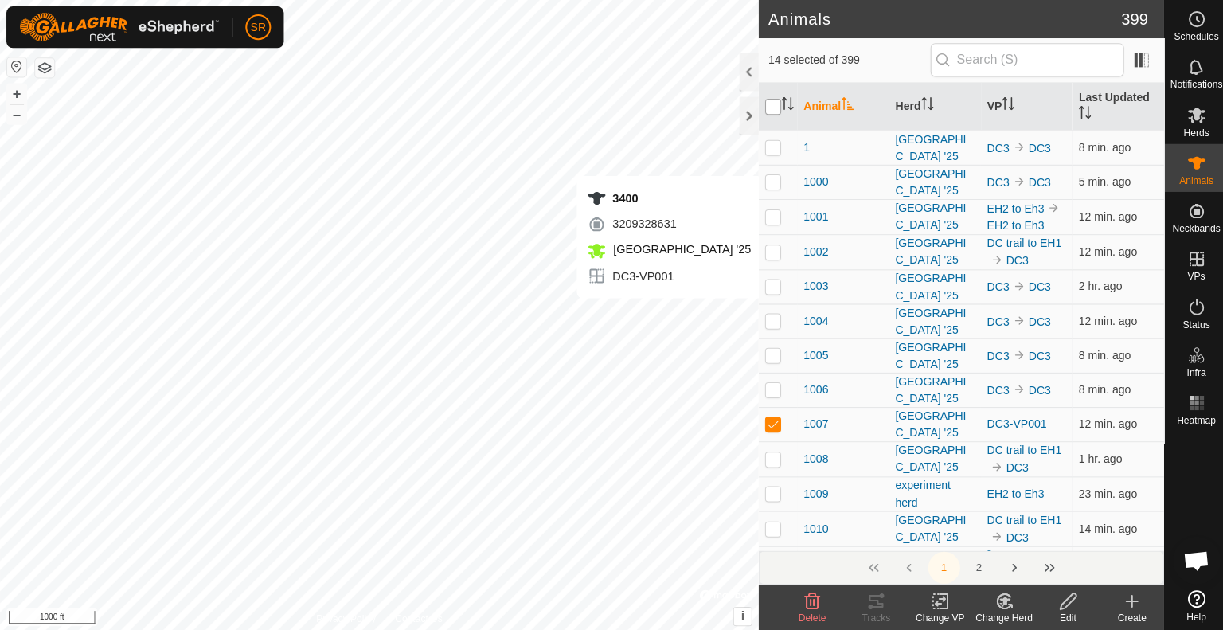
checkbox input "true"
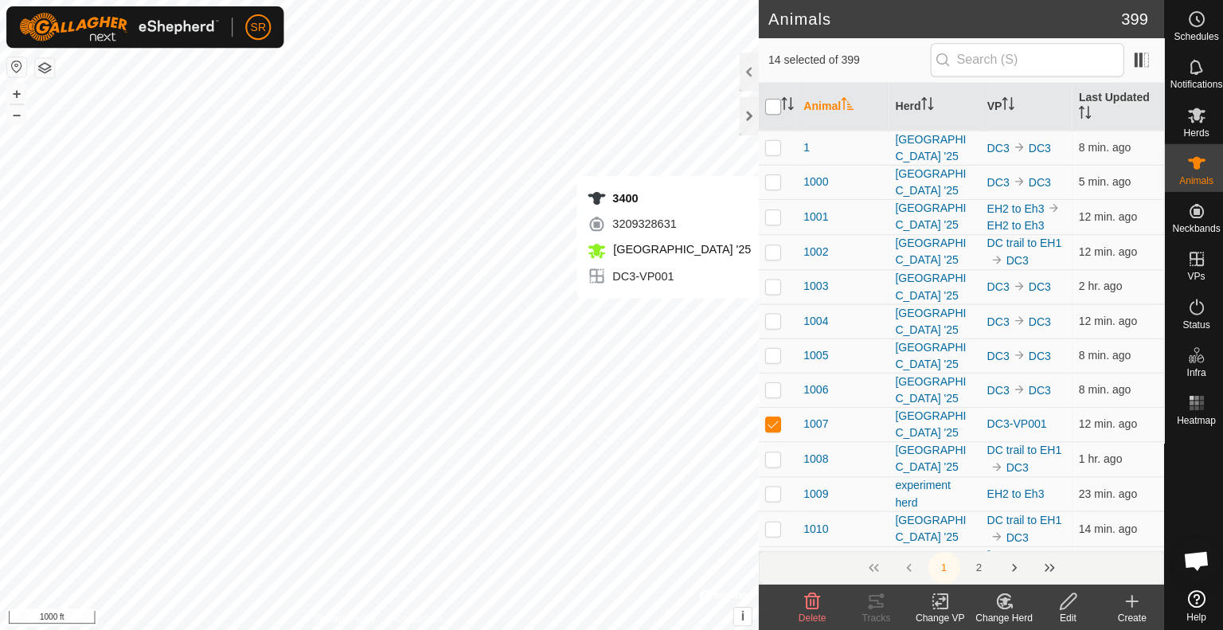
checkbox input "true"
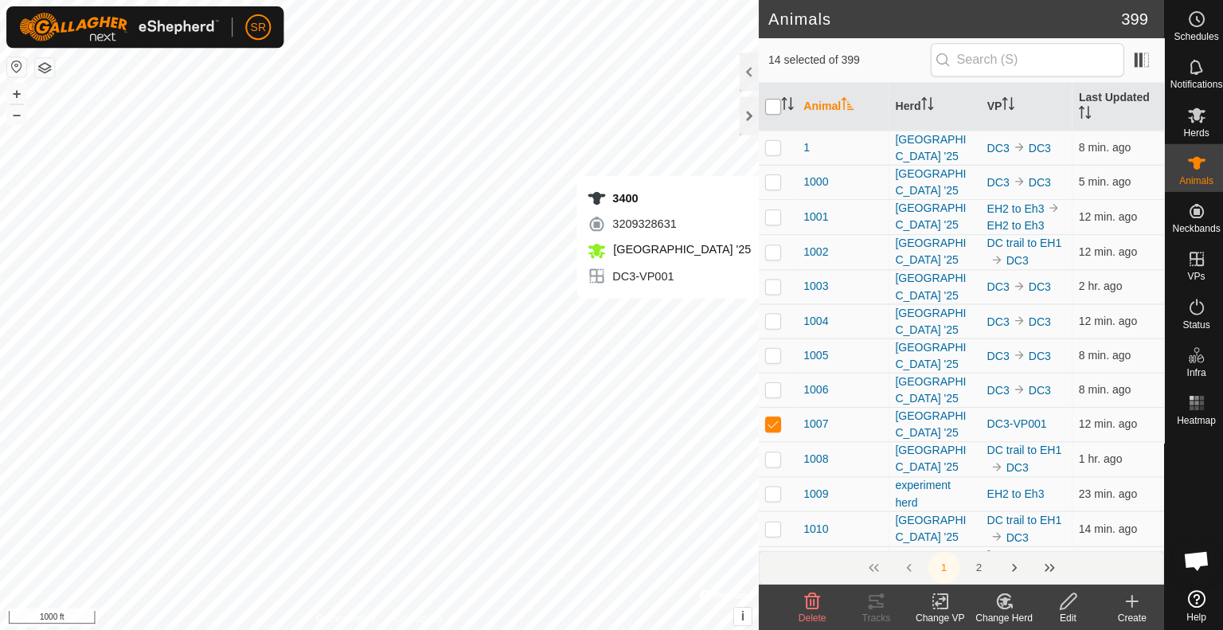
checkbox input "true"
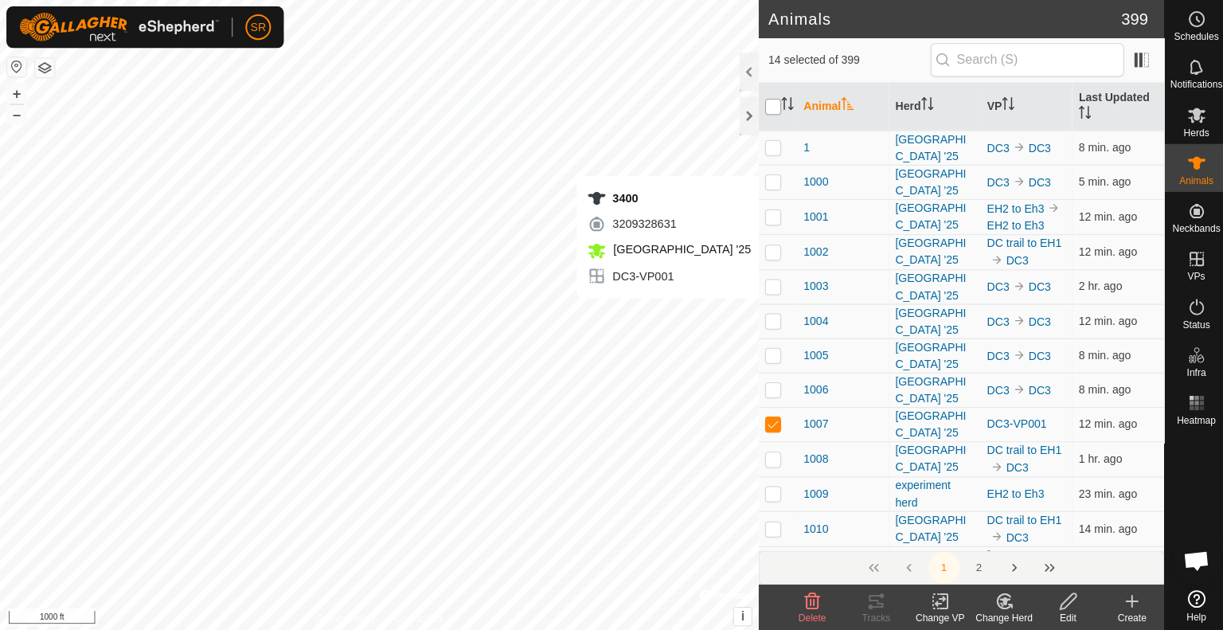
checkbox input "true"
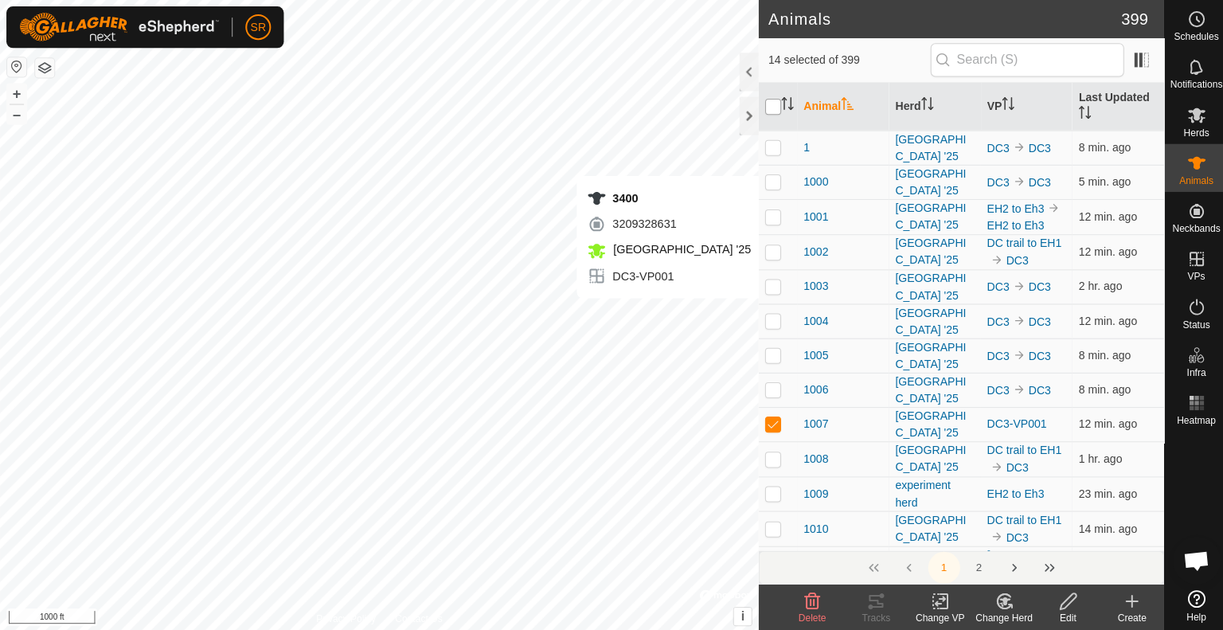
checkbox input "true"
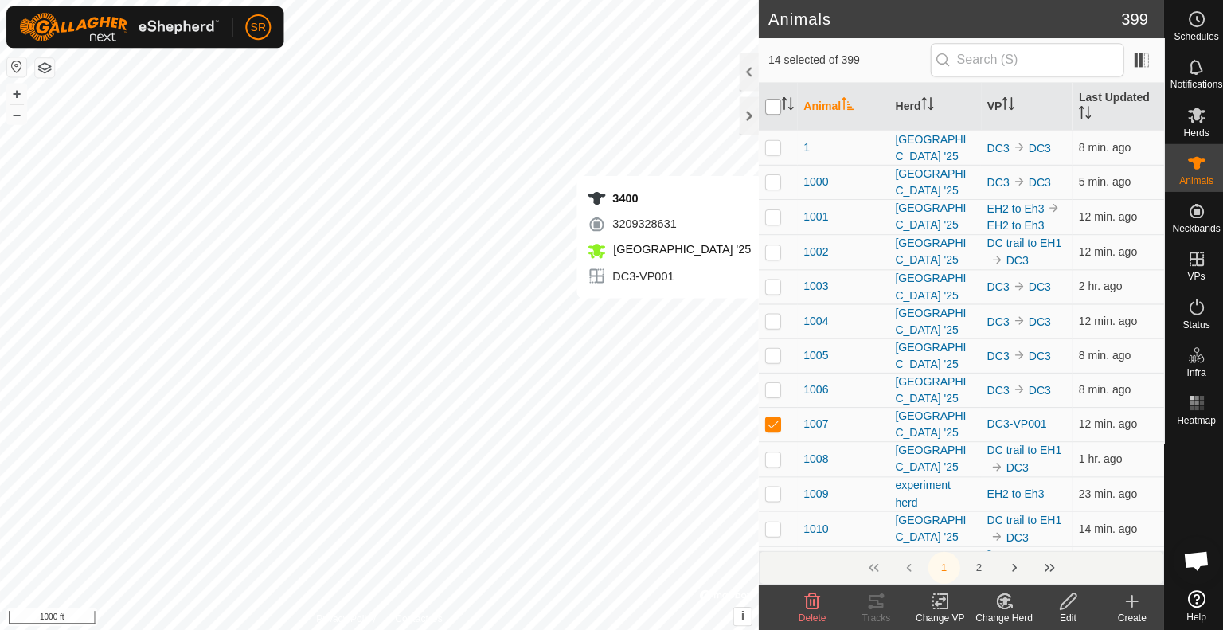
checkbox input "true"
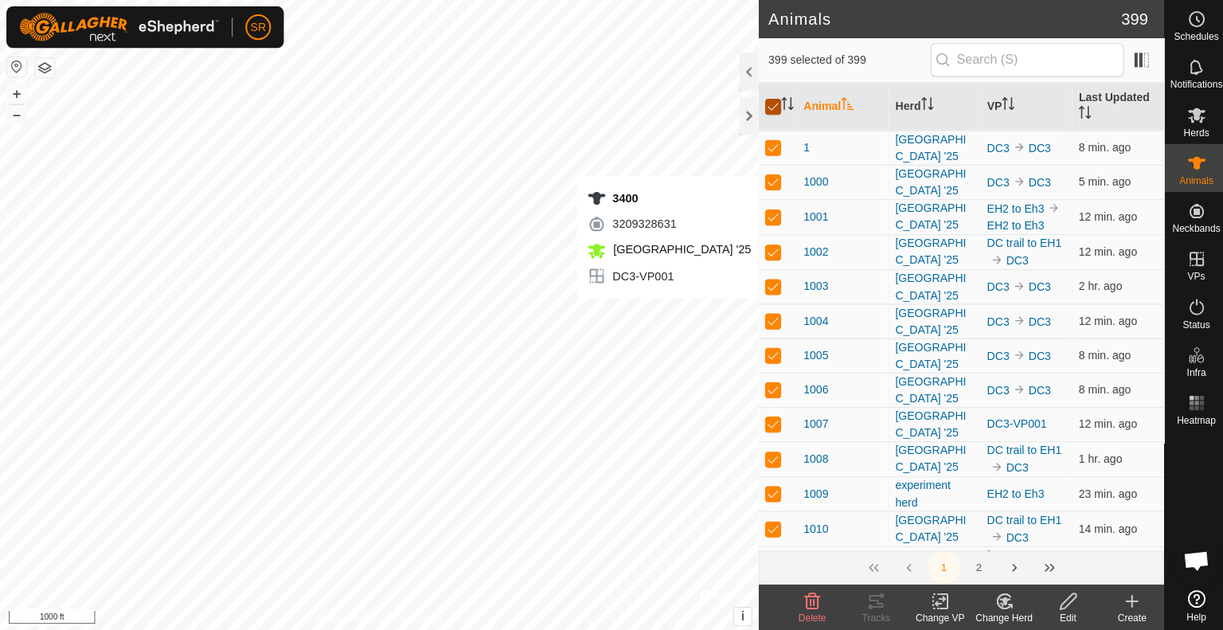
click at [771, 105] on input "checkbox" at bounding box center [770, 107] width 16 height 16
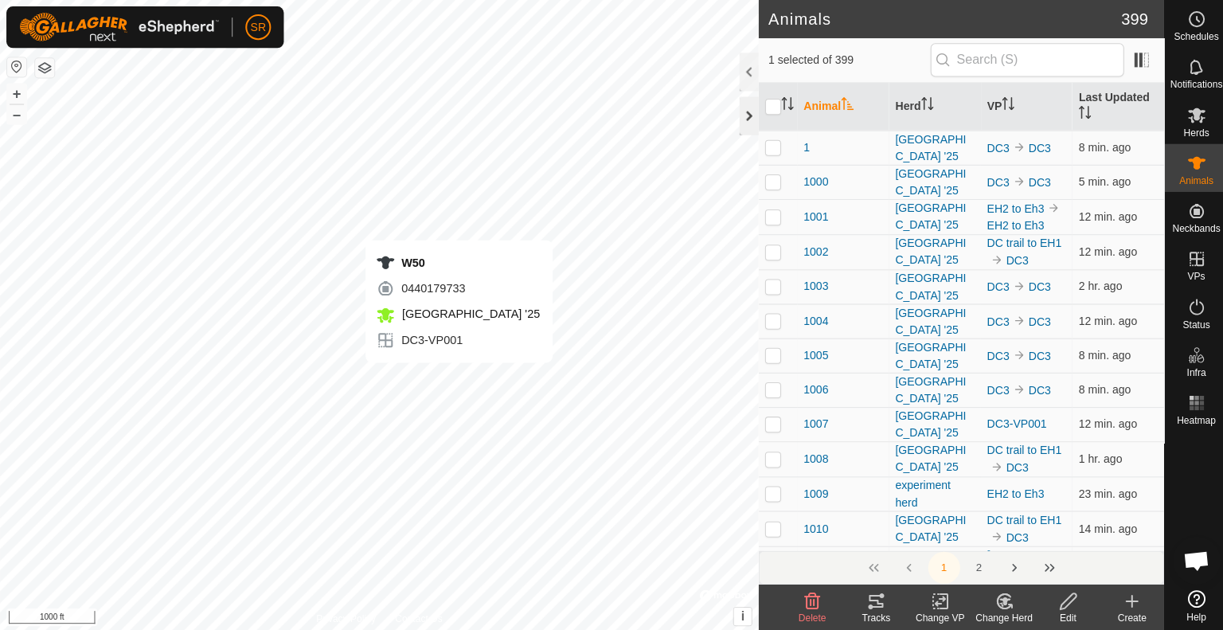
click at [455, 377] on div "W50 0440179733 [GEOGRAPHIC_DATA] '25 DC3-VP001 + – ⇧ i © Mapbox , © OpenStreetM…" at bounding box center [378, 315] width 756 height 630
click at [868, 604] on icon at bounding box center [873, 598] width 14 height 13
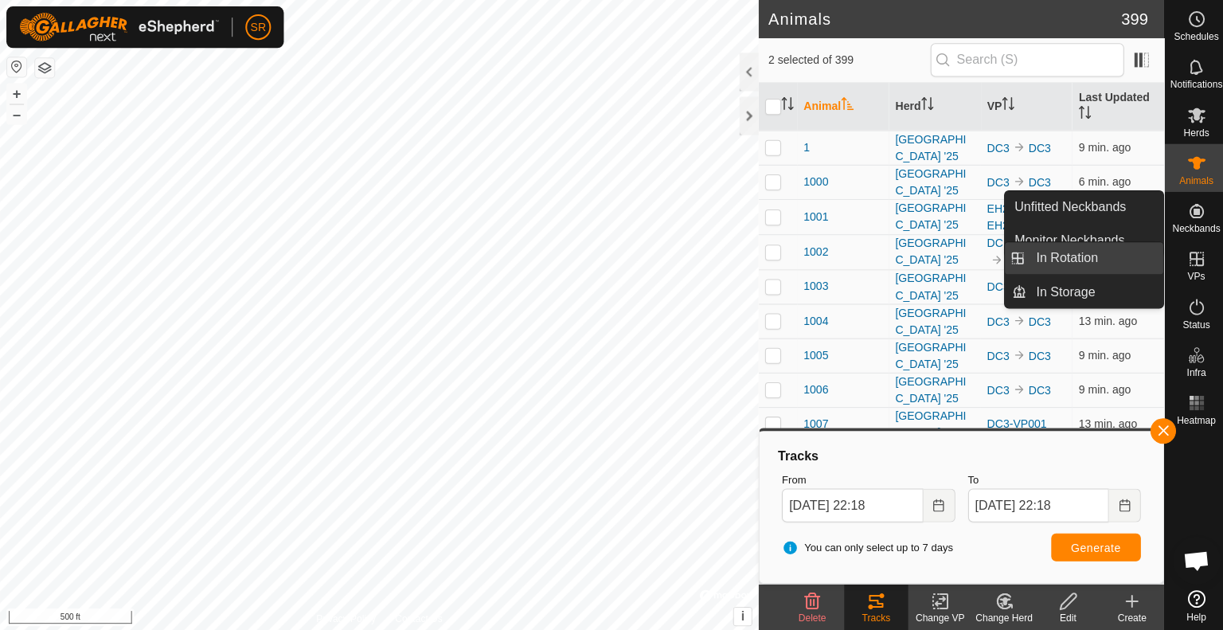
click at [1112, 261] on link "In Rotation" at bounding box center [1090, 257] width 136 height 32
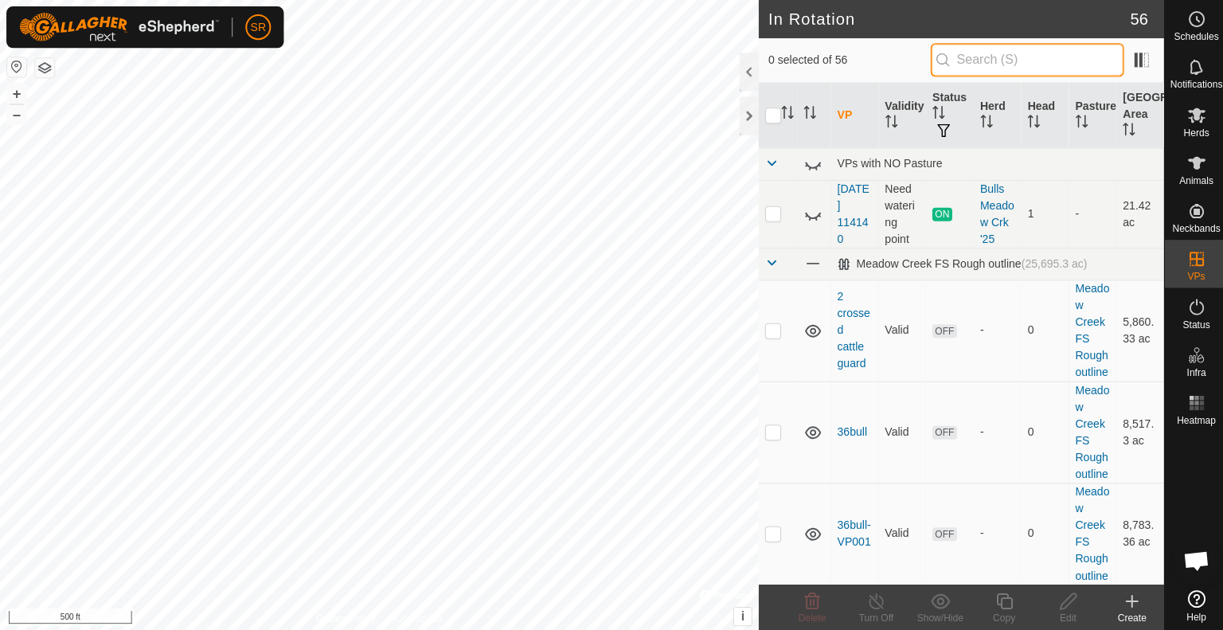
click at [961, 63] on input "text" at bounding box center [1023, 59] width 193 height 33
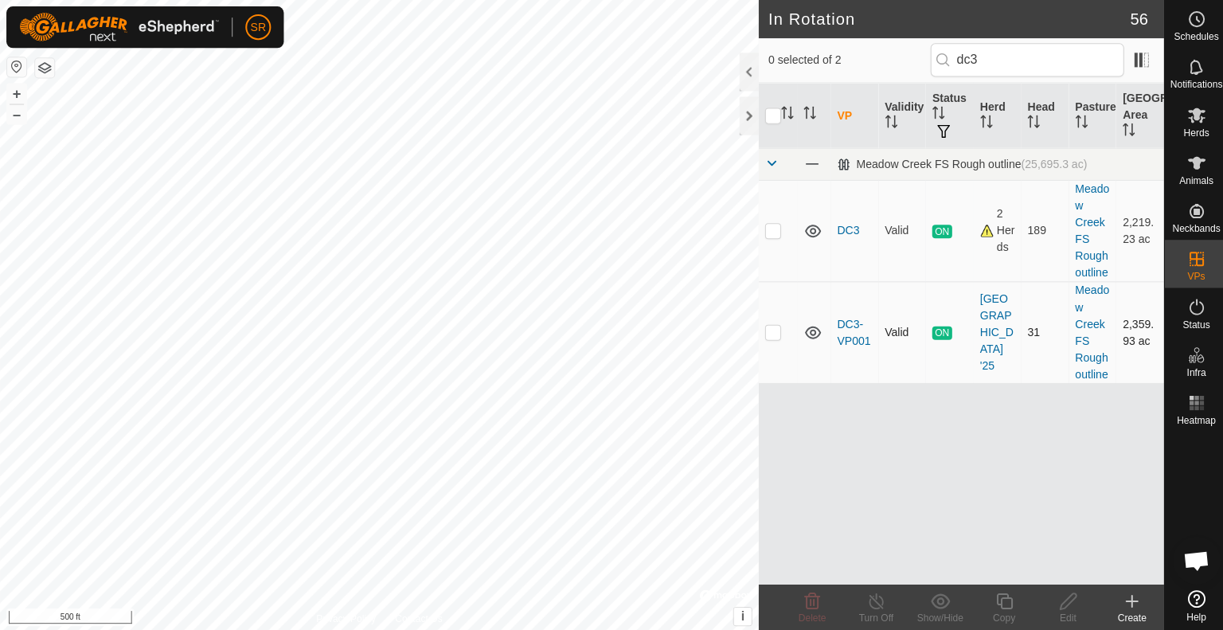
click at [768, 326] on p-checkbox at bounding box center [770, 330] width 16 height 13
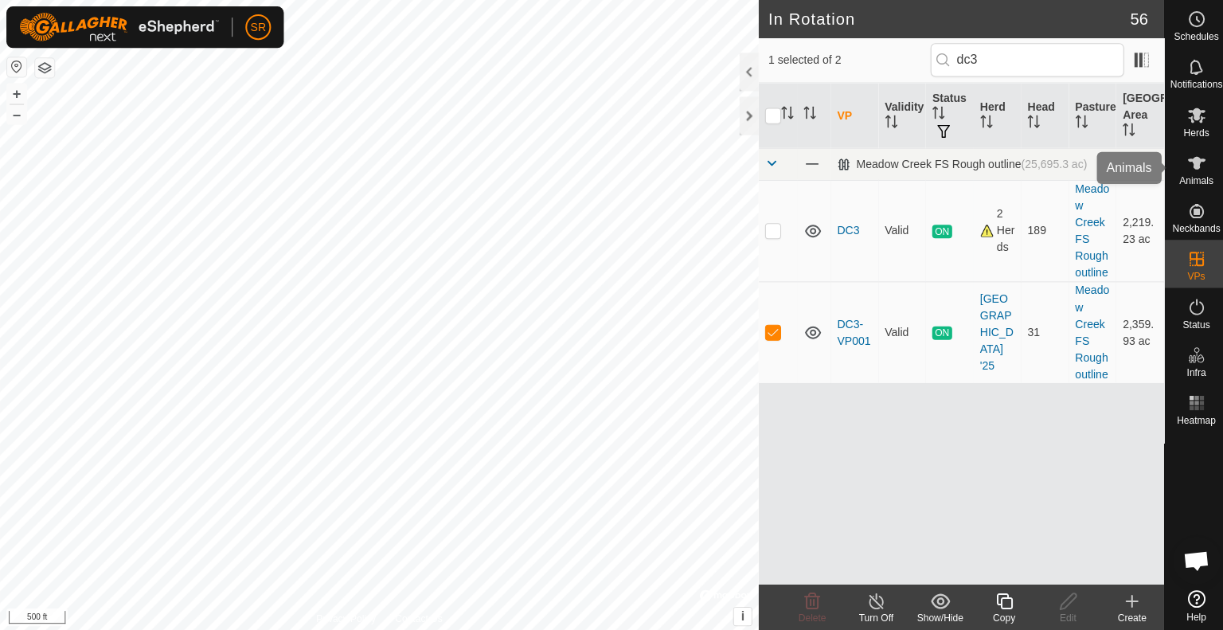
click at [1195, 170] on icon at bounding box center [1192, 162] width 19 height 19
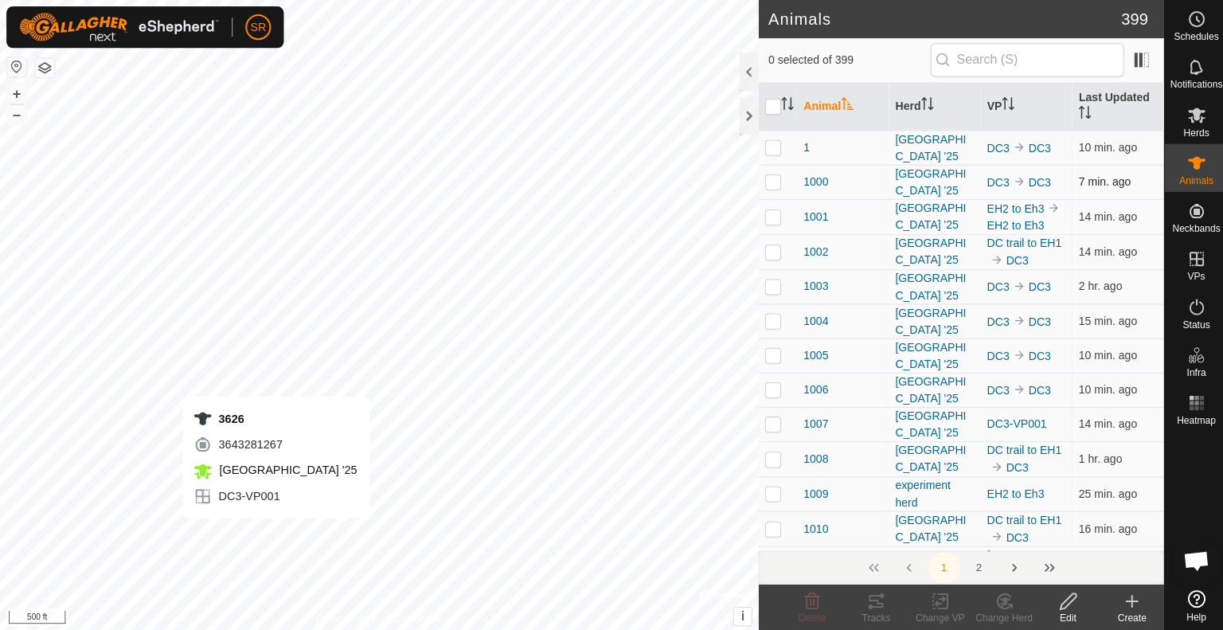
click at [275, 533] on div "3626 3643281267 [GEOGRAPHIC_DATA] '25 DC3-VP001 + – ⇧ i © Mapbox , © OpenStreet…" at bounding box center [378, 315] width 756 height 630
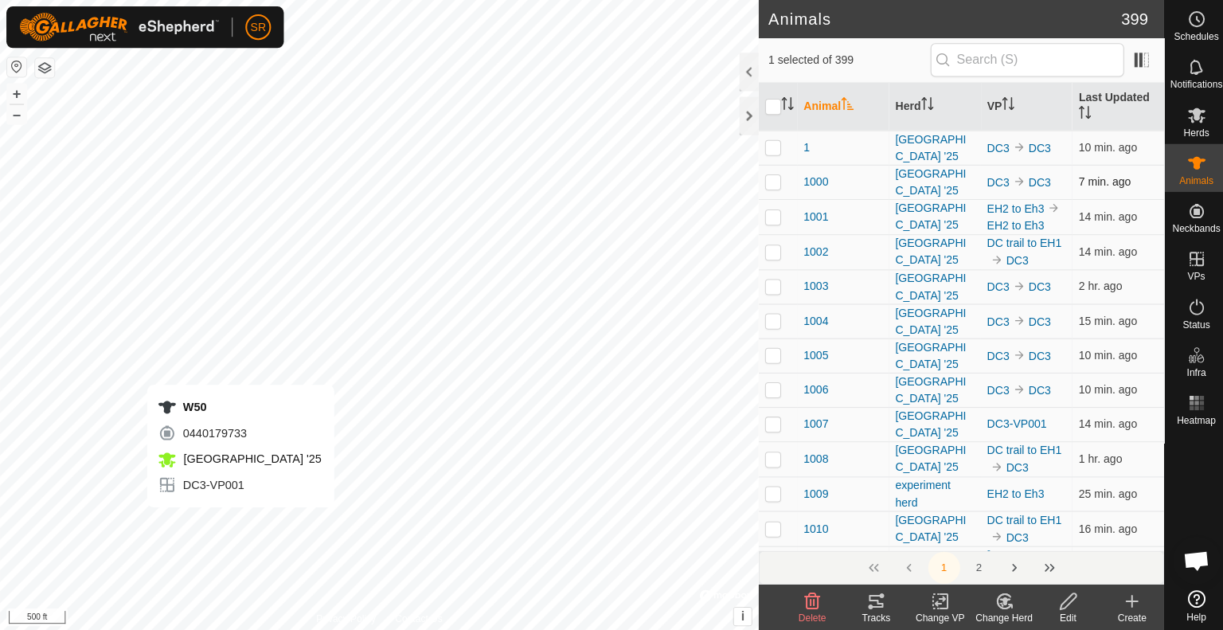
click at [240, 521] on div "W50 0440179733 [GEOGRAPHIC_DATA] '25 DC3-VP001 + – ⇧ i © Mapbox , © OpenStreetM…" at bounding box center [378, 315] width 756 height 630
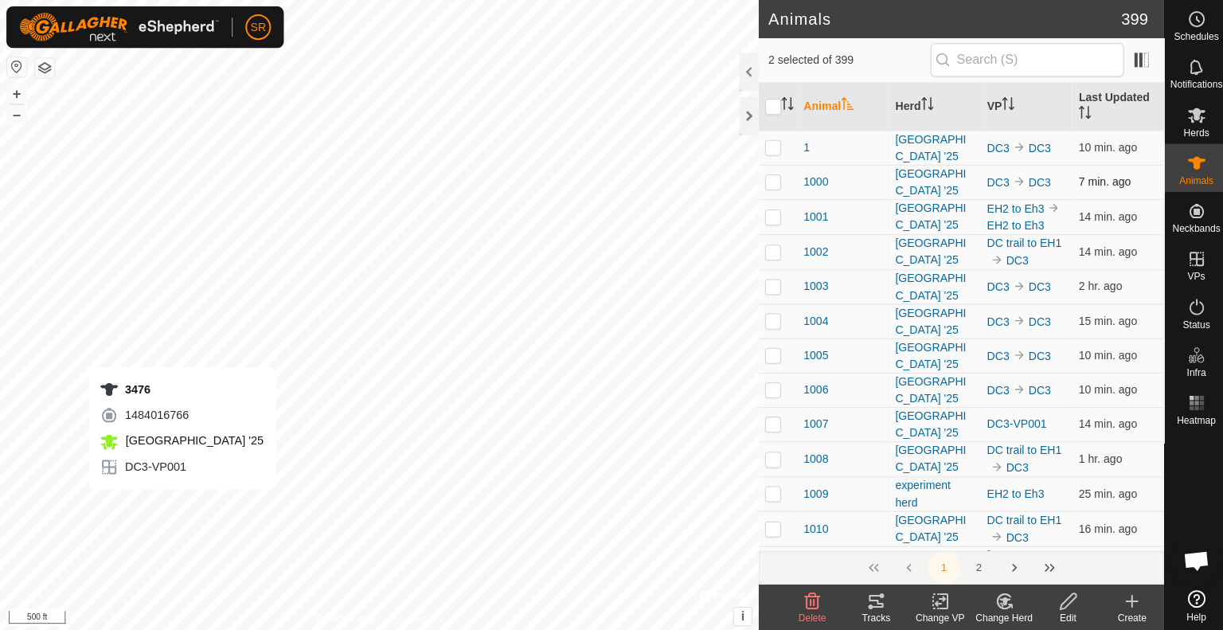
click at [182, 503] on div "3476 1484016766 [GEOGRAPHIC_DATA] '25 DC3-VP001 + – ⇧ i © Mapbox , © OpenStreet…" at bounding box center [378, 315] width 756 height 630
click at [879, 600] on icon at bounding box center [872, 598] width 19 height 19
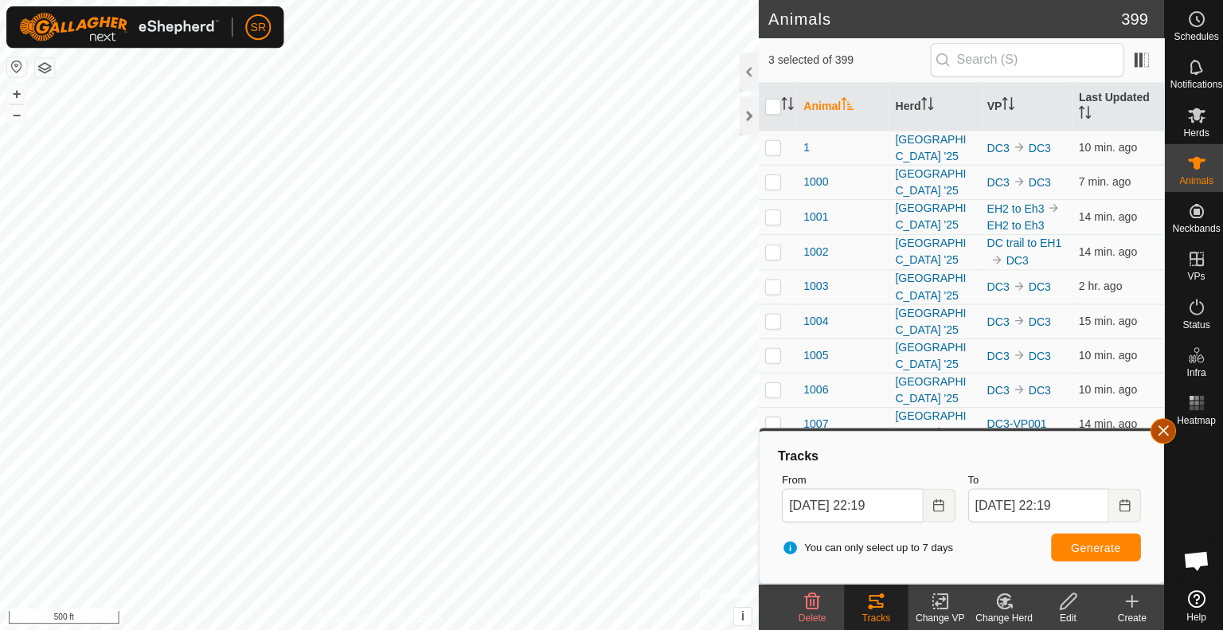
click at [1161, 424] on button "button" at bounding box center [1158, 428] width 25 height 25
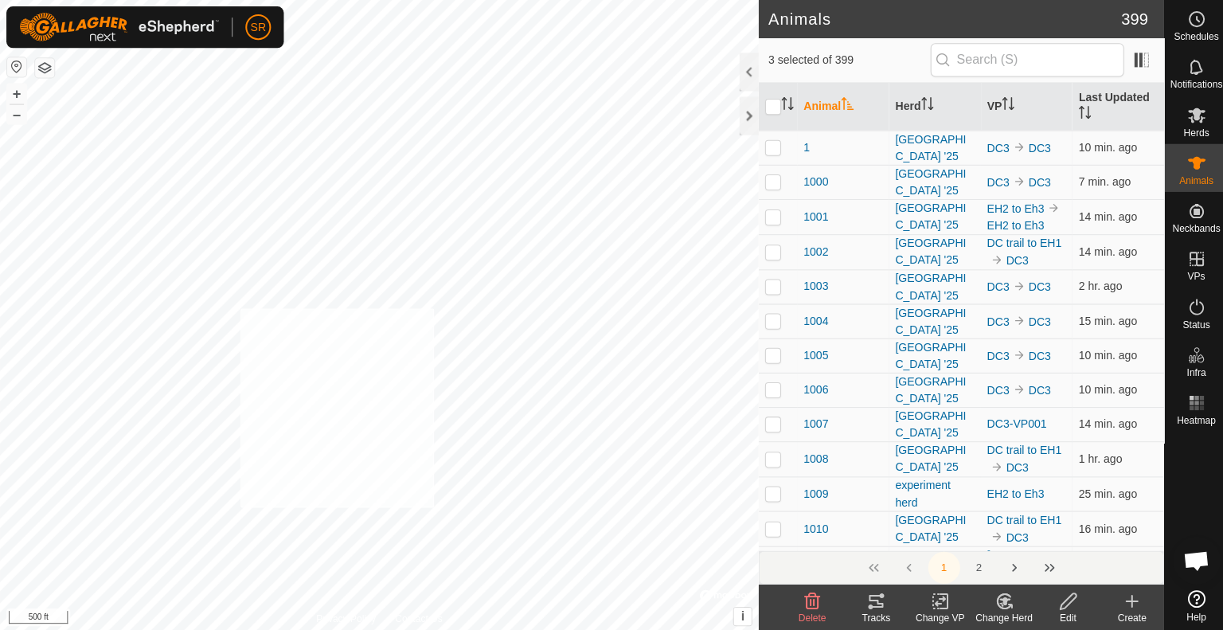
click at [240, 307] on div "3626 3643281267 [GEOGRAPHIC_DATA] '25 DC3-VP001 + – ⇧ i © Mapbox , © OpenStreet…" at bounding box center [378, 315] width 756 height 630
click at [771, 104] on input "checkbox" at bounding box center [770, 107] width 16 height 16
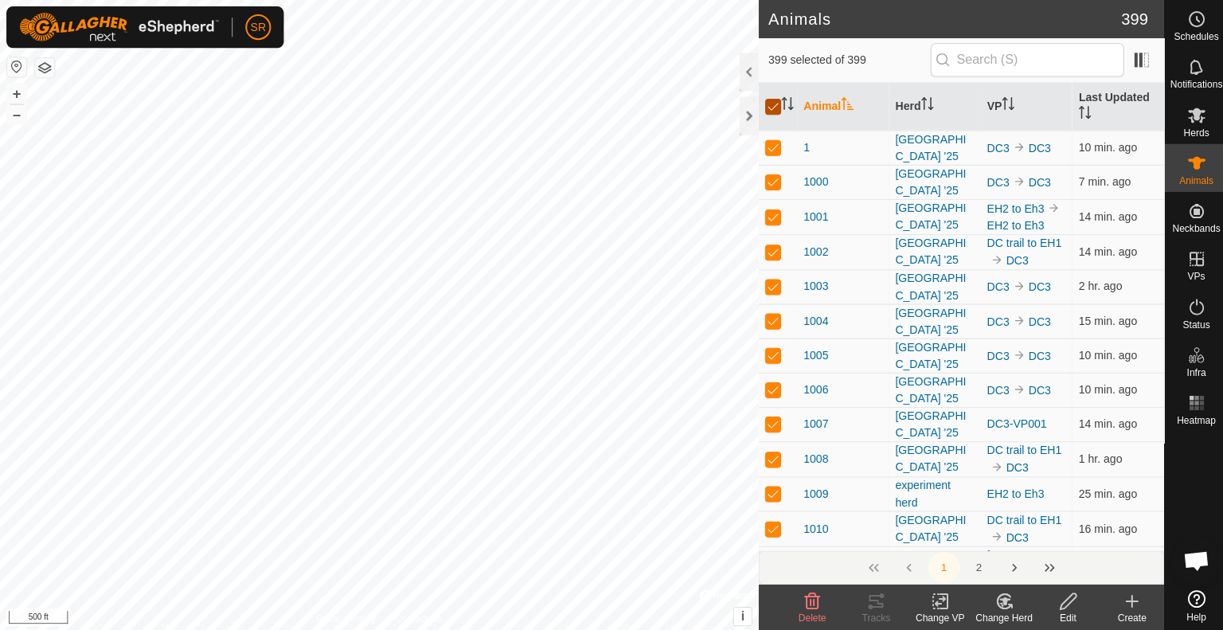
click at [767, 109] on input "checkbox" at bounding box center [770, 107] width 16 height 16
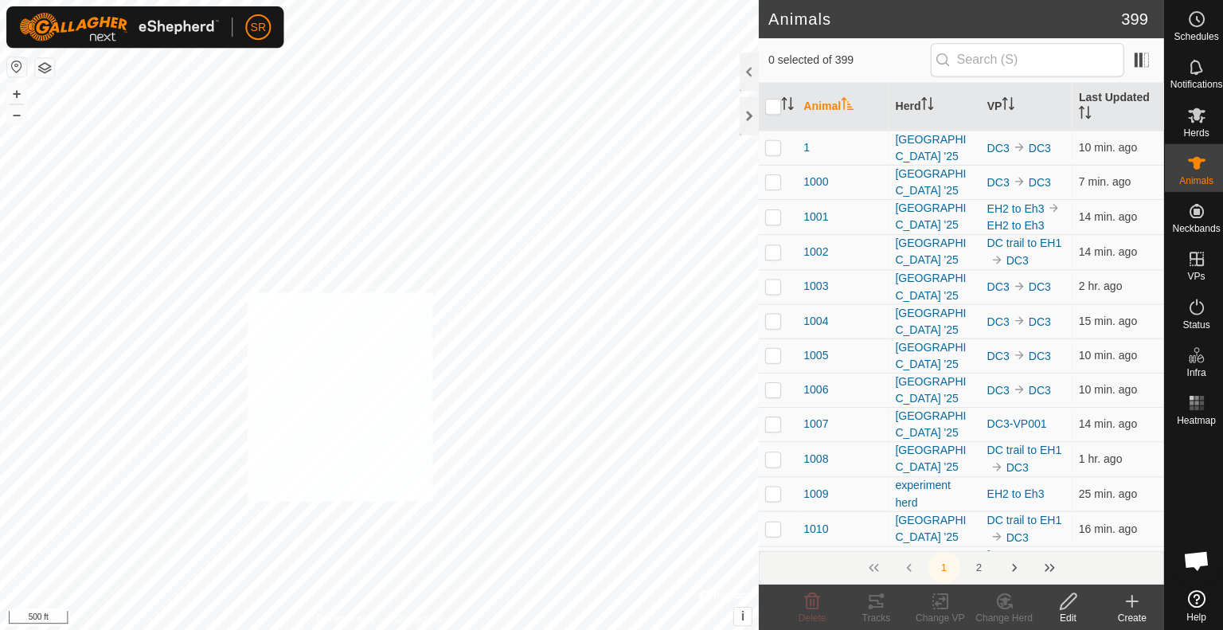
click at [246, 291] on div "1387 4244844917 [GEOGRAPHIC_DATA] '25 DC3-VP001 + – ⇧ i © Mapbox , © OpenStreet…" at bounding box center [378, 315] width 756 height 630
click at [930, 603] on icon at bounding box center [937, 598] width 20 height 19
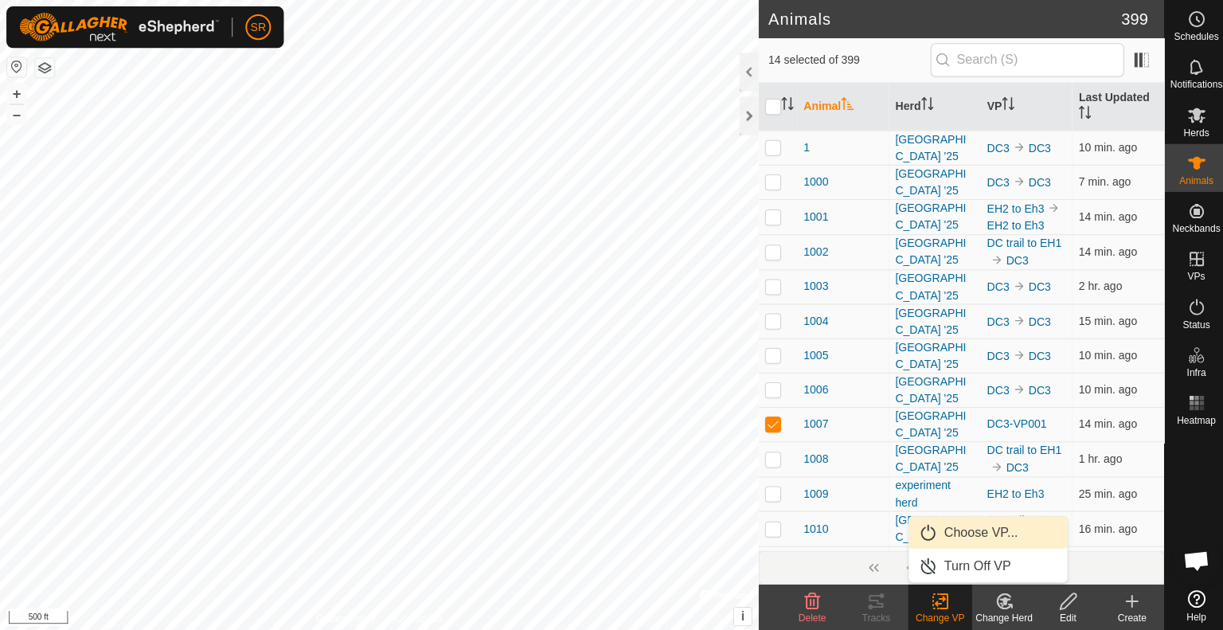
click at [968, 526] on link "Choose VP..." at bounding box center [984, 530] width 158 height 32
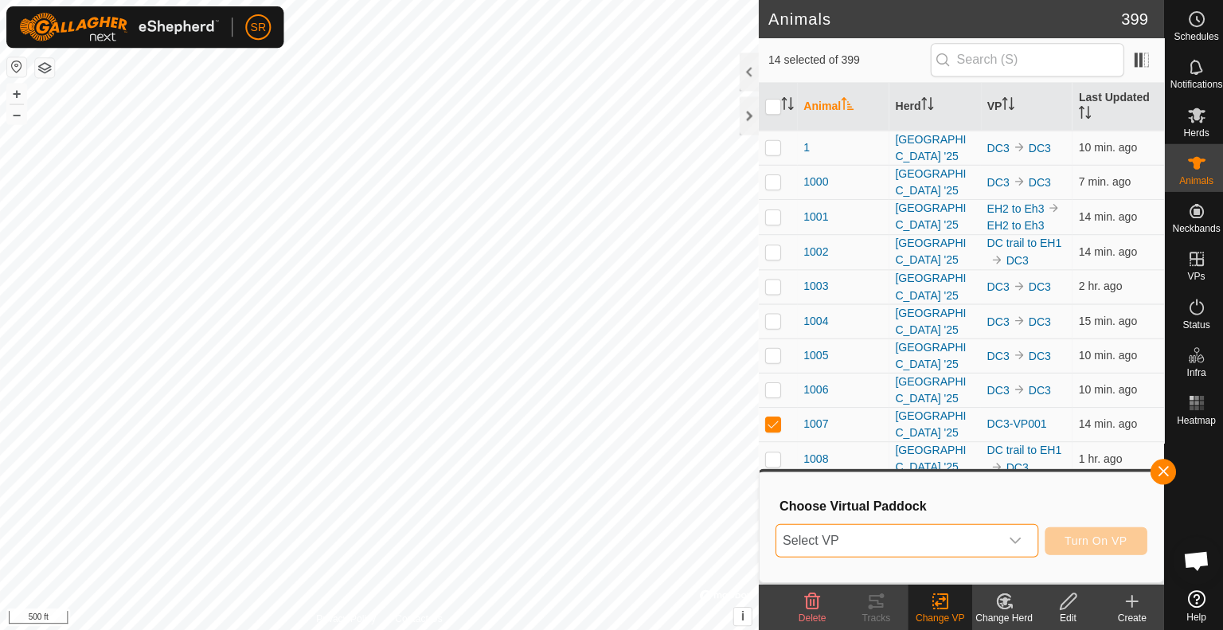
click at [940, 532] on span "Select VP" at bounding box center [884, 538] width 222 height 32
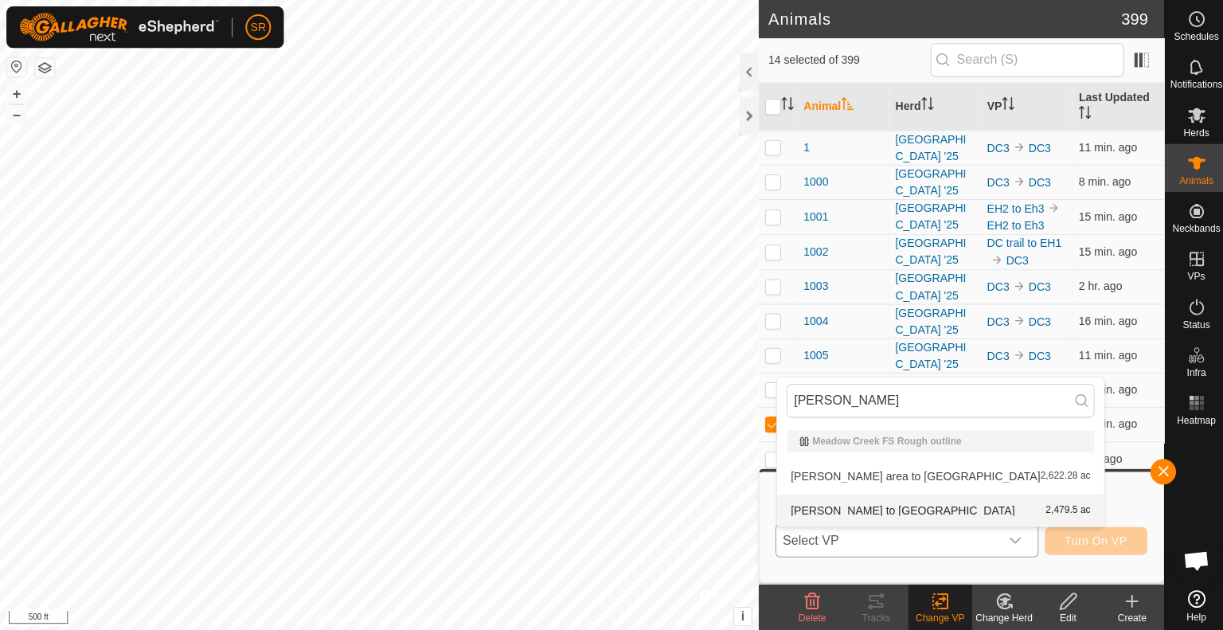
click at [835, 506] on li "[PERSON_NAME] to dc 2,479.5 ac" at bounding box center [937, 508] width 326 height 32
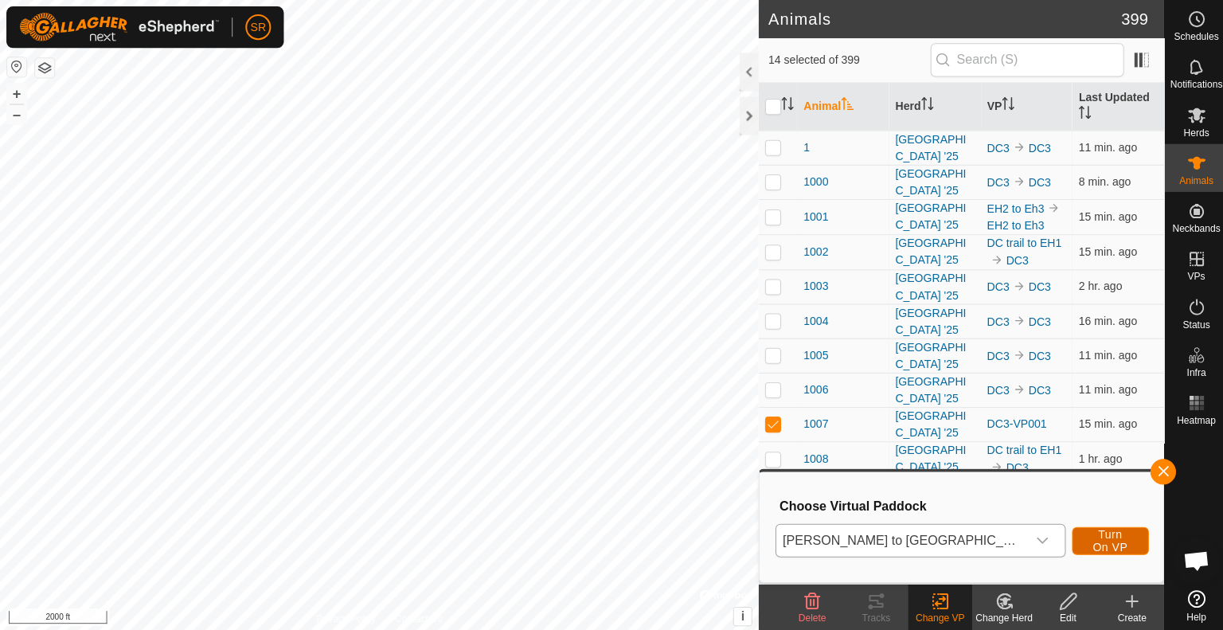
click at [1113, 541] on span "Turn On VP" at bounding box center [1106, 538] width 37 height 25
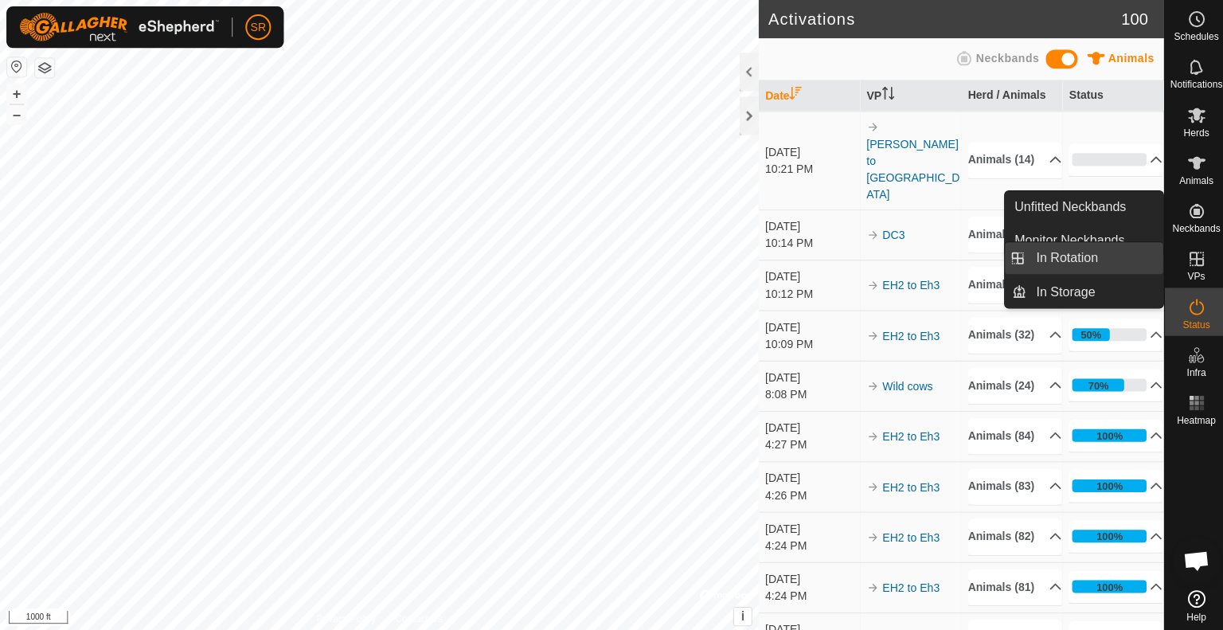
click at [1142, 253] on link "In Rotation" at bounding box center [1090, 257] width 136 height 32
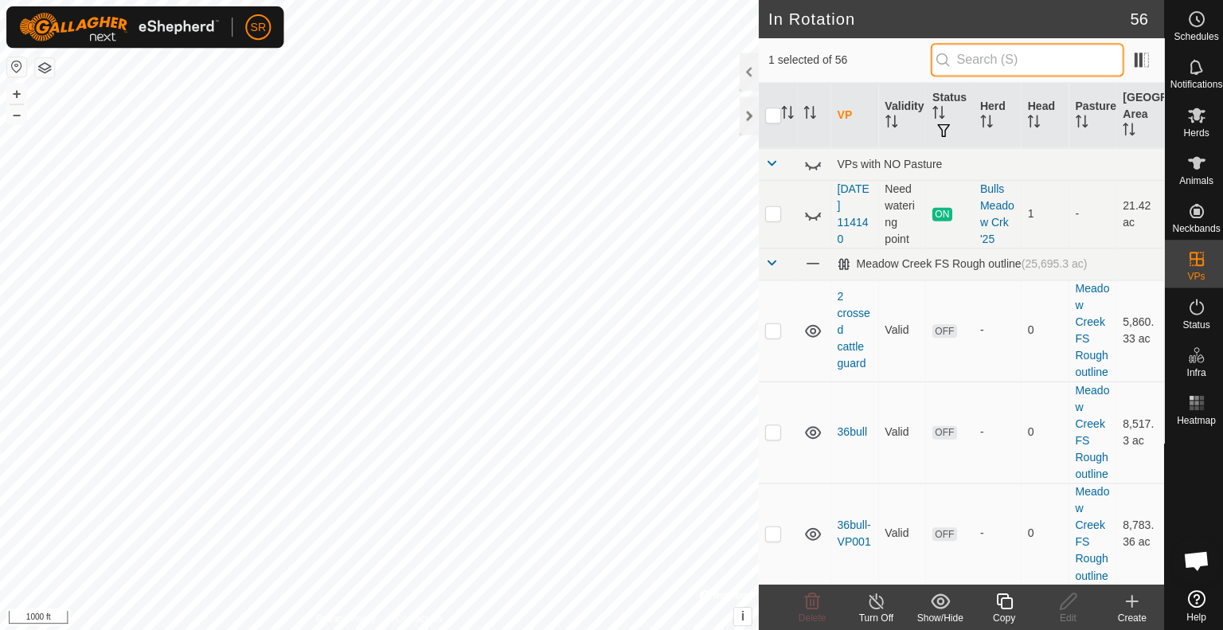
click at [993, 60] on input "text" at bounding box center [1023, 59] width 193 height 33
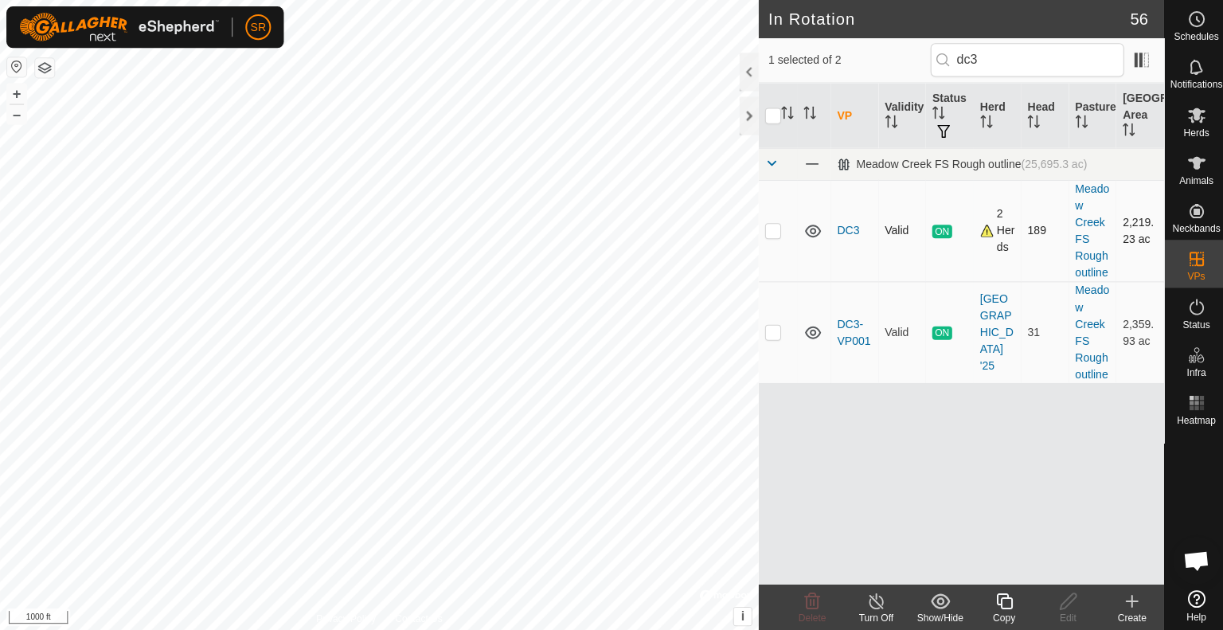
click at [765, 232] on p-checkbox at bounding box center [770, 229] width 16 height 13
click at [768, 118] on input "checkbox" at bounding box center [770, 116] width 16 height 16
click at [775, 108] on input "checkbox" at bounding box center [770, 116] width 16 height 16
click at [767, 334] on p-checkbox at bounding box center [770, 330] width 16 height 13
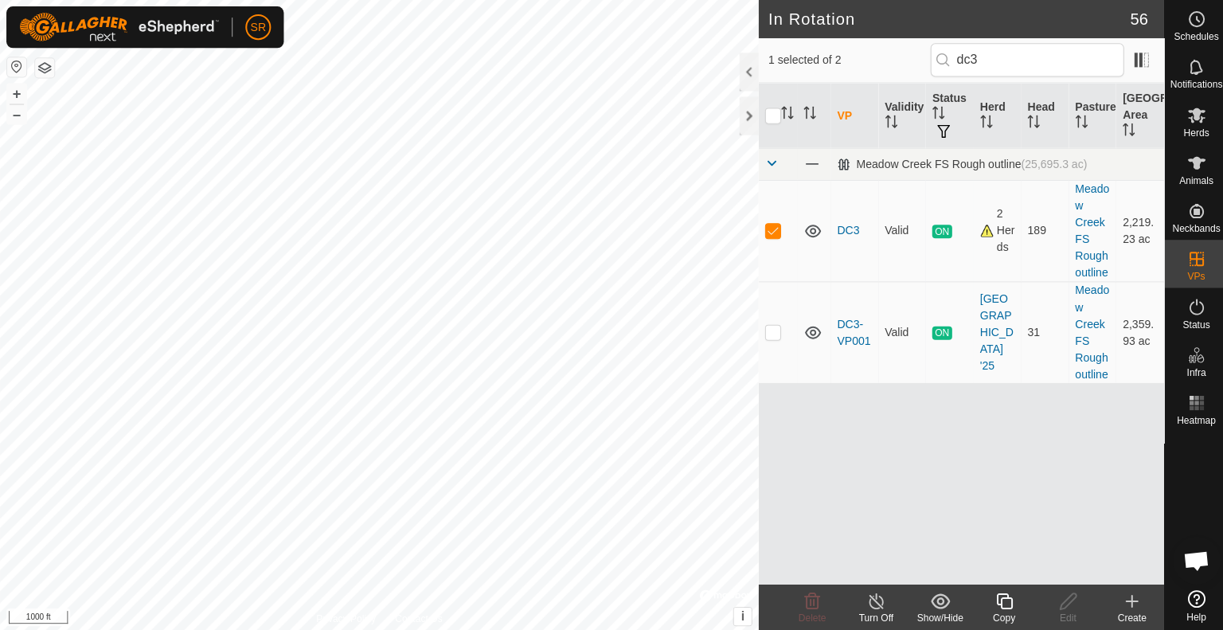
click at [1005, 600] on icon at bounding box center [1001, 598] width 20 height 19
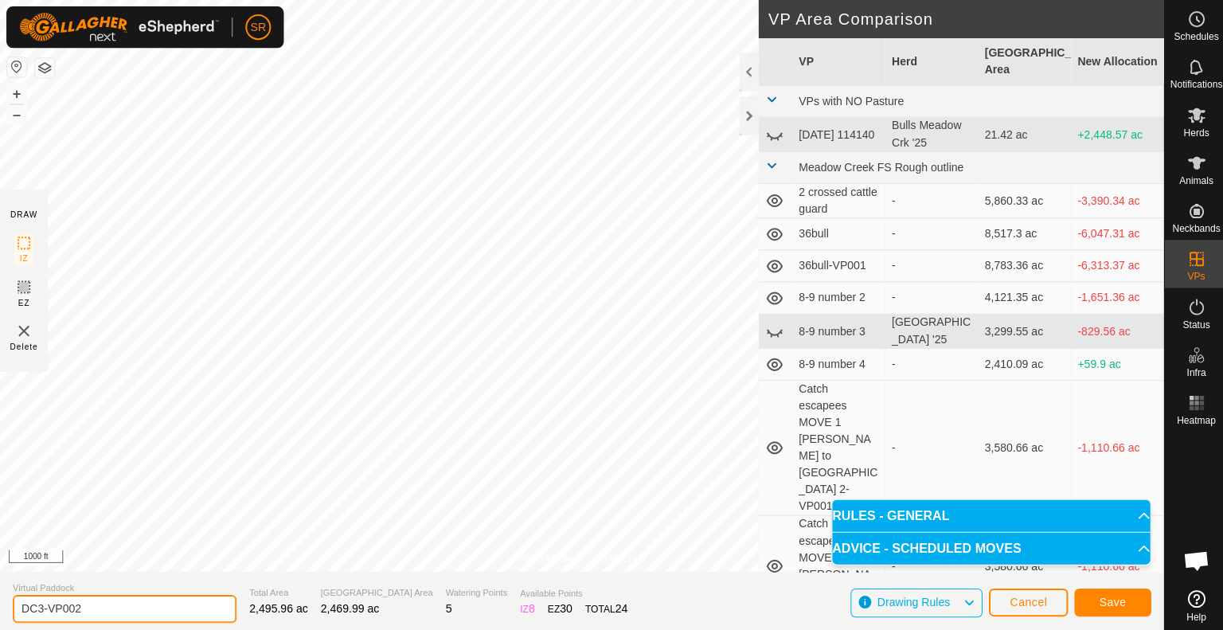
drag, startPoint x: 137, startPoint y: 611, endPoint x: 11, endPoint y: 608, distance: 125.8
click at [11, 608] on section "Virtual Paddock DC3-VP002 Total Area 2,495.96 ac Grazing Area 2,469.99 ac Water…" at bounding box center [579, 599] width 1159 height 61
click at [1089, 593] on button "Save" at bounding box center [1108, 600] width 76 height 28
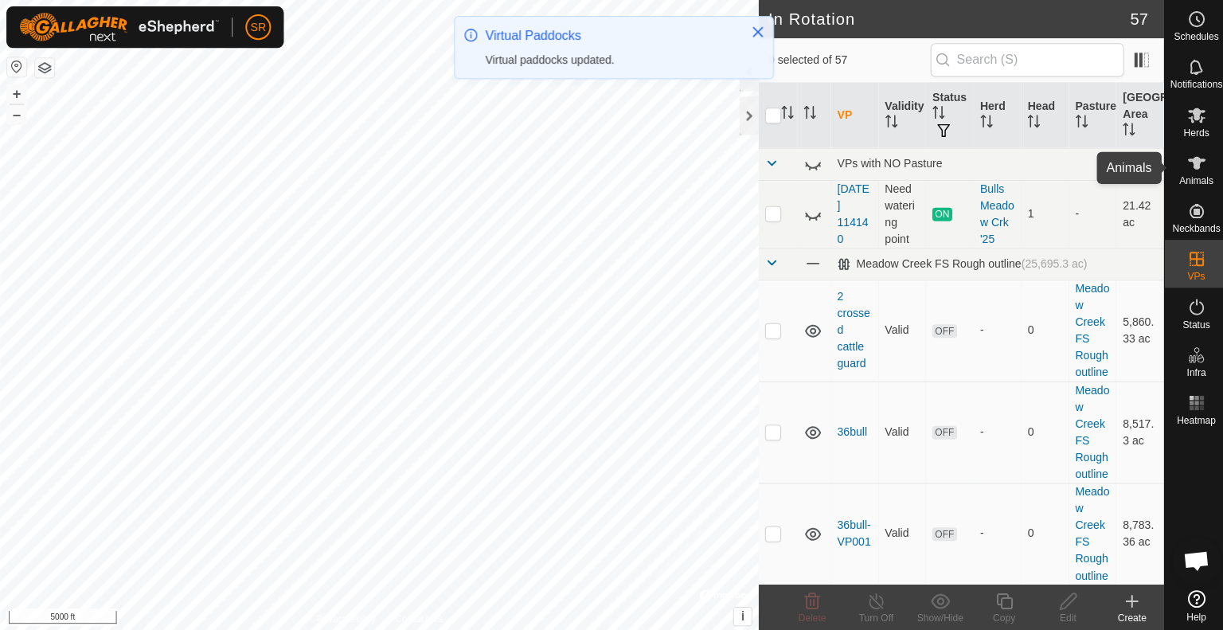
click at [1201, 173] on es-animals-svg-icon at bounding box center [1192, 162] width 29 height 25
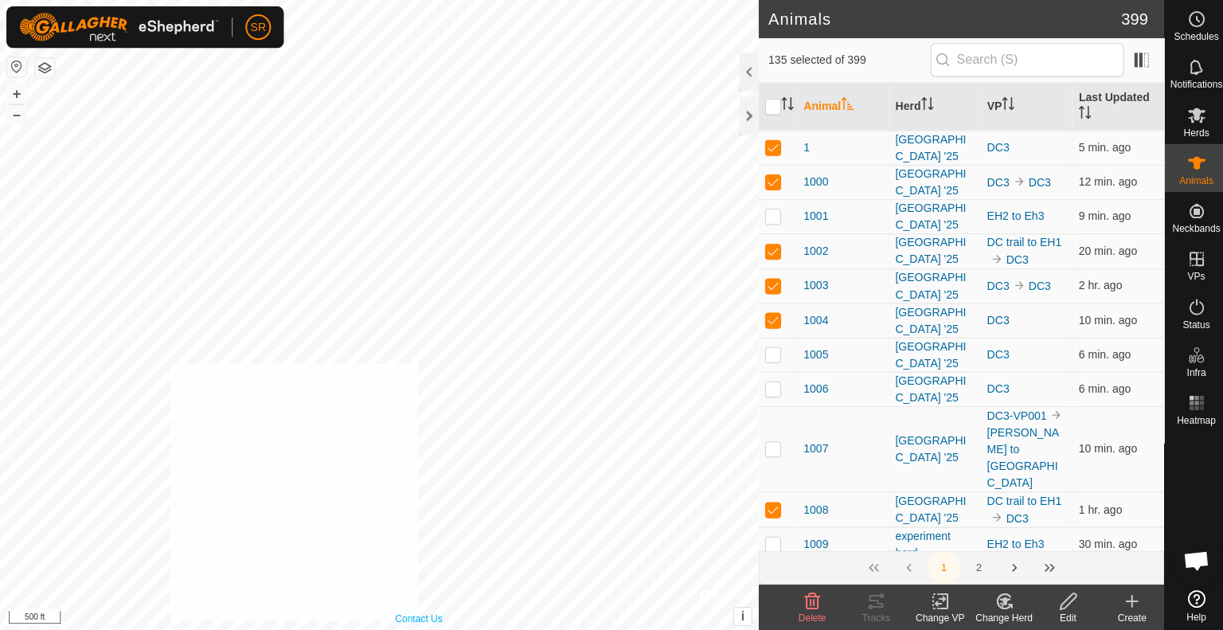
click at [416, 617] on div "Privacy Policy Contact Us 3588 1374180222 [GEOGRAPHIC_DATA] '25 DC3 + – ⇧ i © M…" at bounding box center [378, 315] width 756 height 630
click at [934, 608] on div "Change VP" at bounding box center [937, 615] width 64 height 14
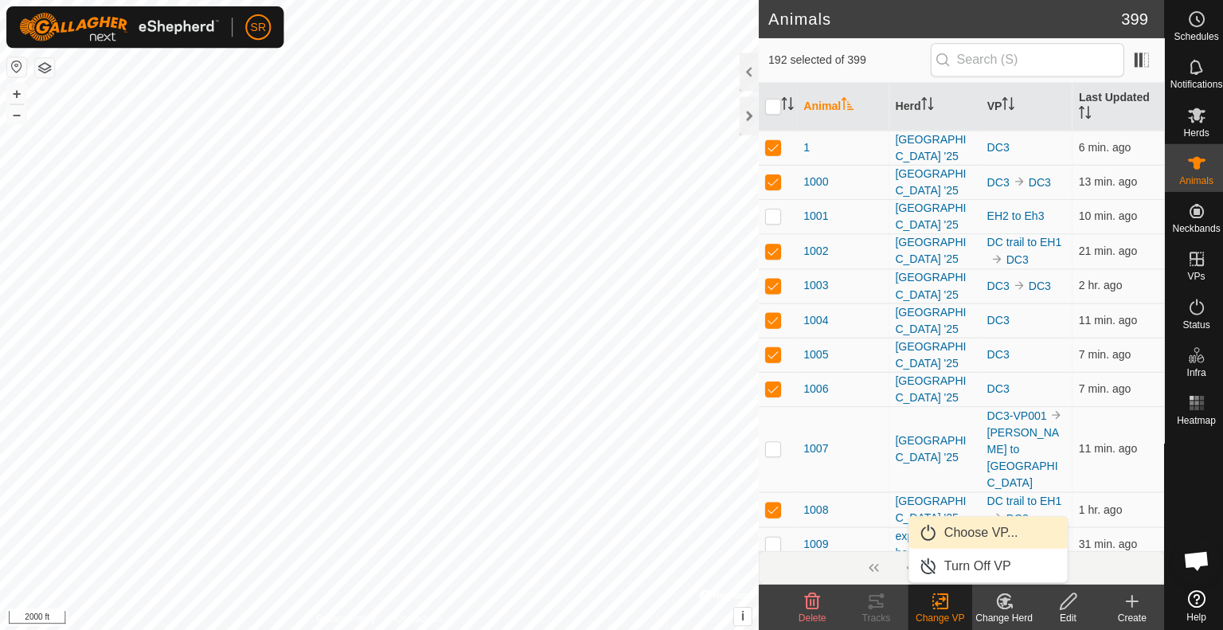
click at [970, 538] on link "Choose VP..." at bounding box center [984, 530] width 158 height 32
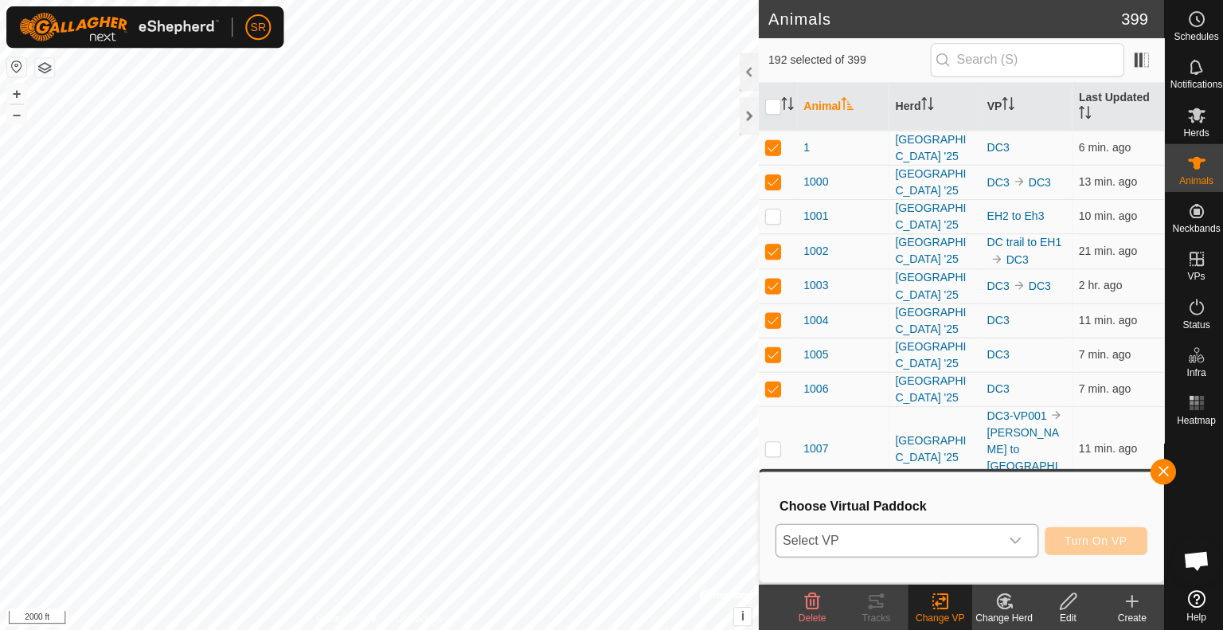
click at [928, 539] on span "Select VP" at bounding box center [884, 538] width 222 height 32
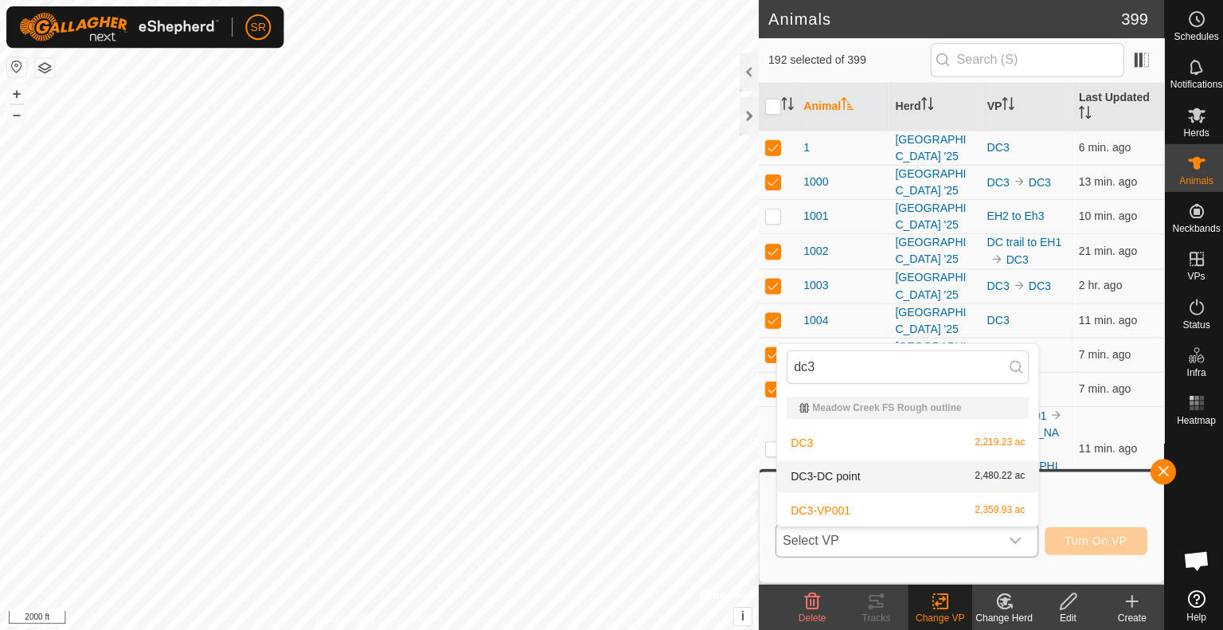
click at [870, 479] on li "DC3-DC point 2,480.22 ac" at bounding box center [904, 475] width 260 height 32
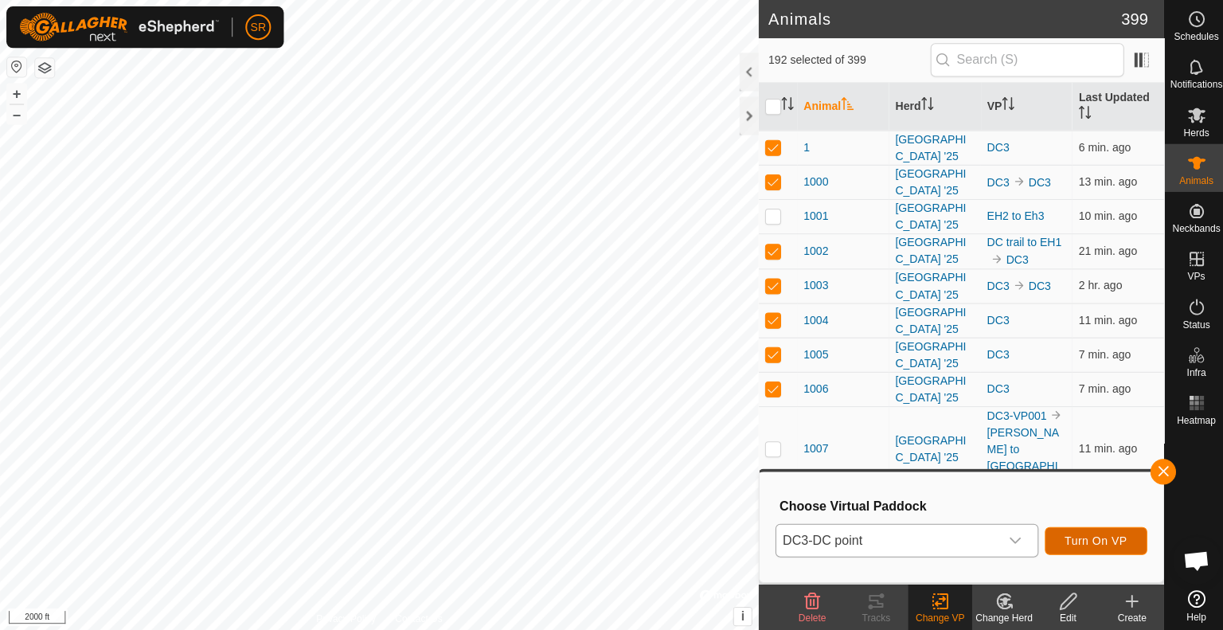
click at [1057, 539] on button "Turn On VP" at bounding box center [1092, 539] width 102 height 28
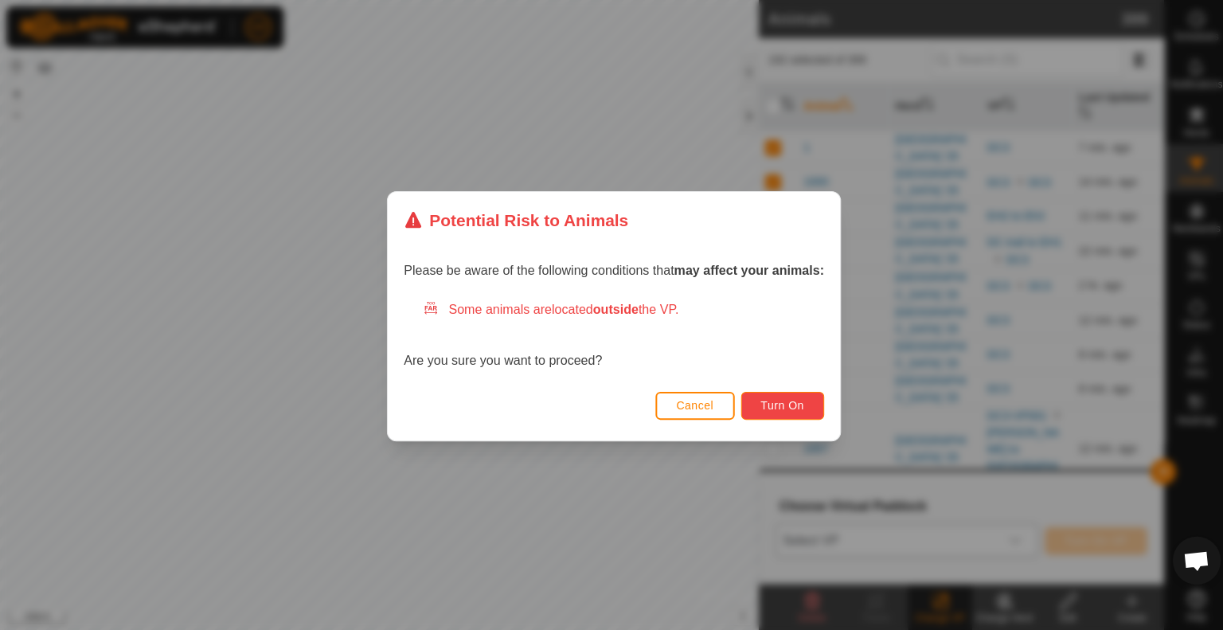
click at [777, 406] on span "Turn On" at bounding box center [779, 403] width 43 height 13
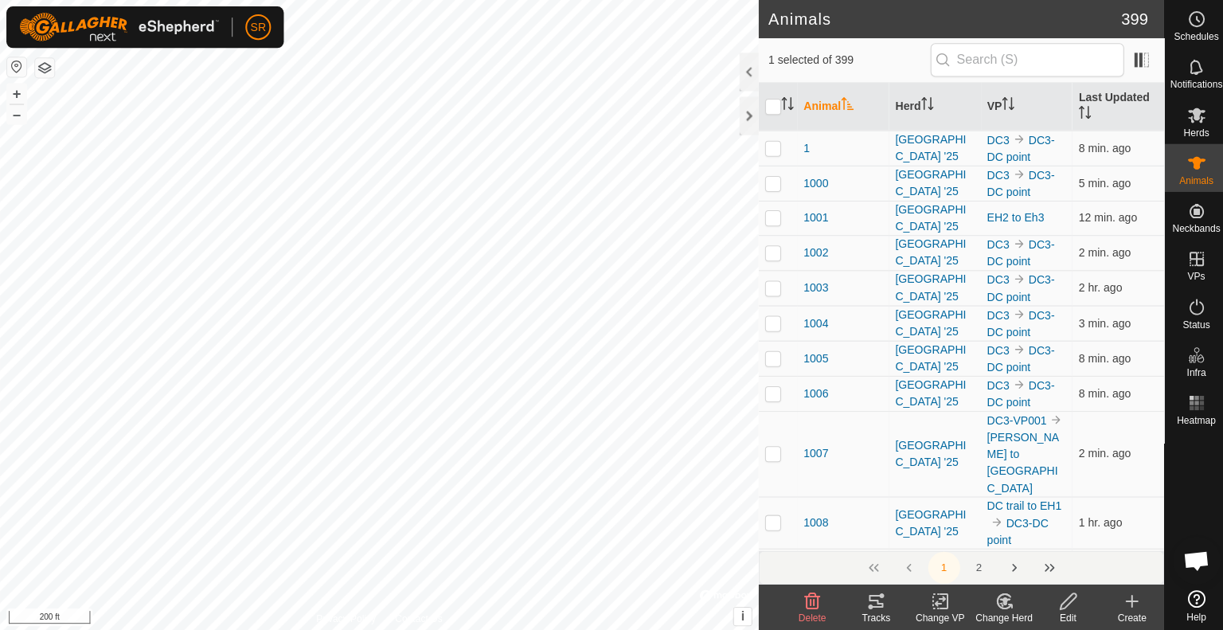
click at [871, 605] on icon at bounding box center [872, 598] width 19 height 19
